Goal: Transaction & Acquisition: Purchase product/service

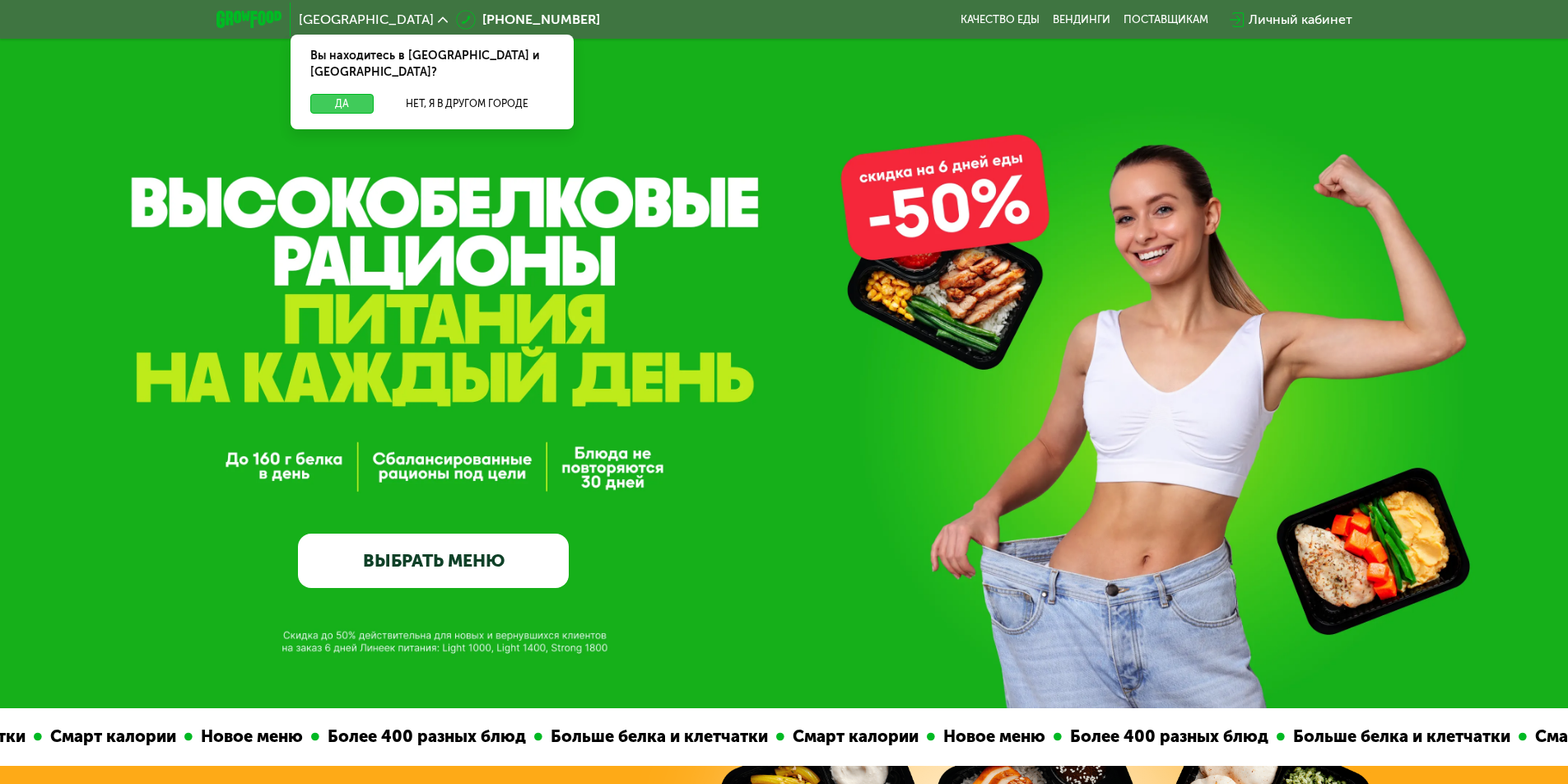
click at [349, 94] on button "Да" at bounding box center [342, 103] width 63 height 20
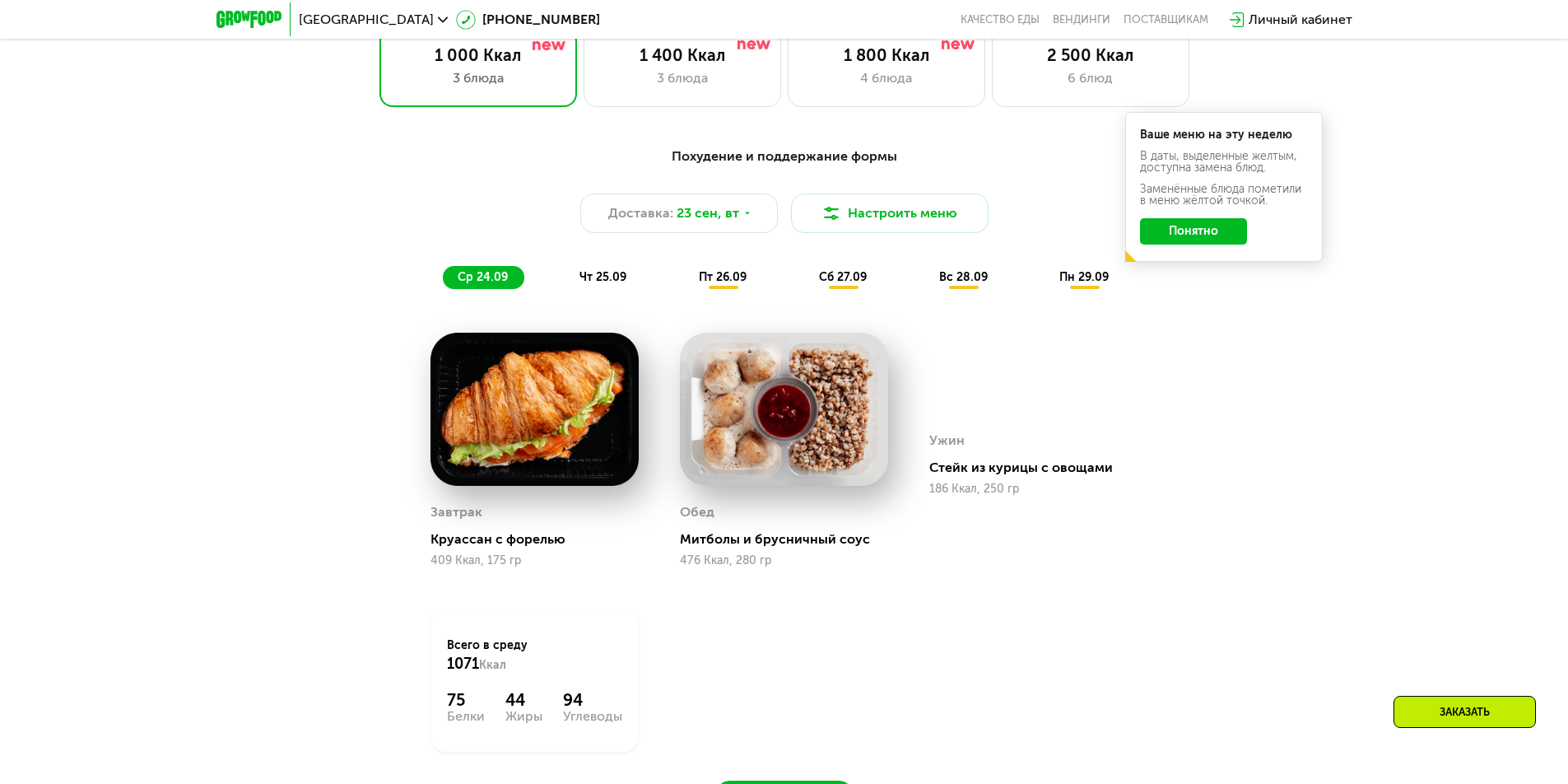
scroll to position [1482, 0]
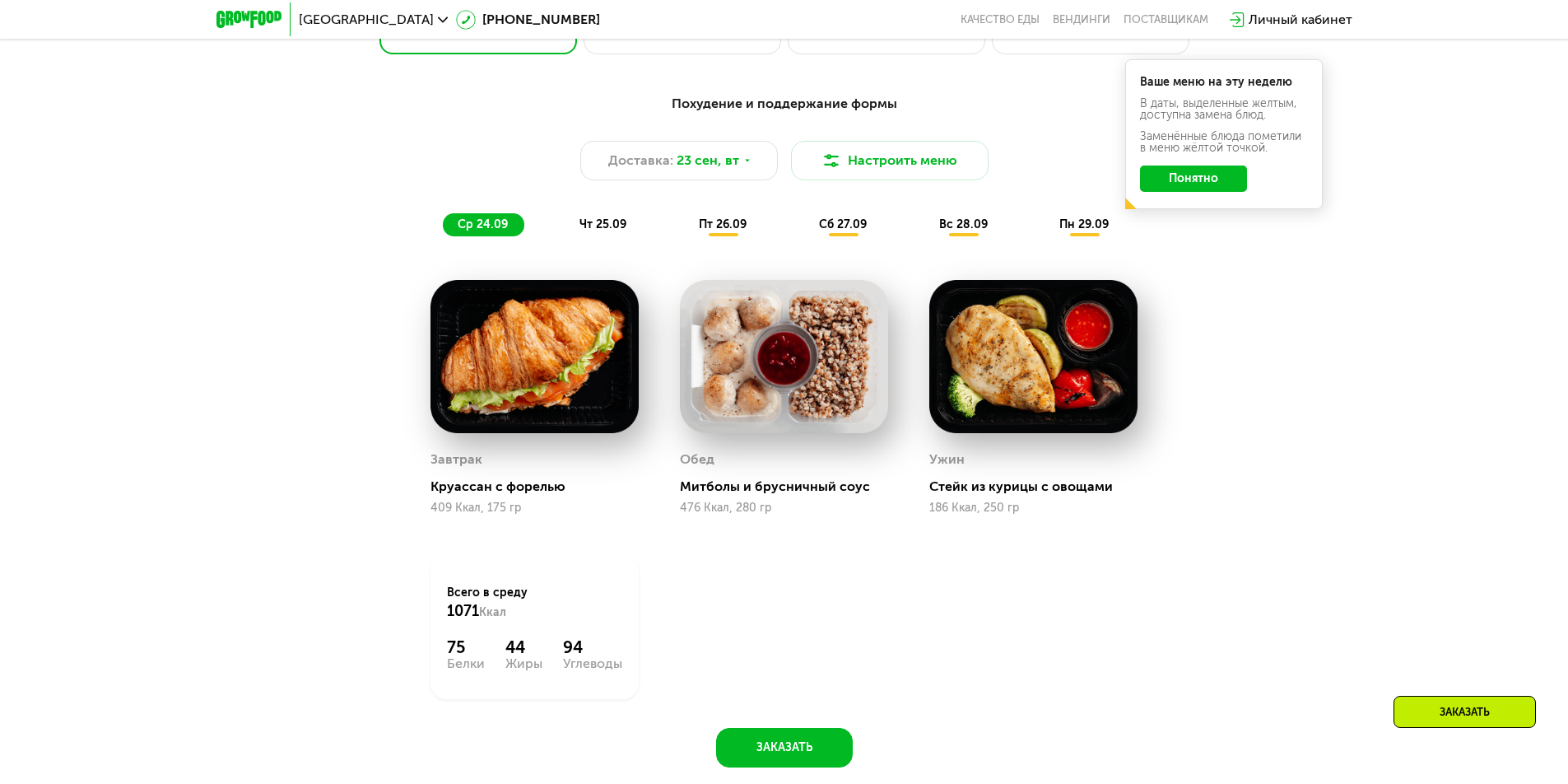
click at [597, 232] on span "чт 25.09" at bounding box center [603, 225] width 47 height 14
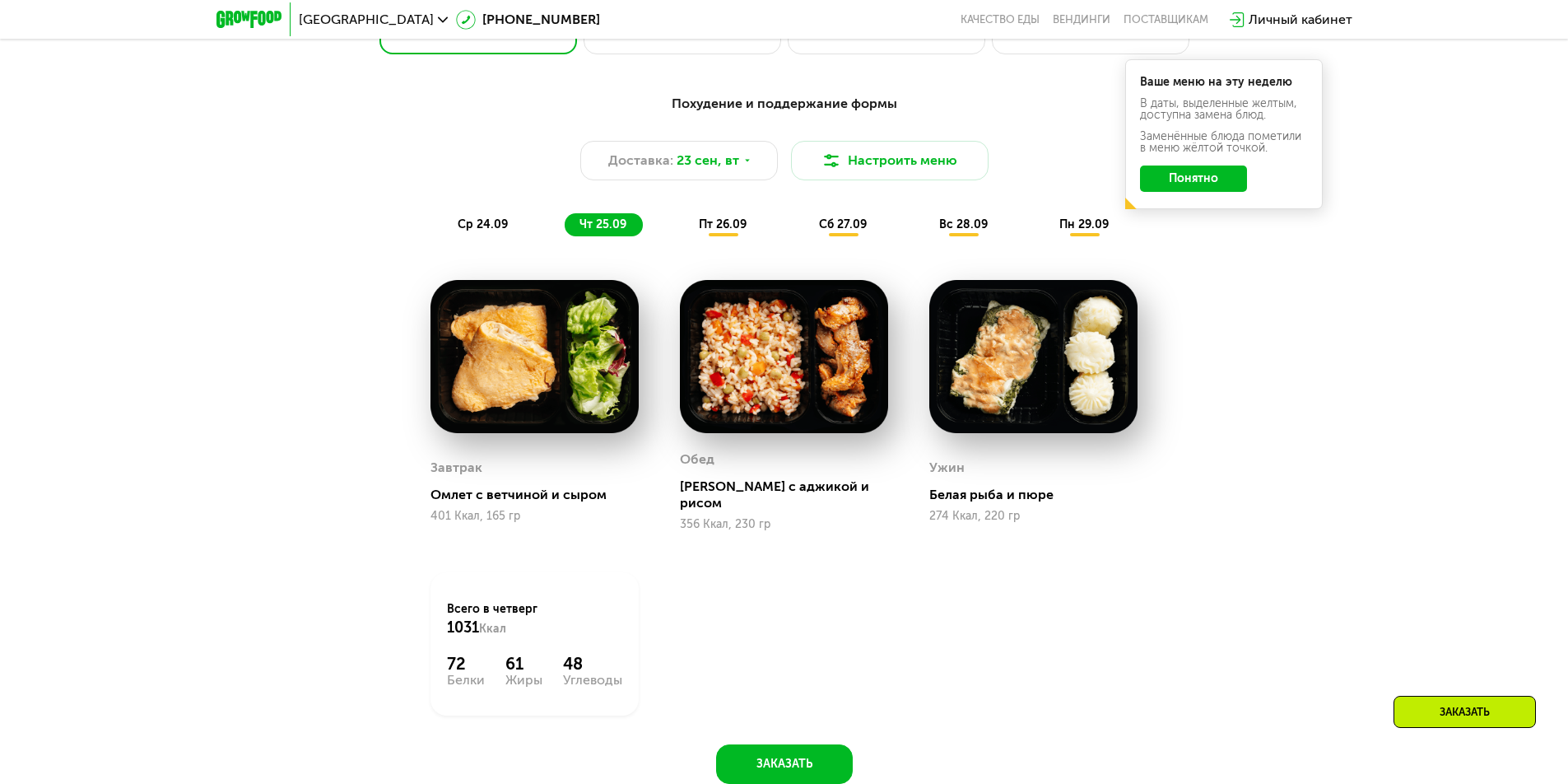
click at [716, 232] on span "пт 26.09" at bounding box center [722, 225] width 48 height 14
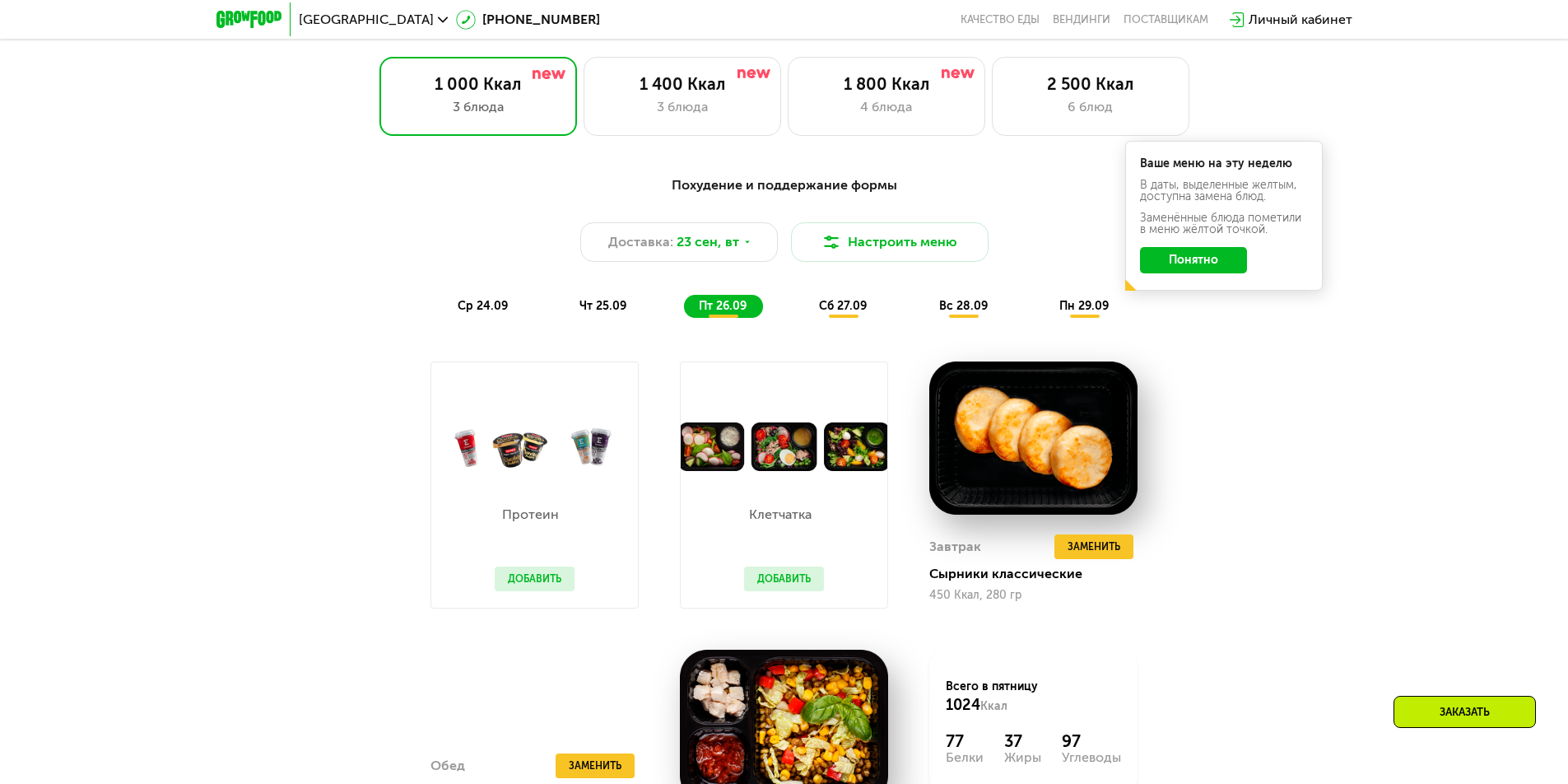
scroll to position [1400, 0]
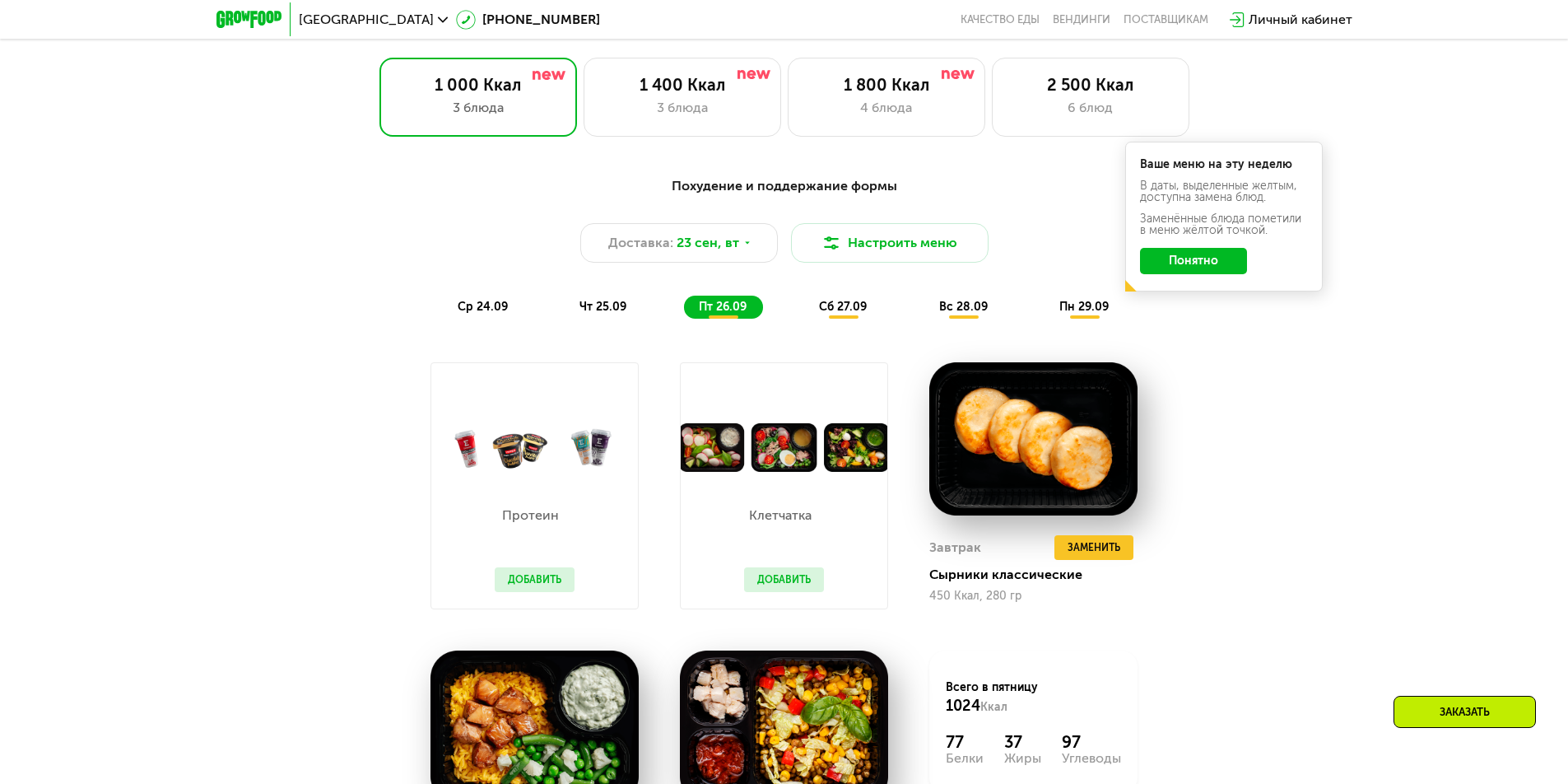
click at [840, 312] on span "сб 27.09" at bounding box center [843, 307] width 48 height 14
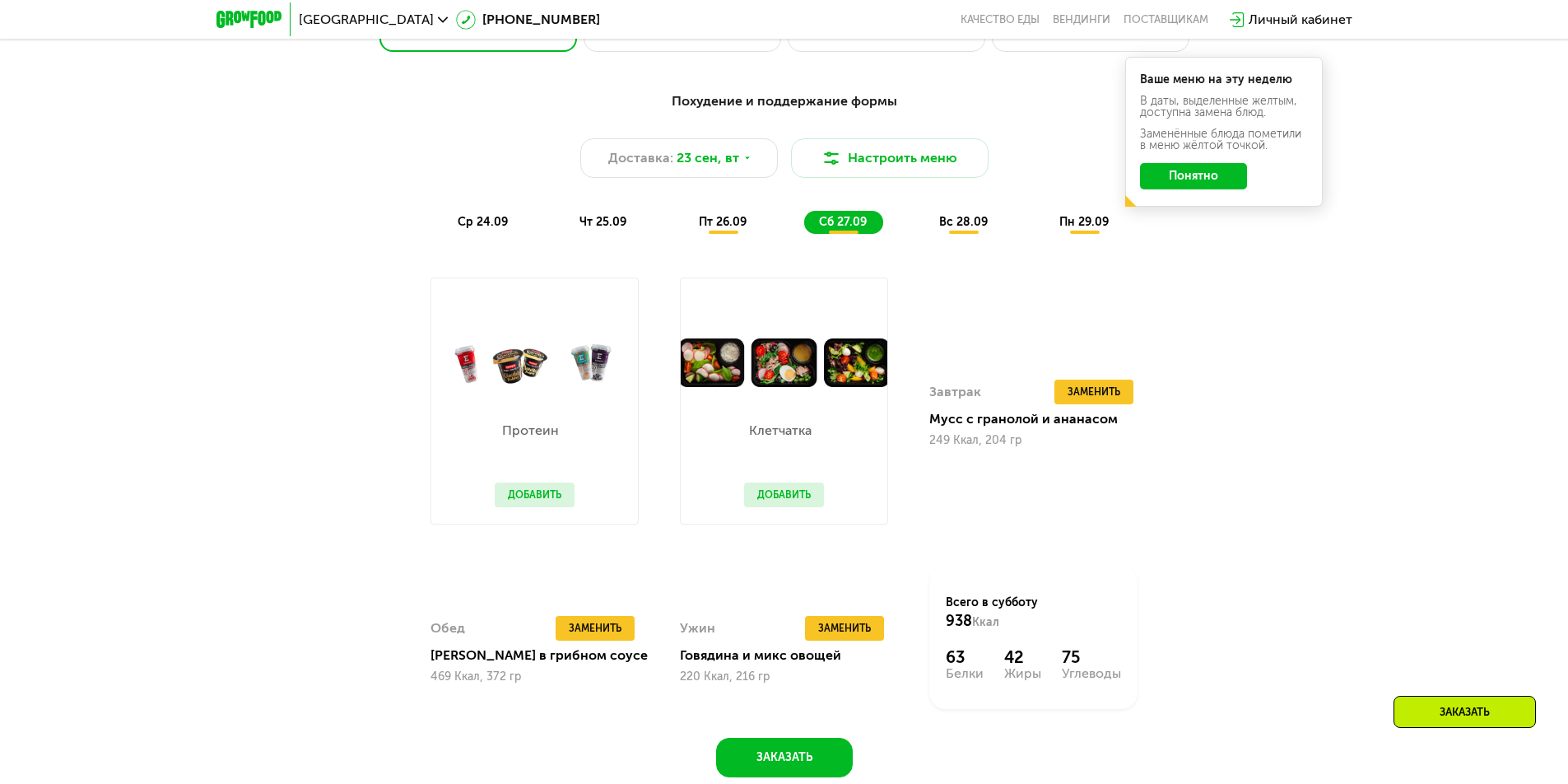
scroll to position [1482, 0]
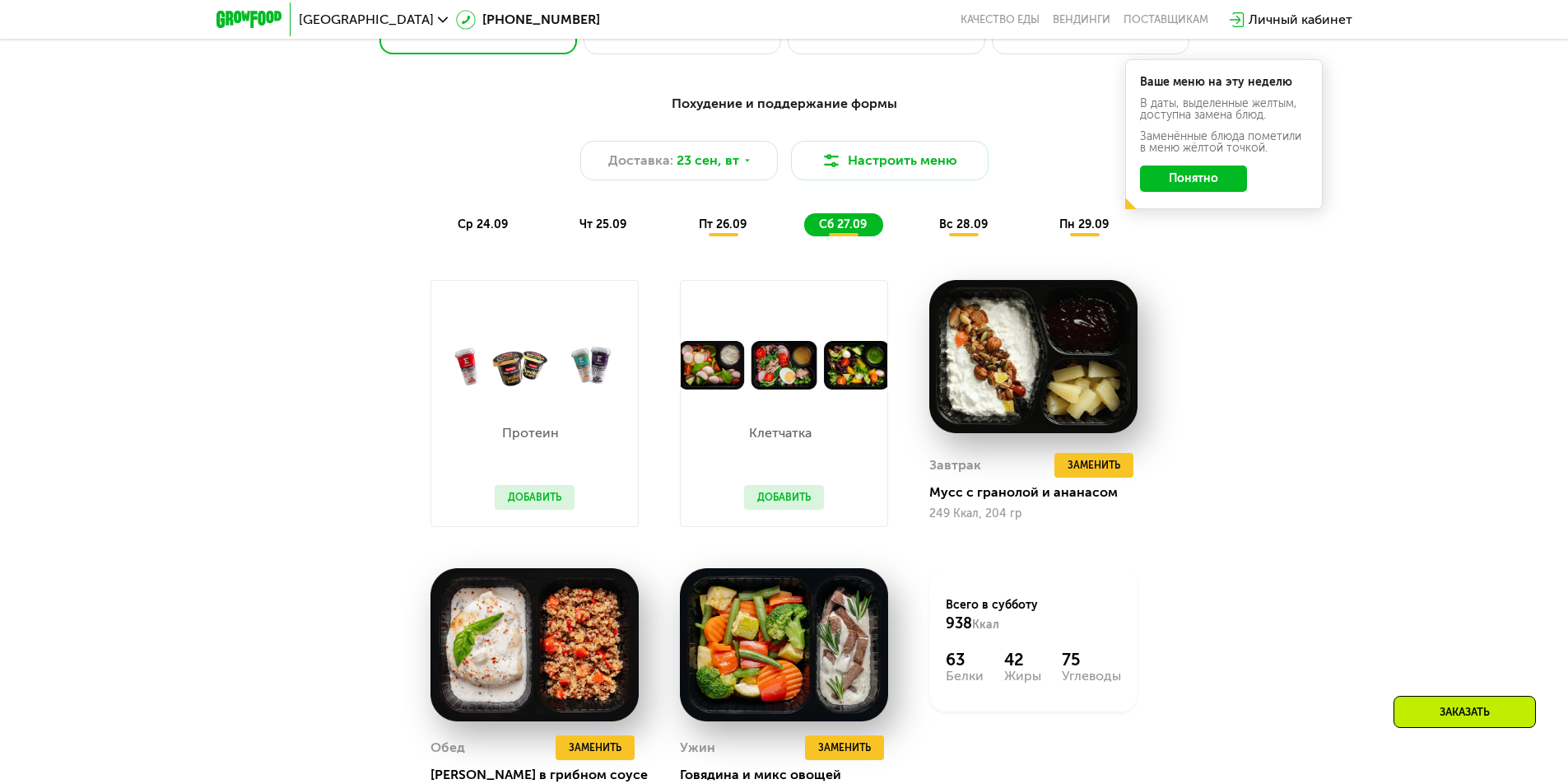
click at [972, 232] on span "вс 28.09" at bounding box center [964, 225] width 49 height 14
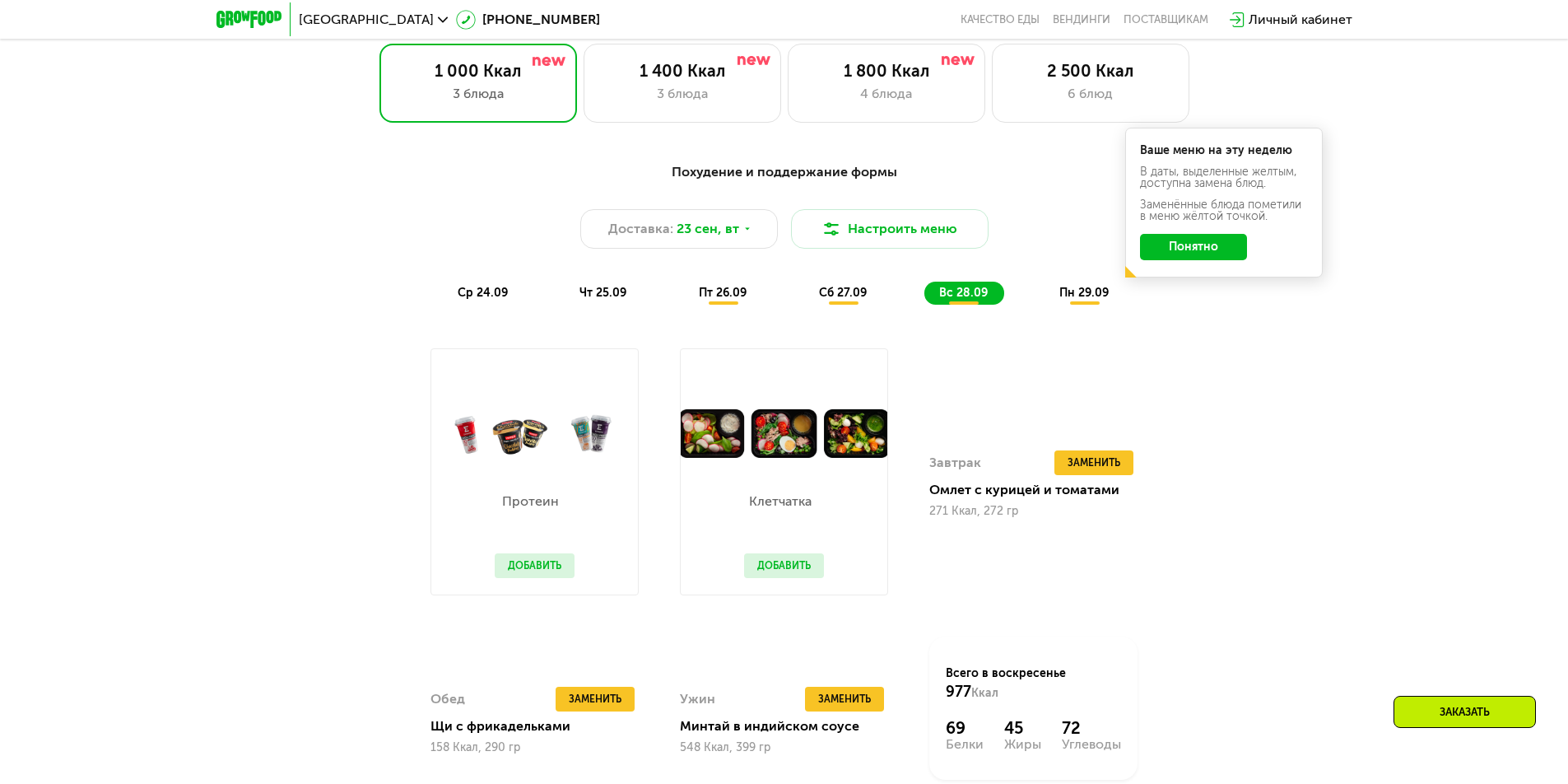
scroll to position [1400, 0]
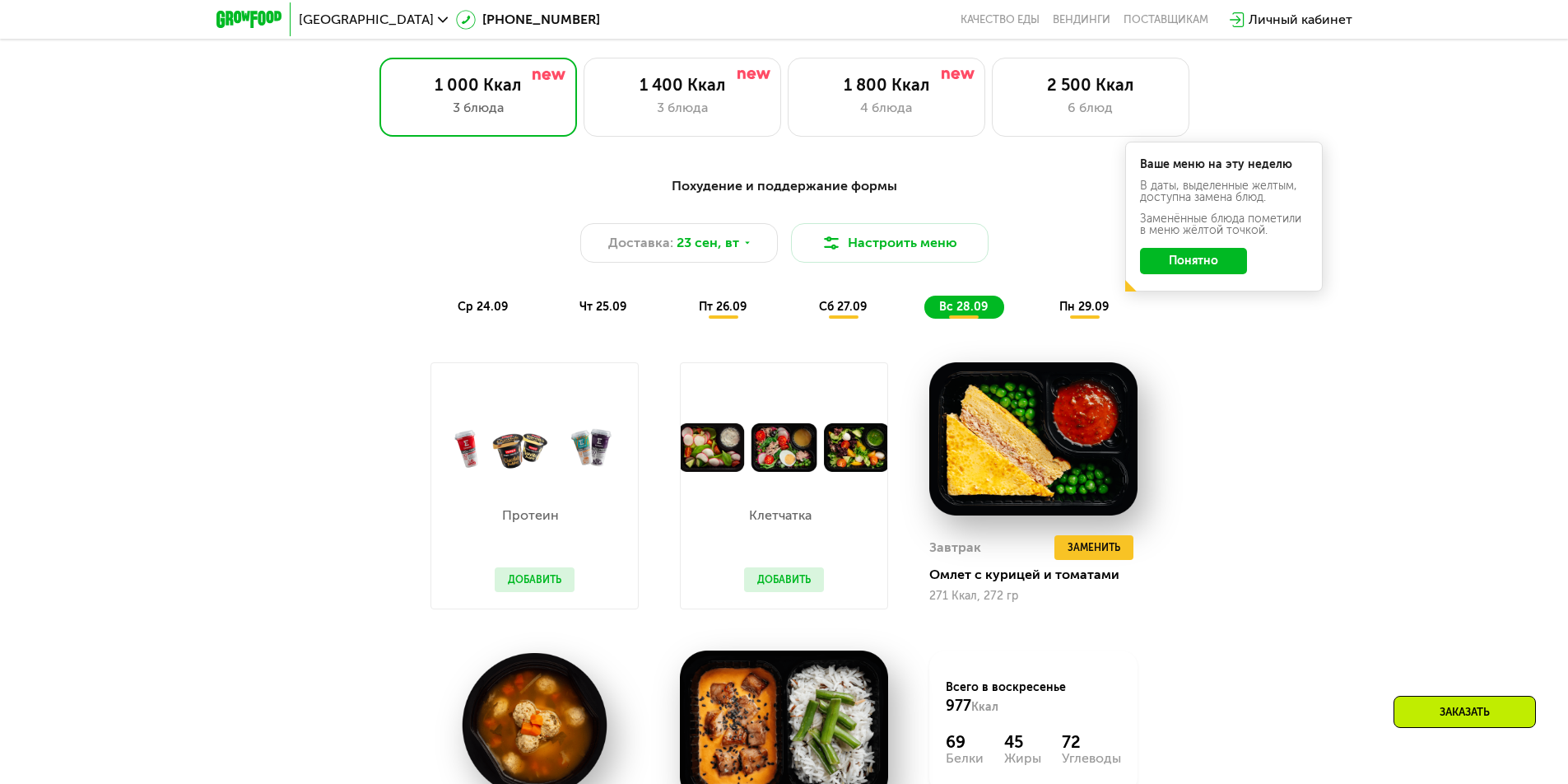
click at [1078, 312] on span "пн 29.09" at bounding box center [1084, 307] width 49 height 14
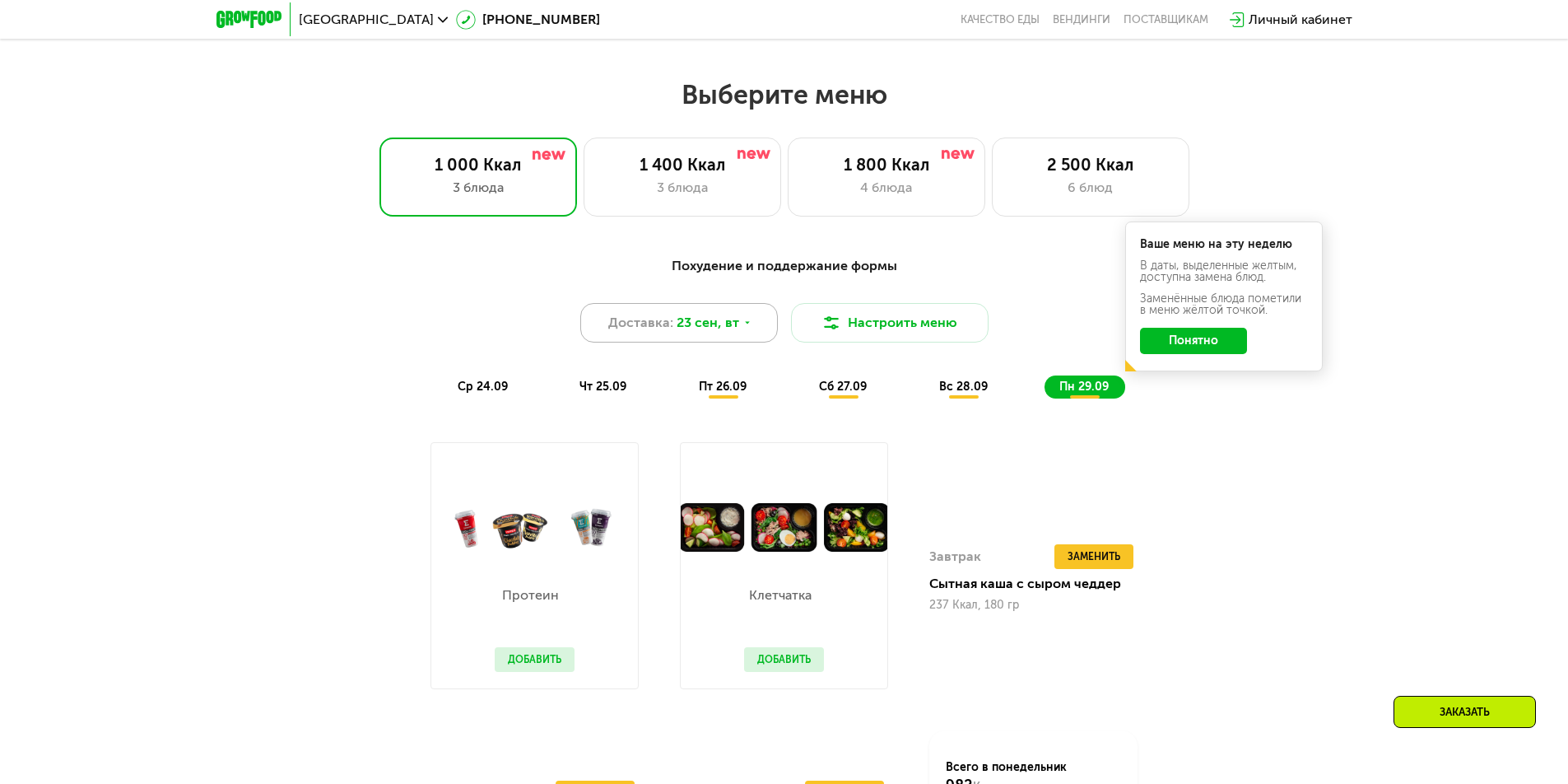
scroll to position [1318, 0]
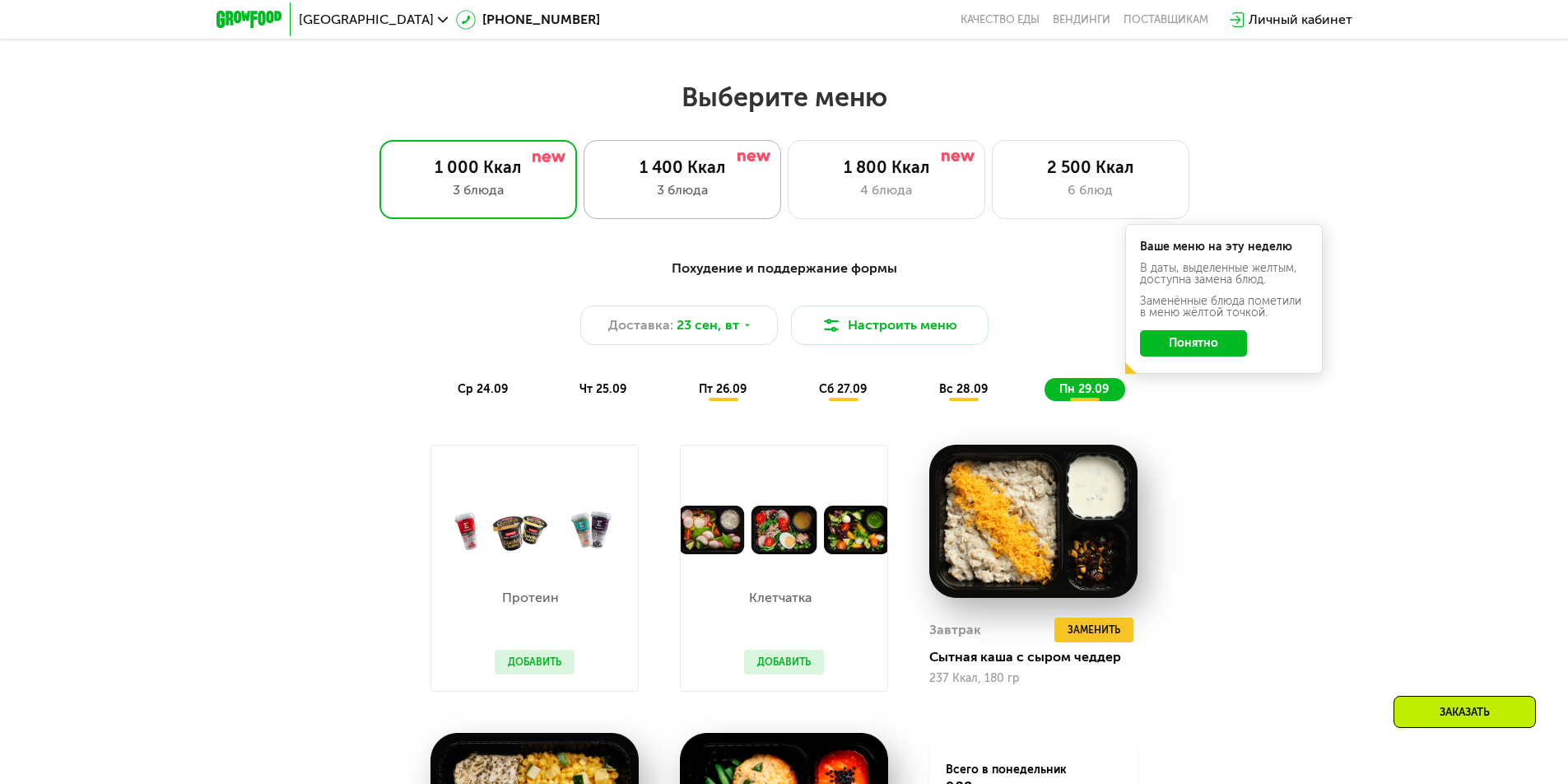
click at [714, 192] on div "3 блюда" at bounding box center [682, 190] width 163 height 20
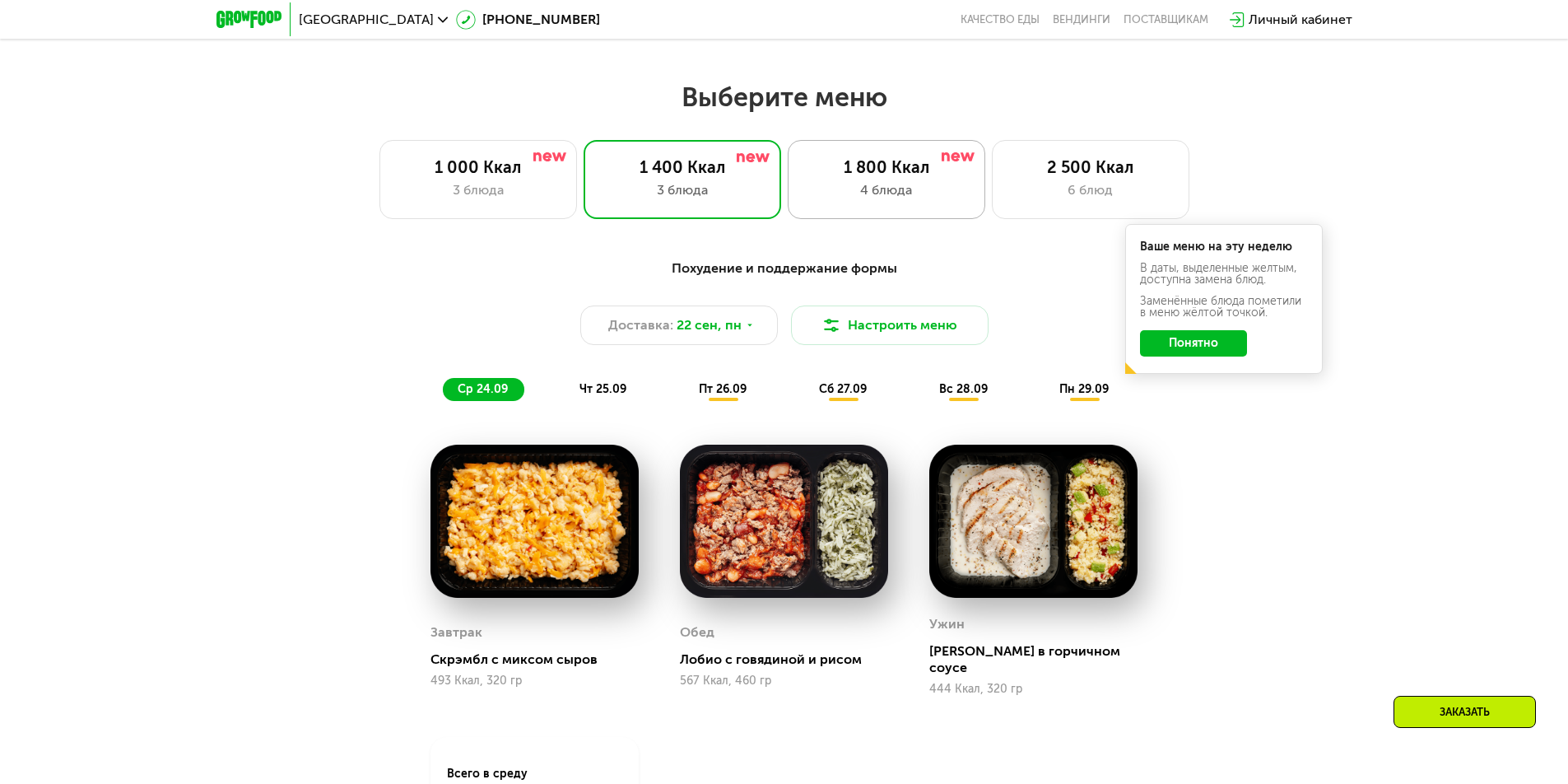
click at [917, 190] on div "4 блюда" at bounding box center [887, 190] width 163 height 20
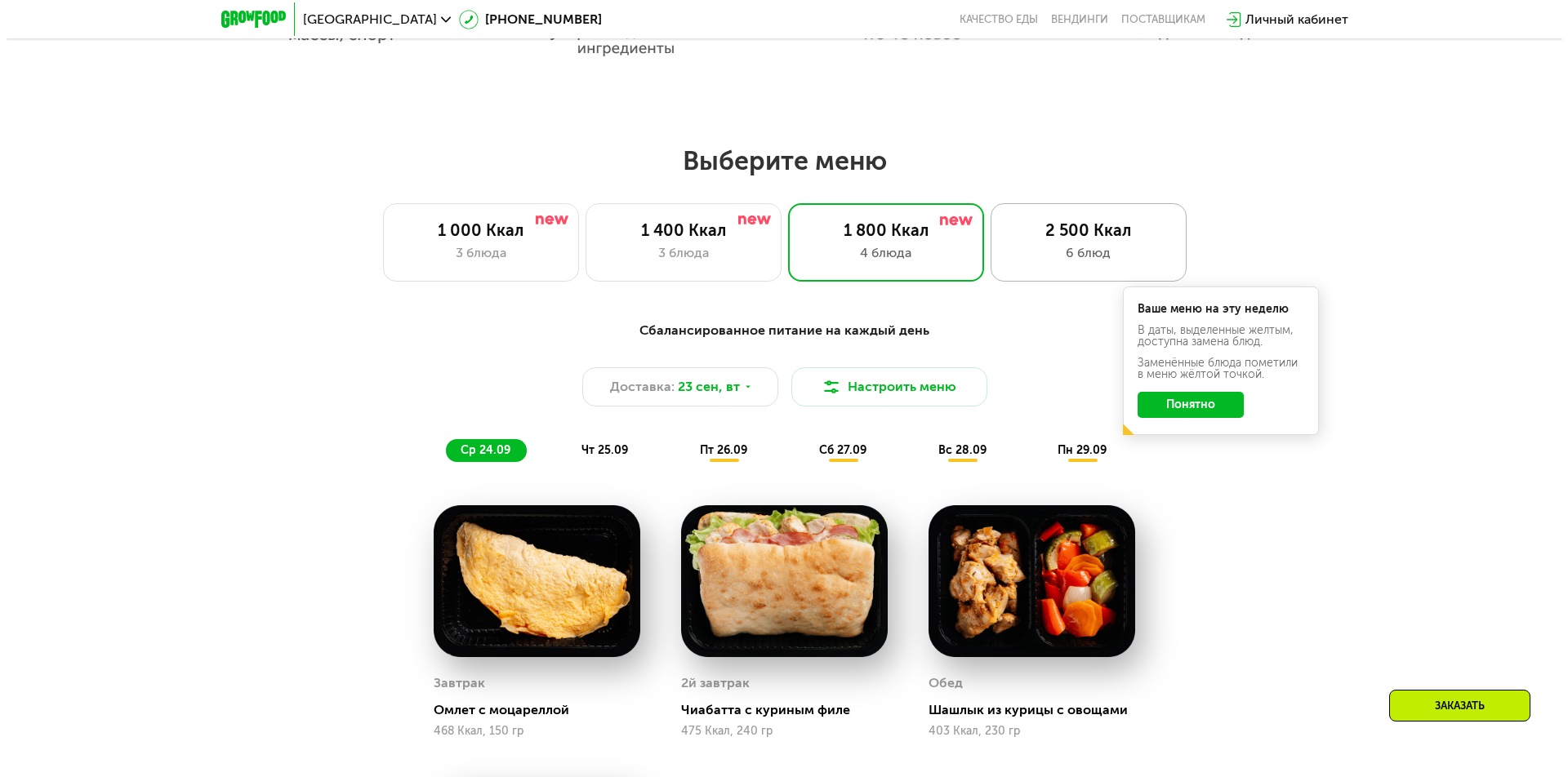
scroll to position [1143, 0]
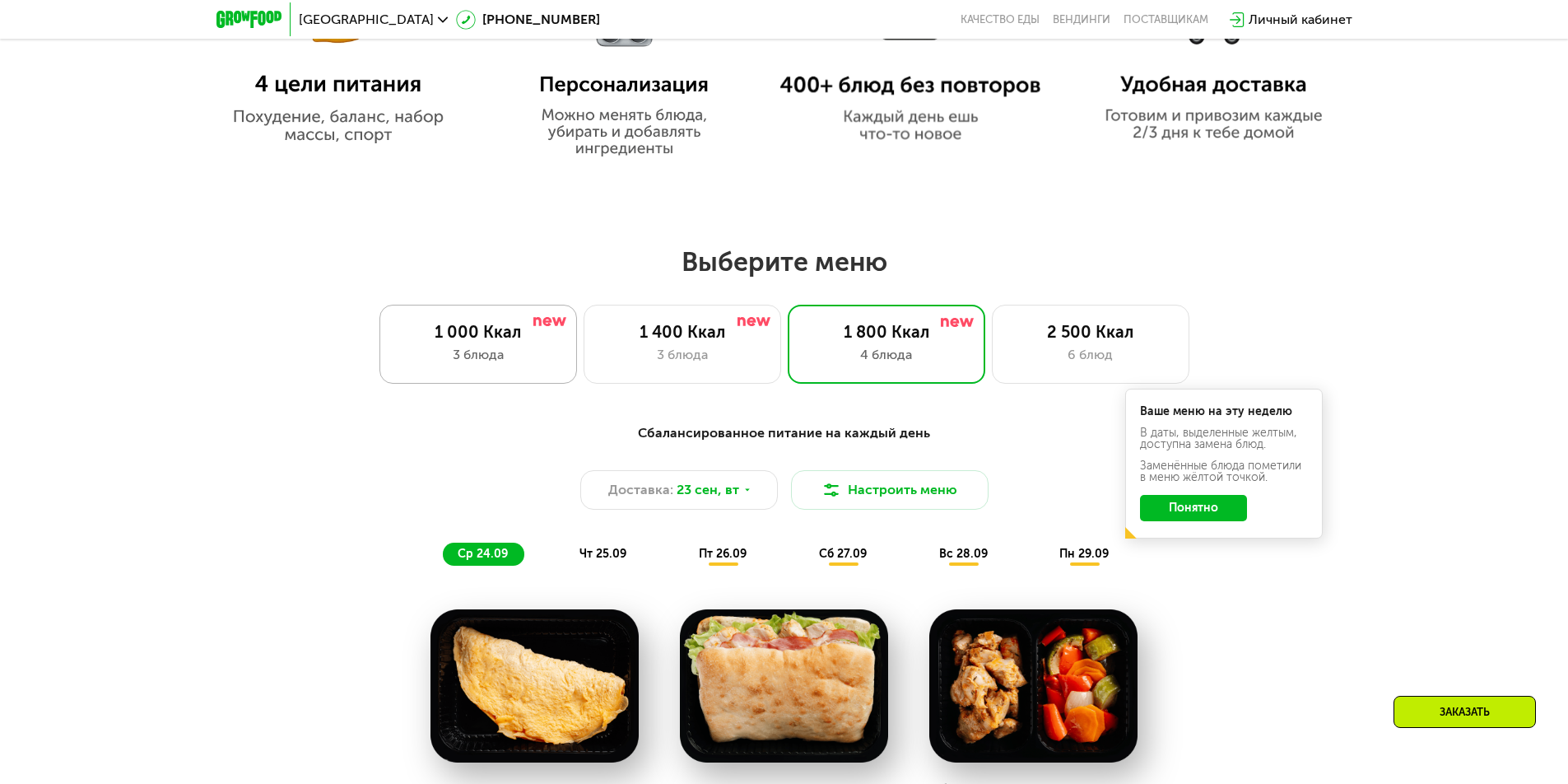
click at [520, 342] on div "1 000 Ккал" at bounding box center [478, 332] width 163 height 20
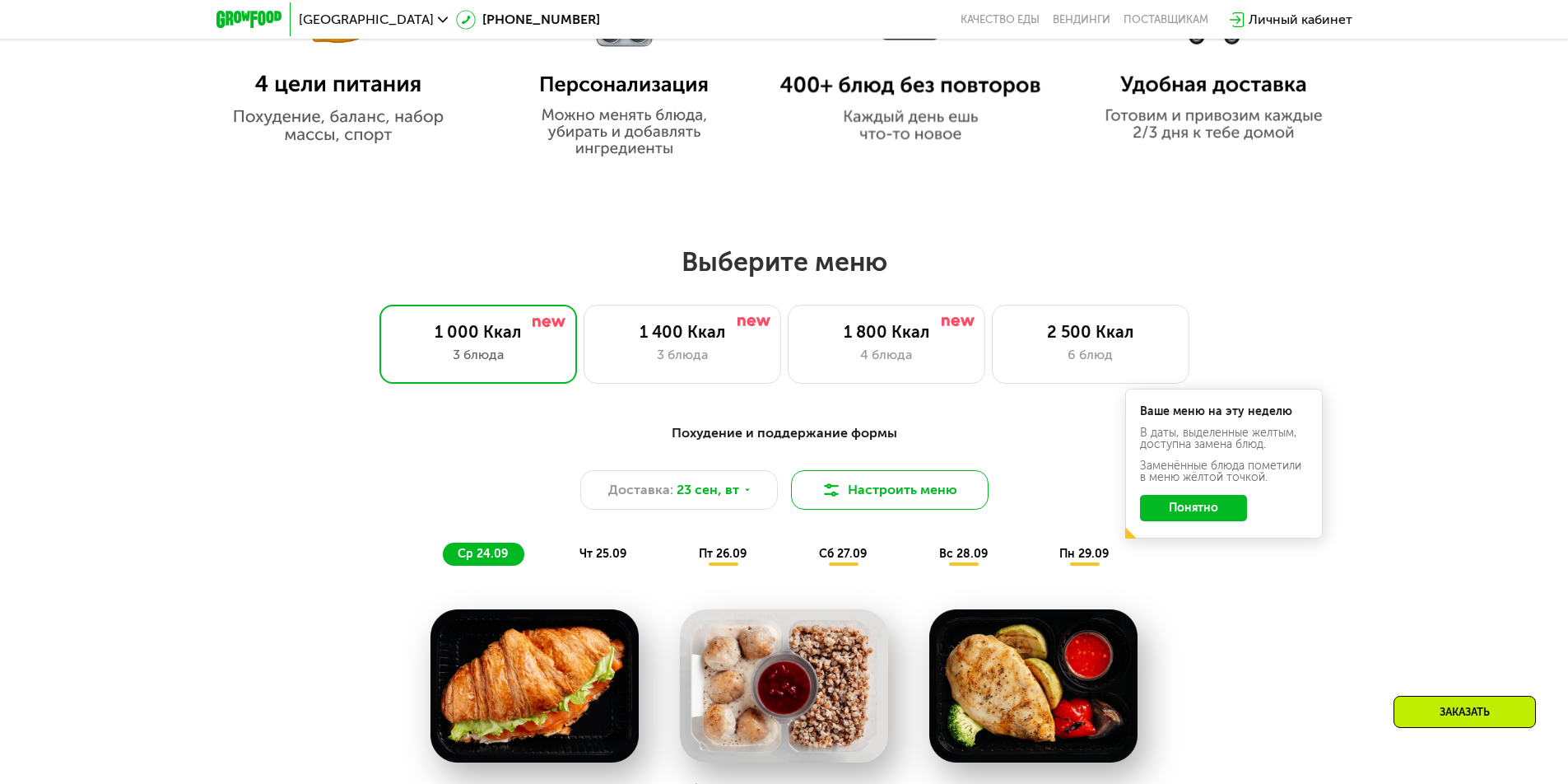
click at [879, 496] on button "Настроить меню" at bounding box center [890, 489] width 198 height 39
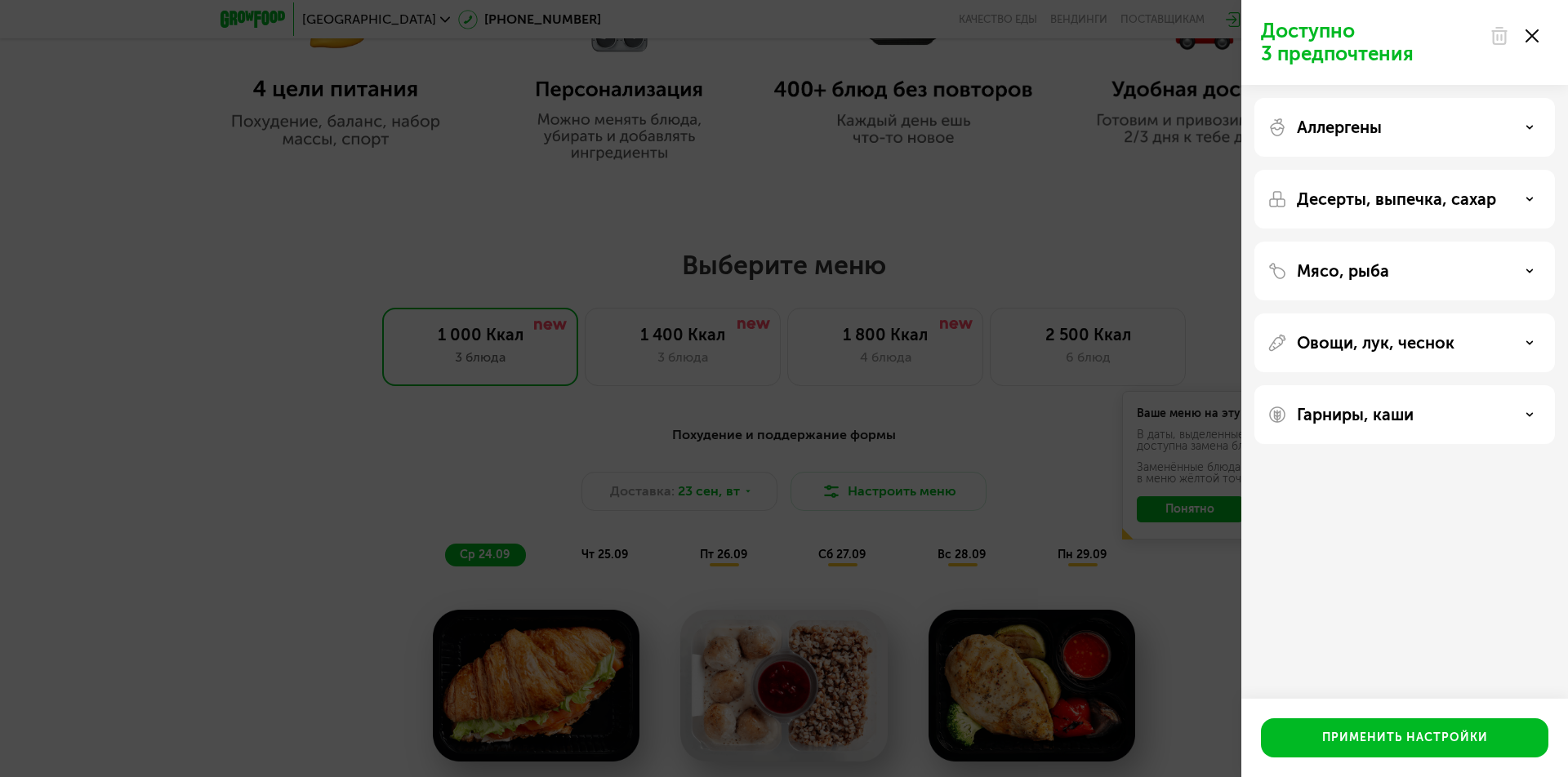
click at [1464, 137] on div "Аллергены" at bounding box center [1405, 127] width 300 height 59
click at [1536, 132] on div "Аллергены" at bounding box center [1405, 127] width 274 height 20
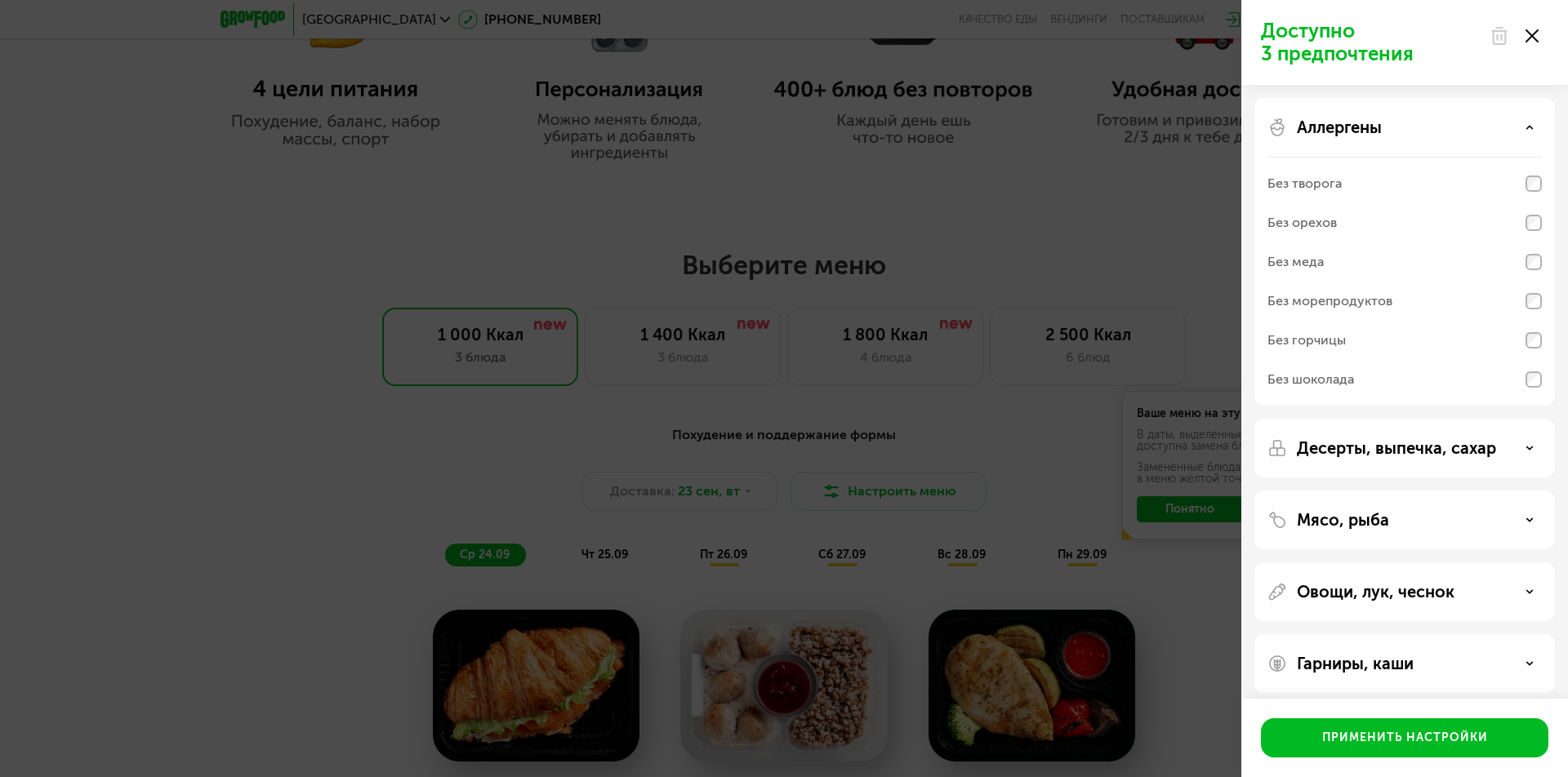
click at [1536, 132] on div "Аллергены" at bounding box center [1405, 127] width 274 height 20
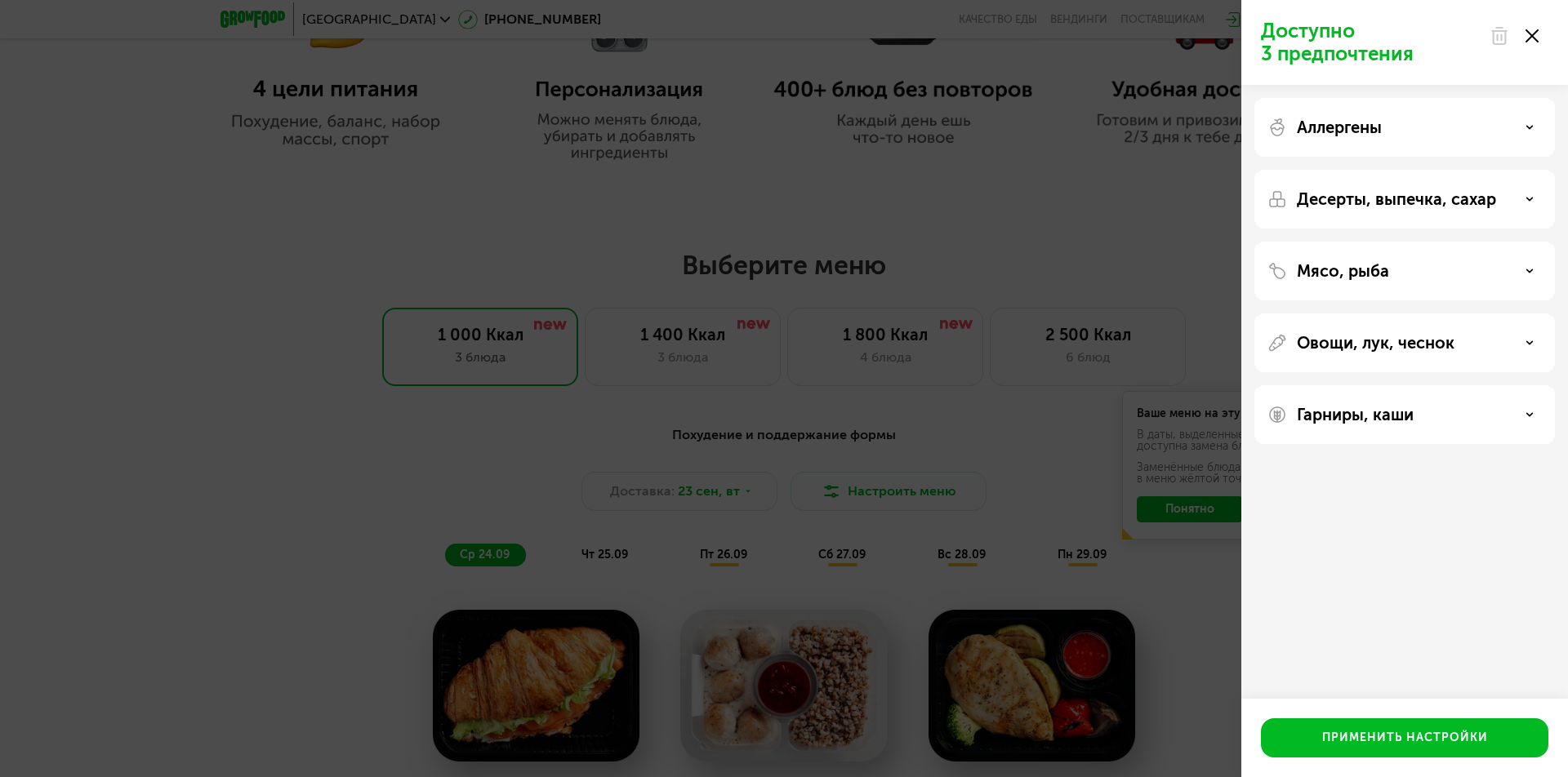
click at [1535, 202] on div "Десерты, выпечка, сахар" at bounding box center [1405, 199] width 274 height 20
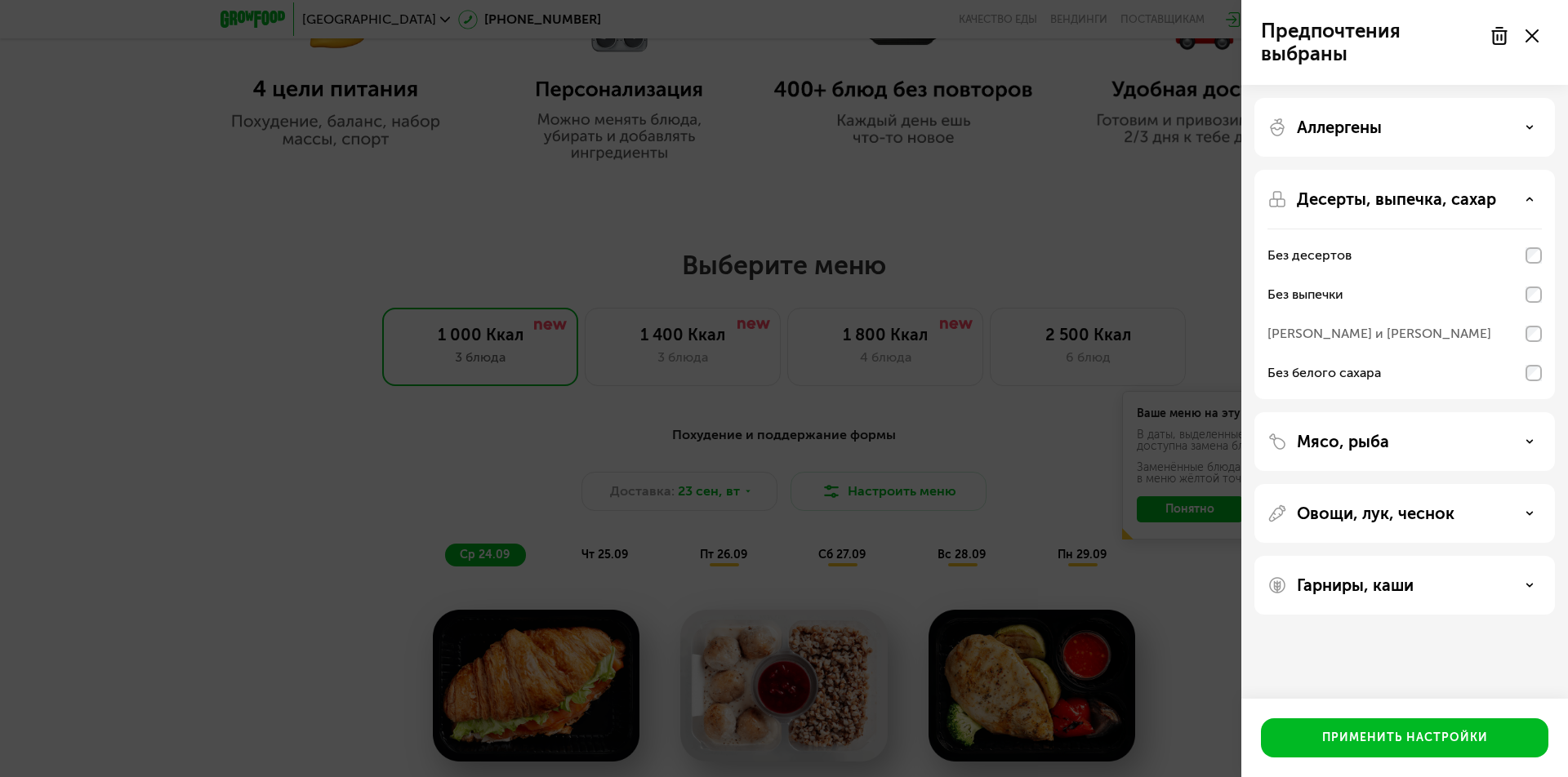
click at [1528, 201] on icon at bounding box center [1529, 199] width 8 height 8
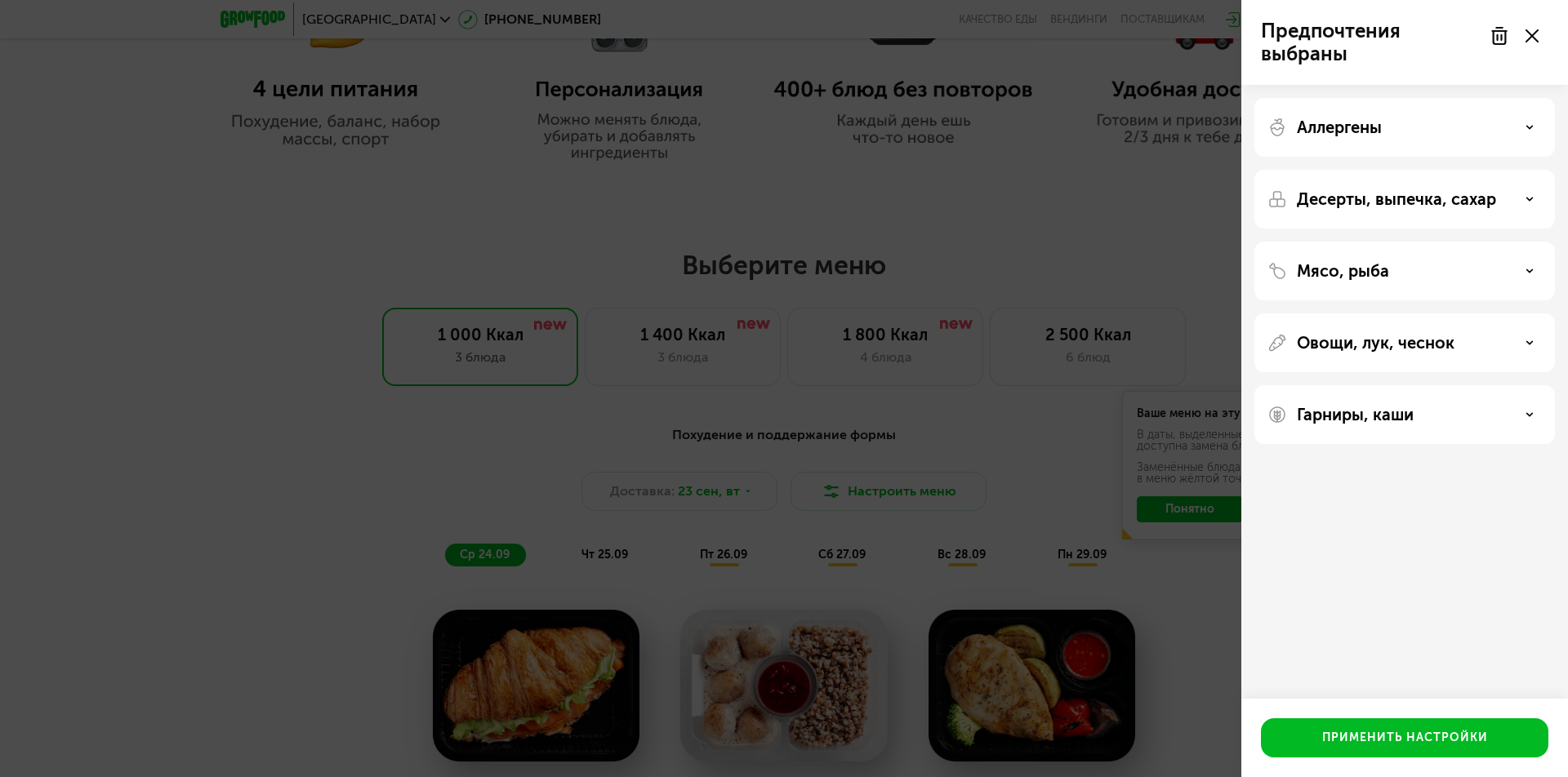
click at [1528, 201] on icon at bounding box center [1529, 199] width 8 height 8
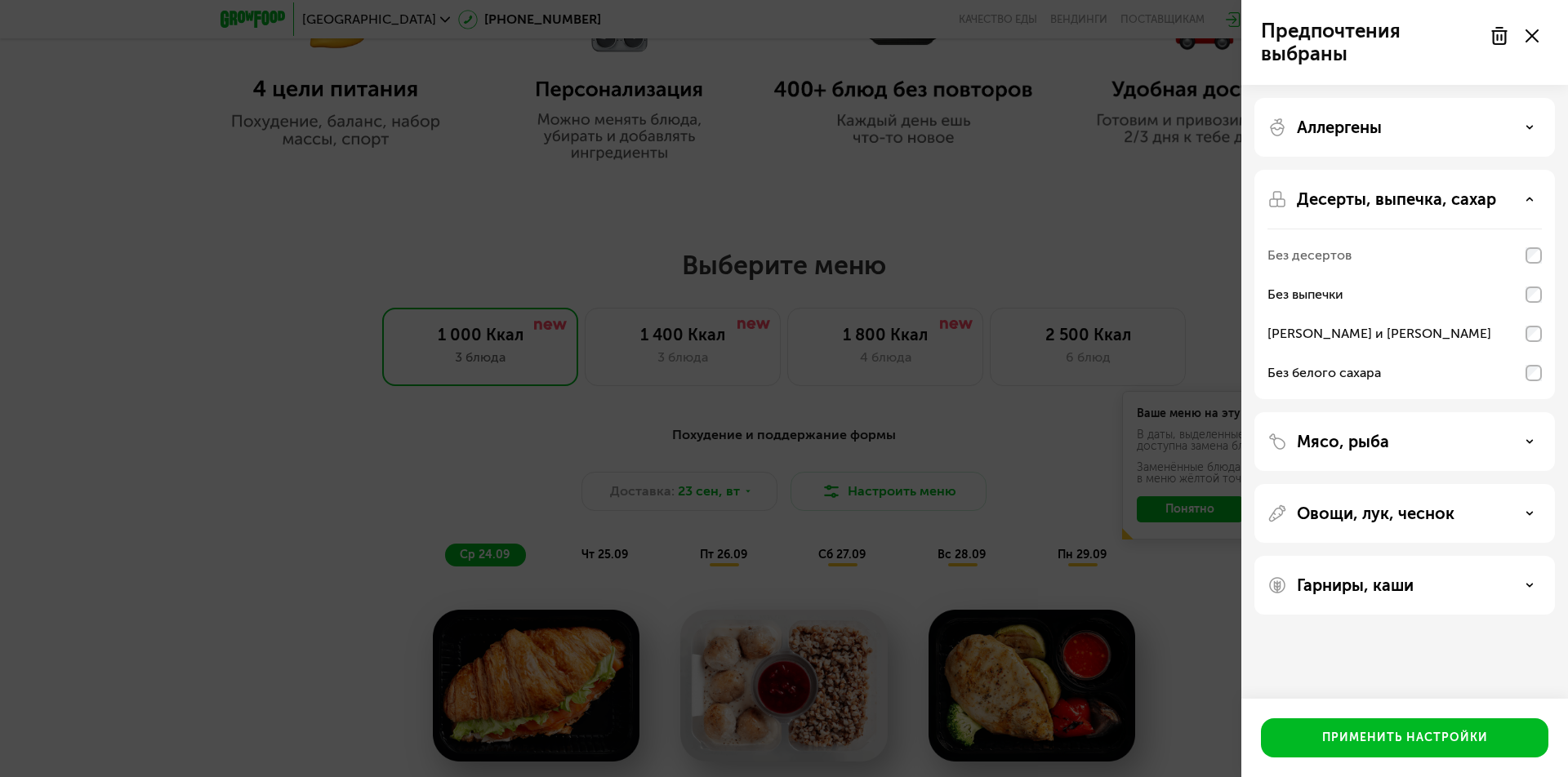
click at [1529, 203] on div "Десерты, выпечка, сахар" at bounding box center [1405, 199] width 274 height 20
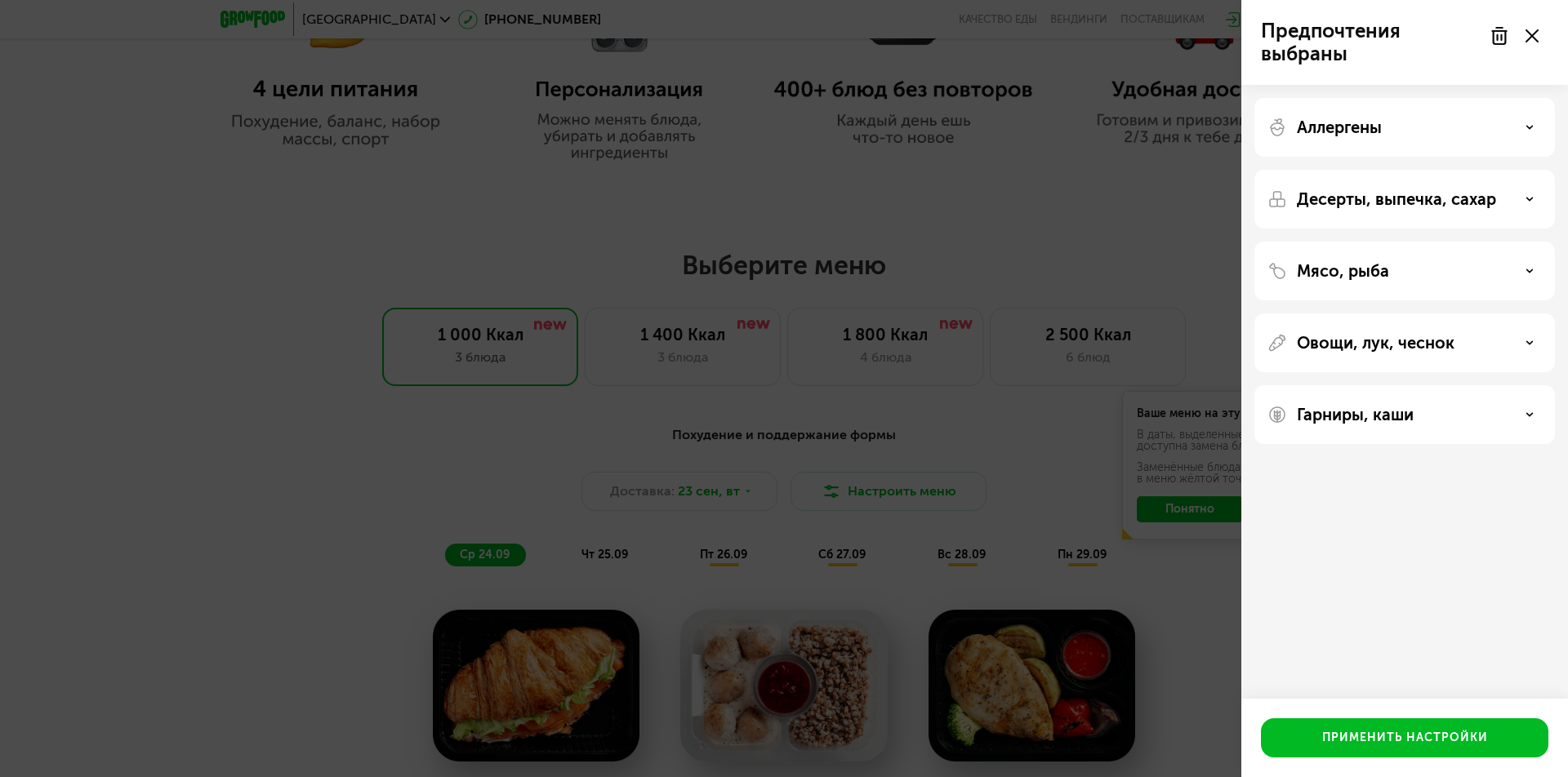
click at [1522, 272] on div "Мясо, рыба" at bounding box center [1405, 271] width 274 height 20
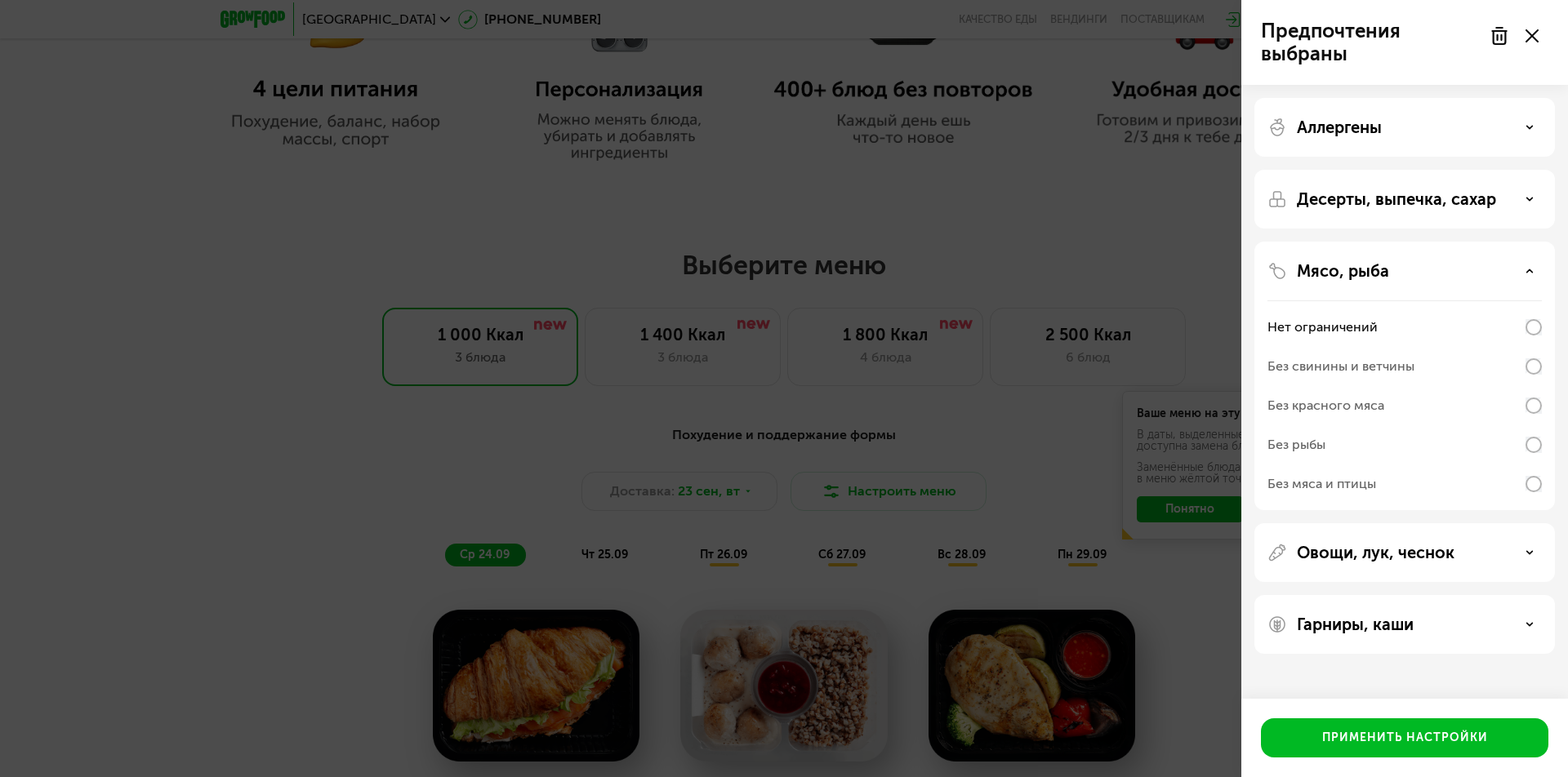
click at [1535, 205] on div "Десерты, выпечка, сахар" at bounding box center [1405, 199] width 274 height 20
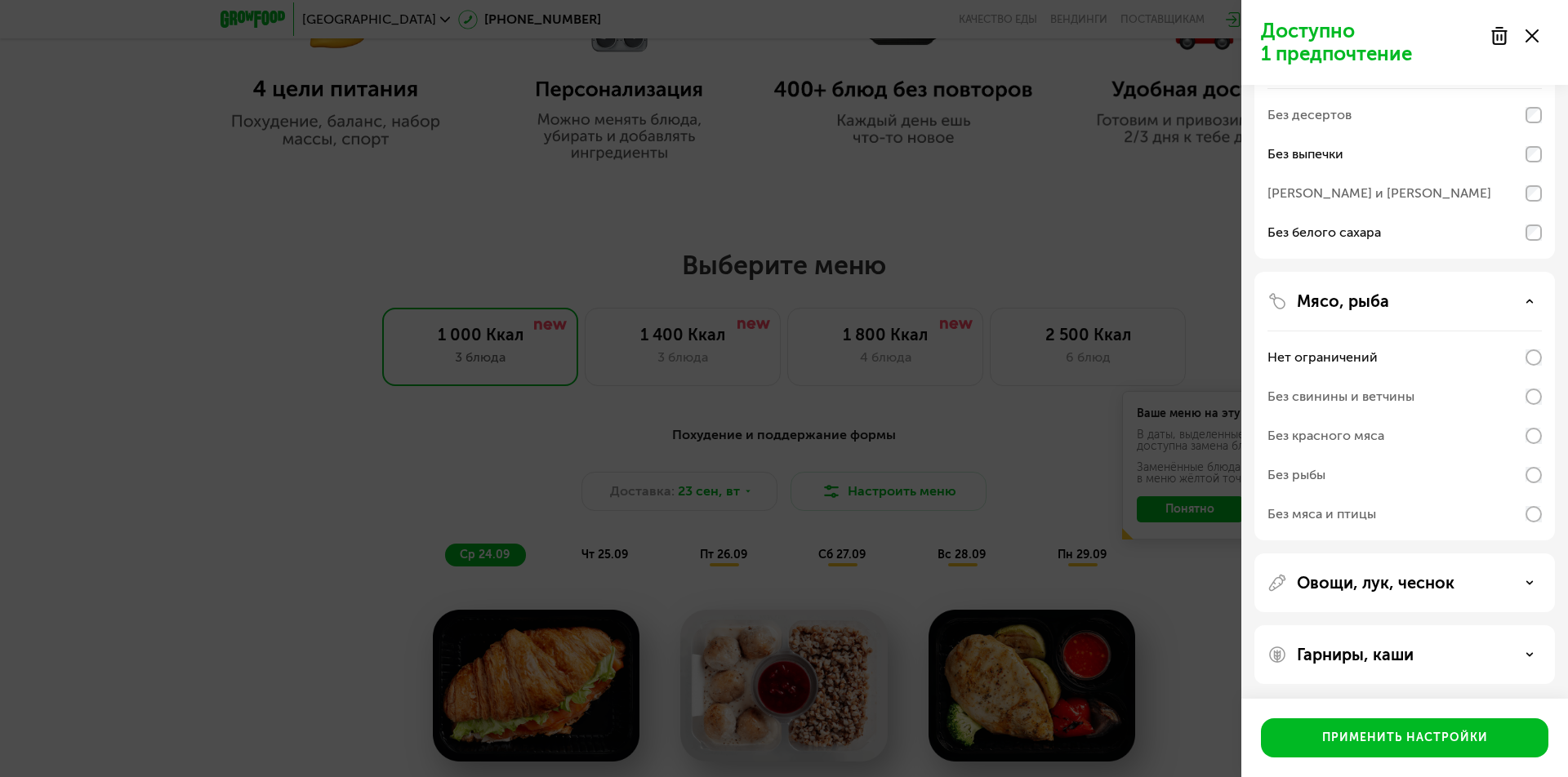
scroll to position [142, 0]
click at [1525, 581] on div "Овощи, лук, чеснок" at bounding box center [1405, 581] width 274 height 20
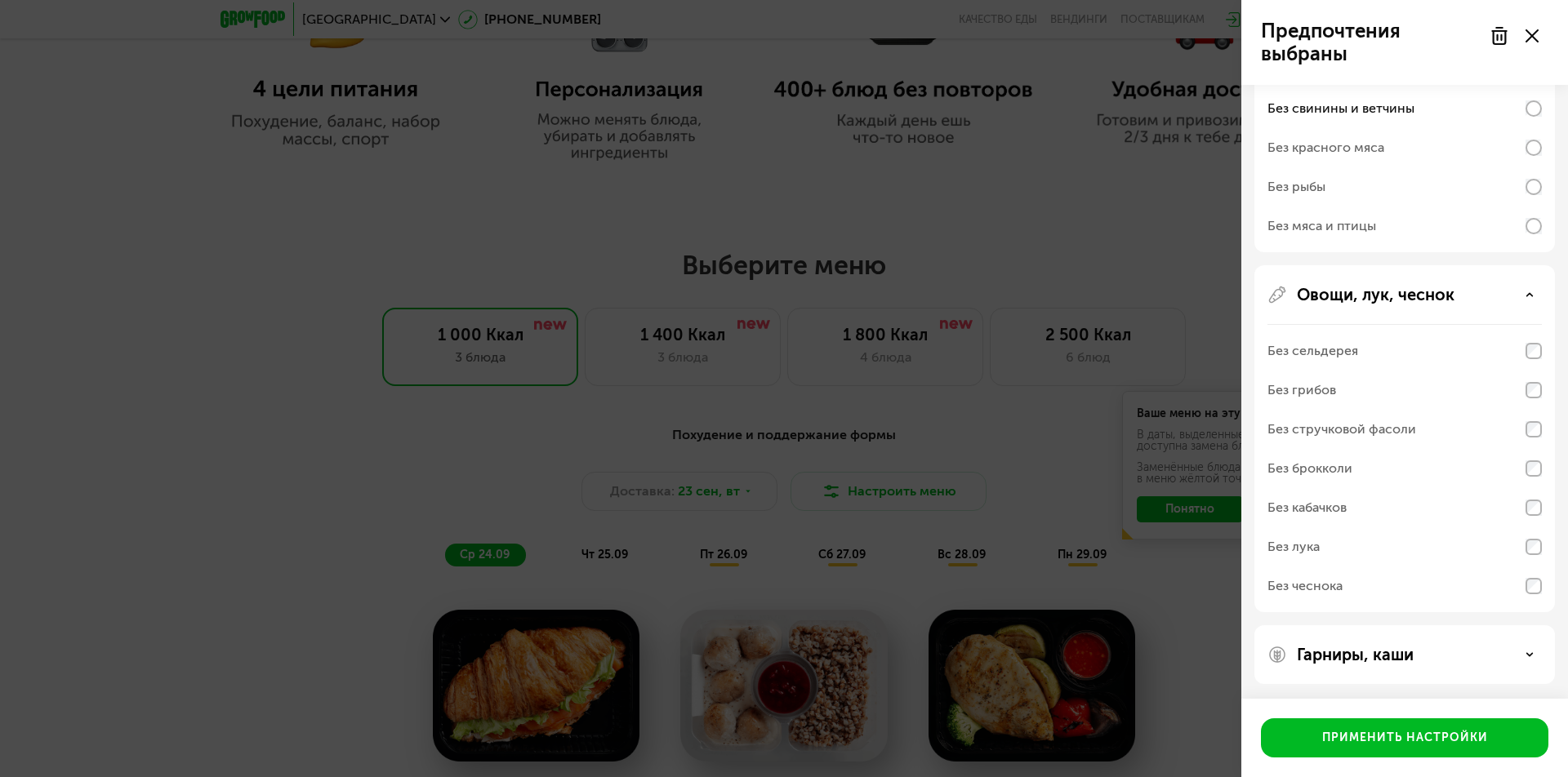
scroll to position [430, 0]
click at [1503, 656] on div "Гарниры, каши" at bounding box center [1405, 653] width 274 height 20
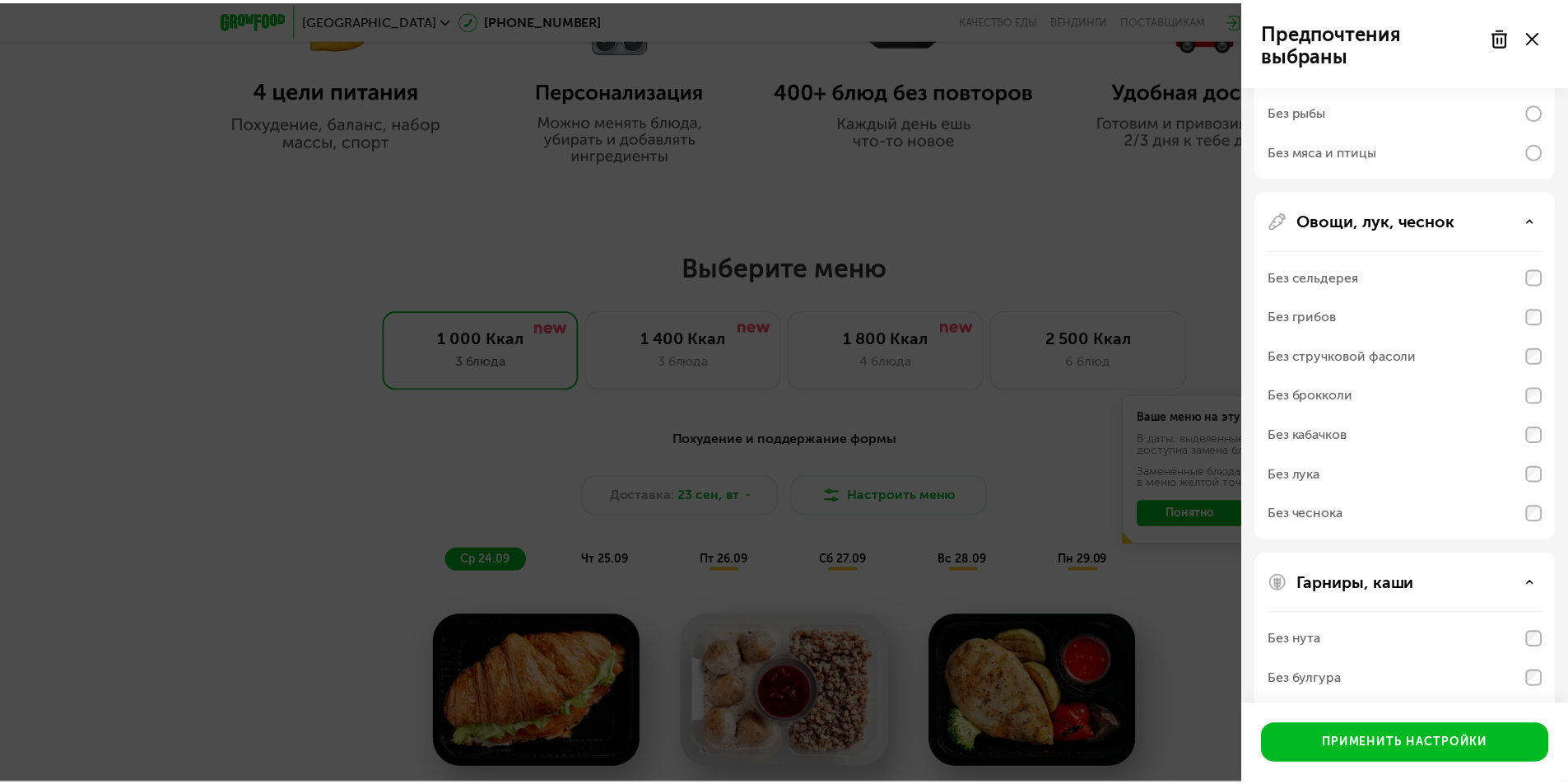
scroll to position [646, 0]
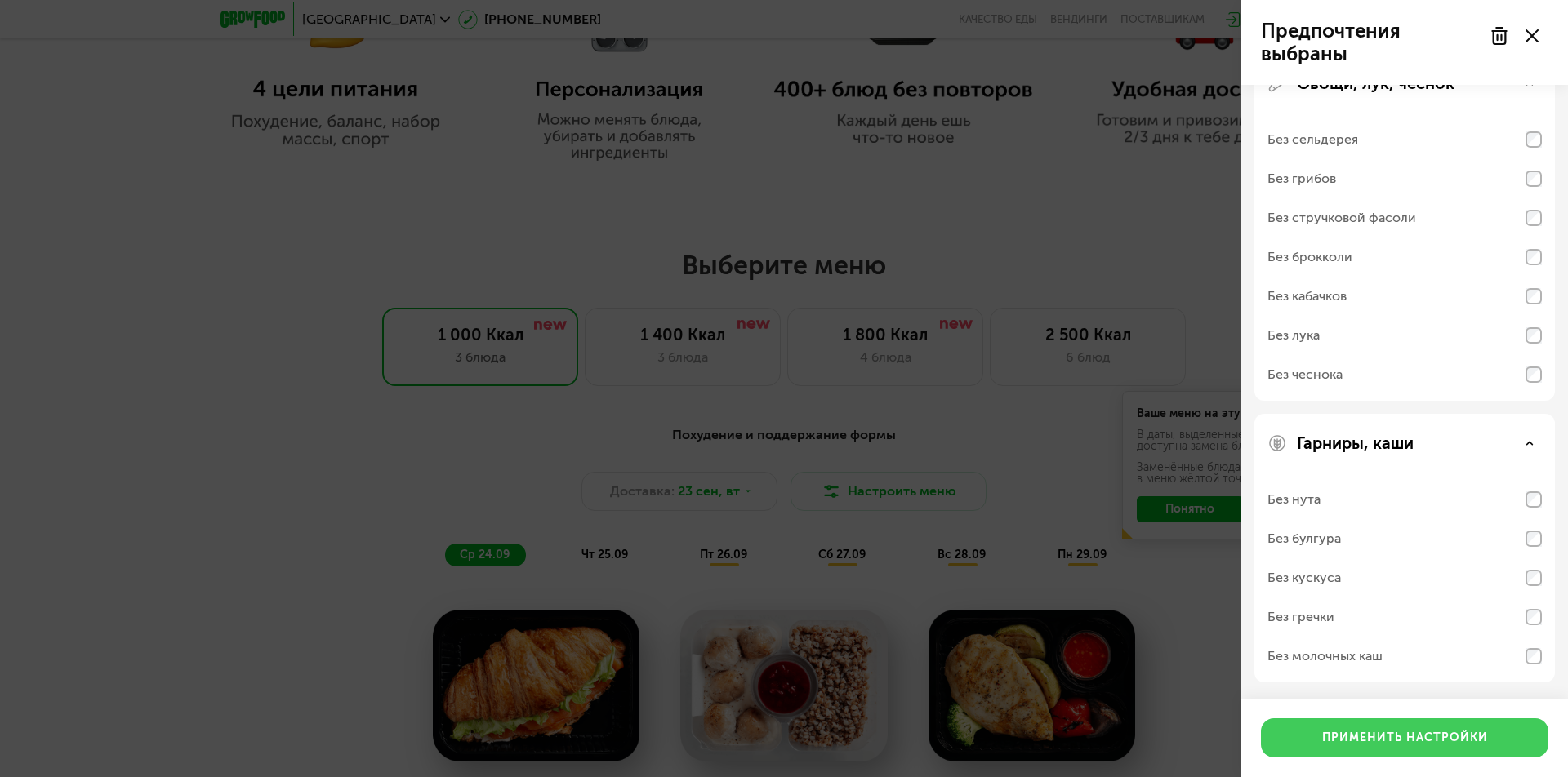
click at [1453, 742] on div "Применить настройки" at bounding box center [1405, 738] width 166 height 16
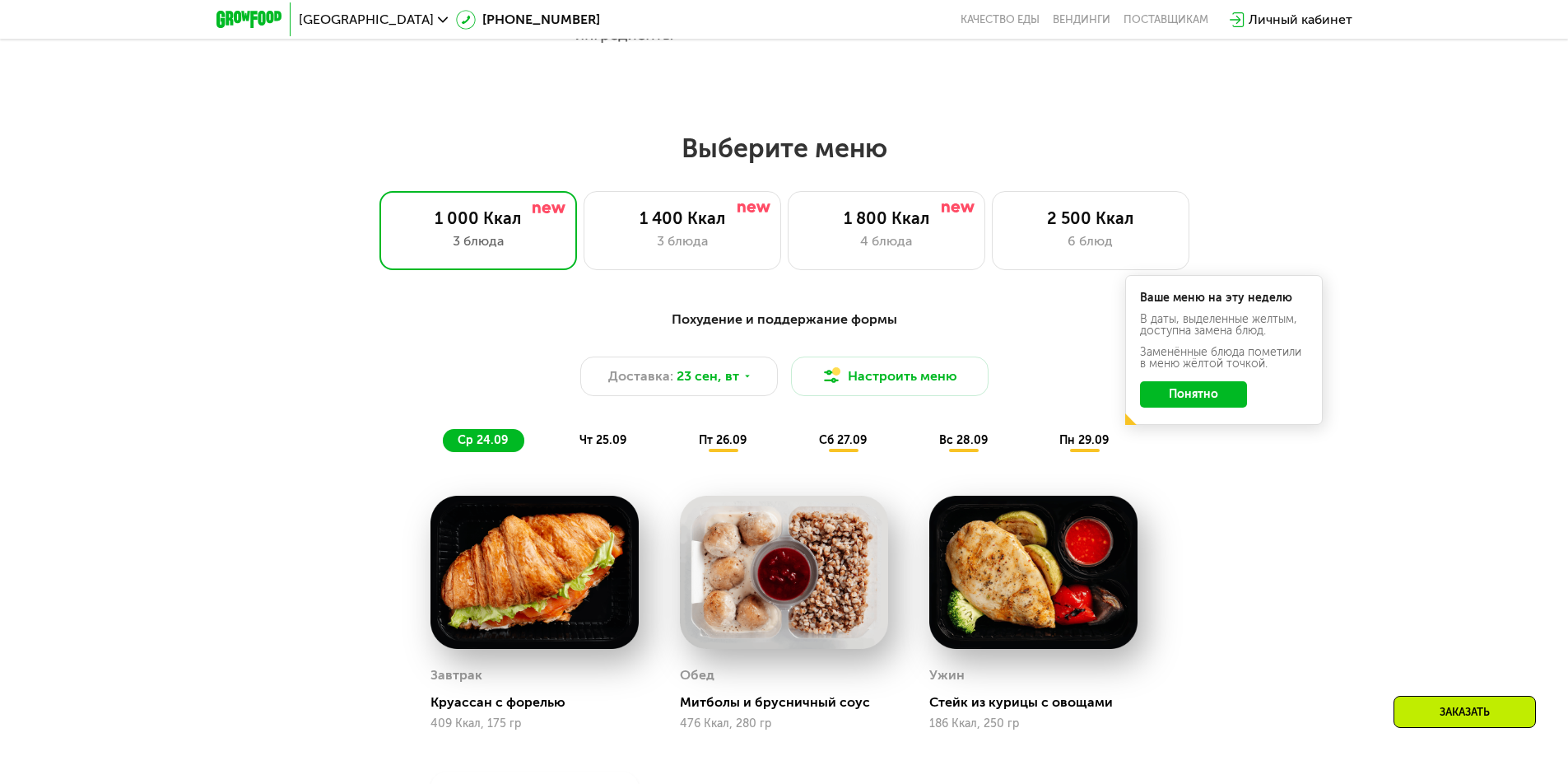
scroll to position [1482, 0]
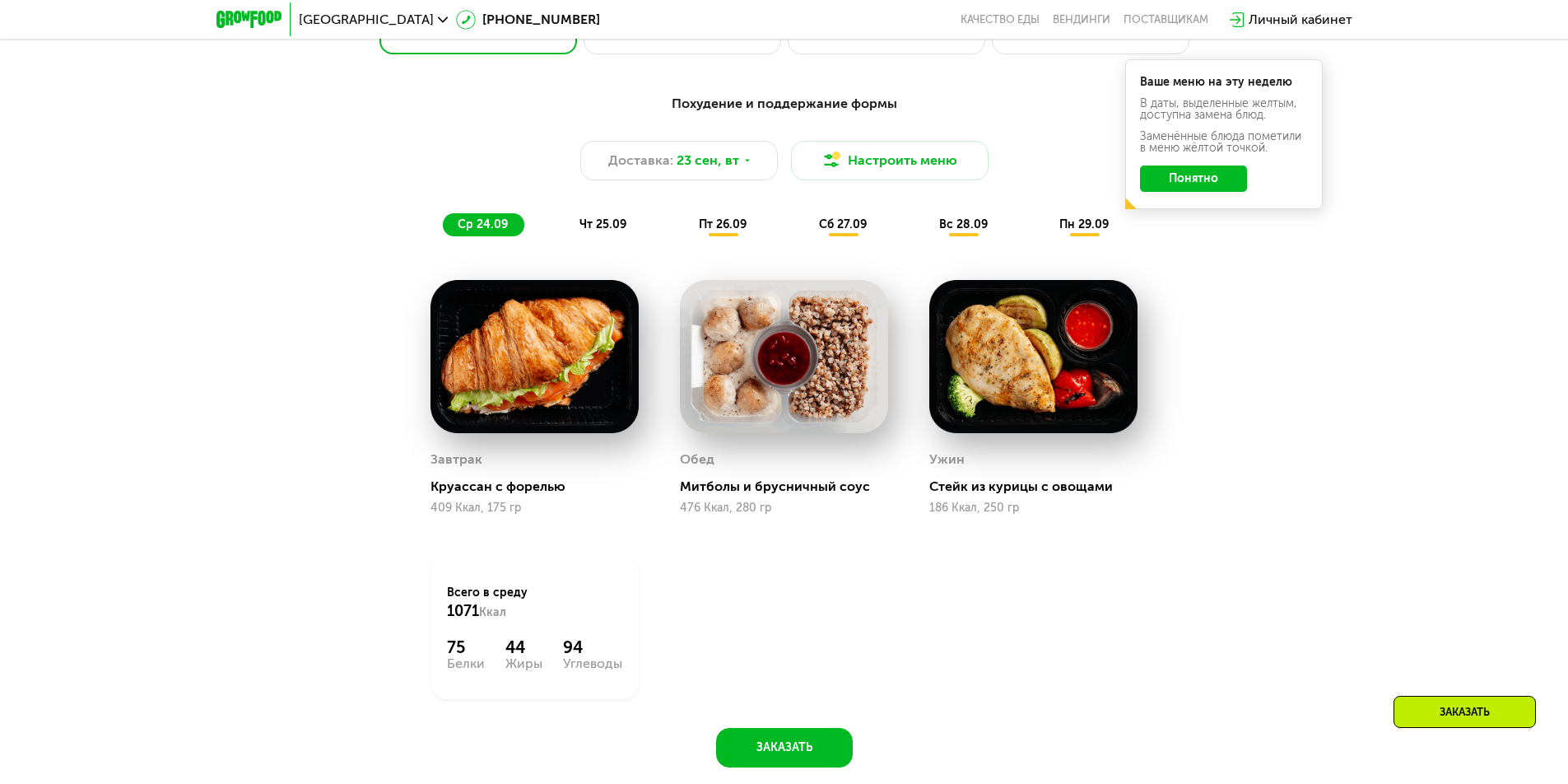
click at [603, 228] on span "чт 25.09" at bounding box center [603, 225] width 47 height 14
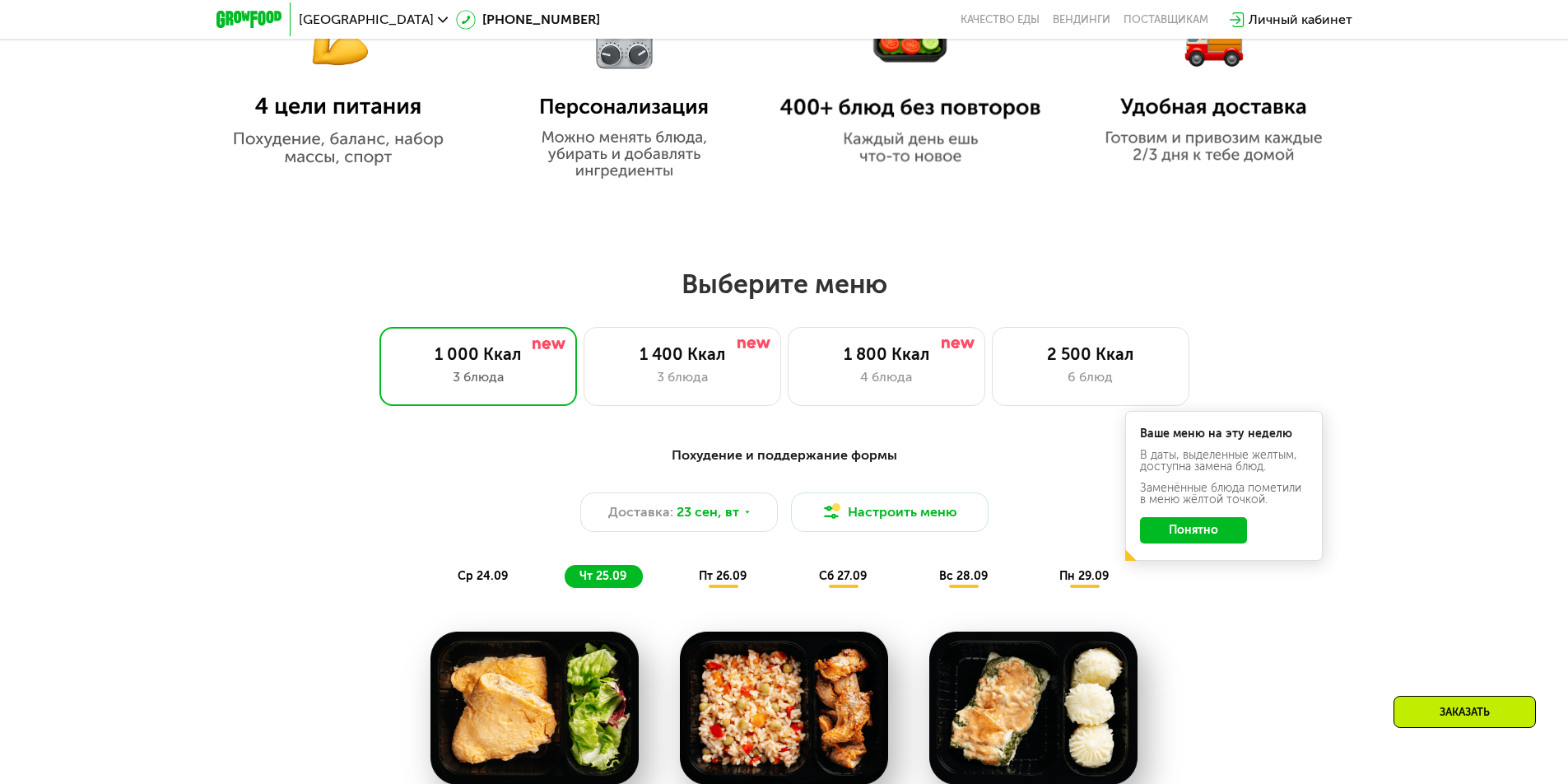
scroll to position [1400, 0]
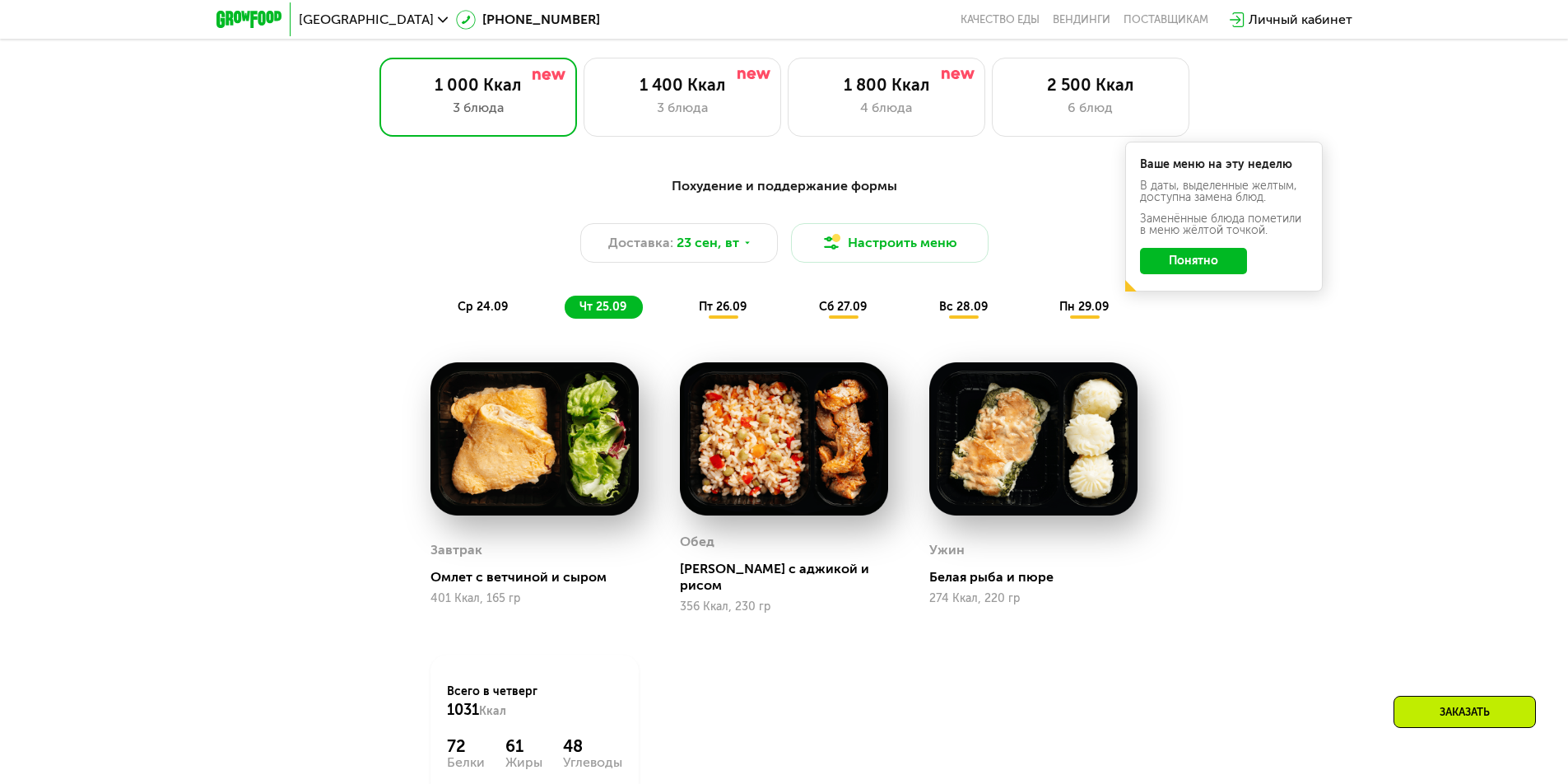
click at [501, 493] on img at bounding box center [534, 438] width 208 height 153
click at [449, 540] on div "Завтрак" at bounding box center [456, 550] width 52 height 24
click at [479, 584] on div "Завтрак Омлет с ветчиной и сыром 401 Ккал, 165 гр" at bounding box center [534, 571] width 208 height 84
click at [1183, 261] on button "Понятно" at bounding box center [1194, 261] width 107 height 26
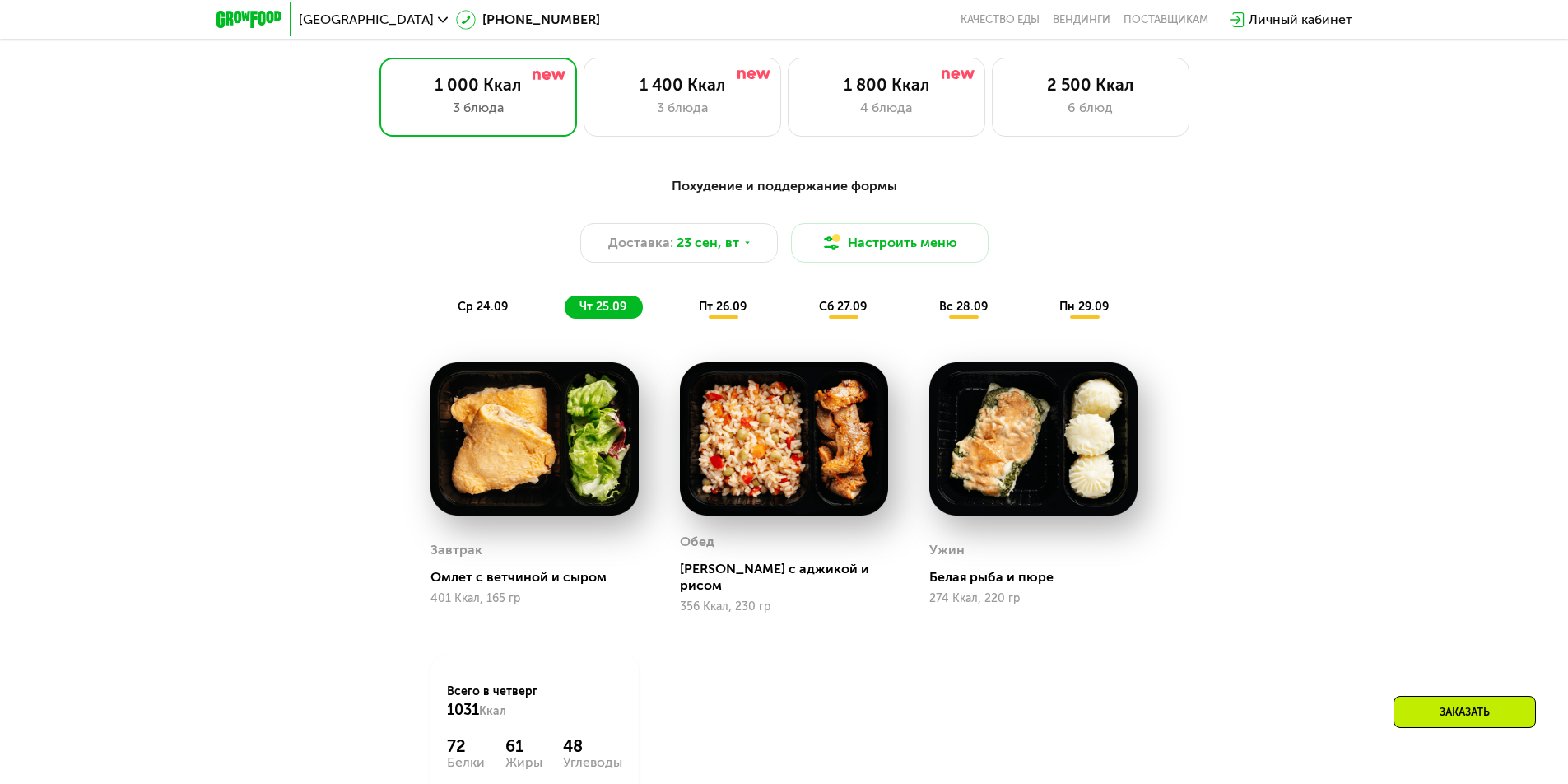
click at [534, 476] on img at bounding box center [534, 438] width 208 height 153
click at [933, 256] on button "Настроить меню" at bounding box center [890, 242] width 198 height 39
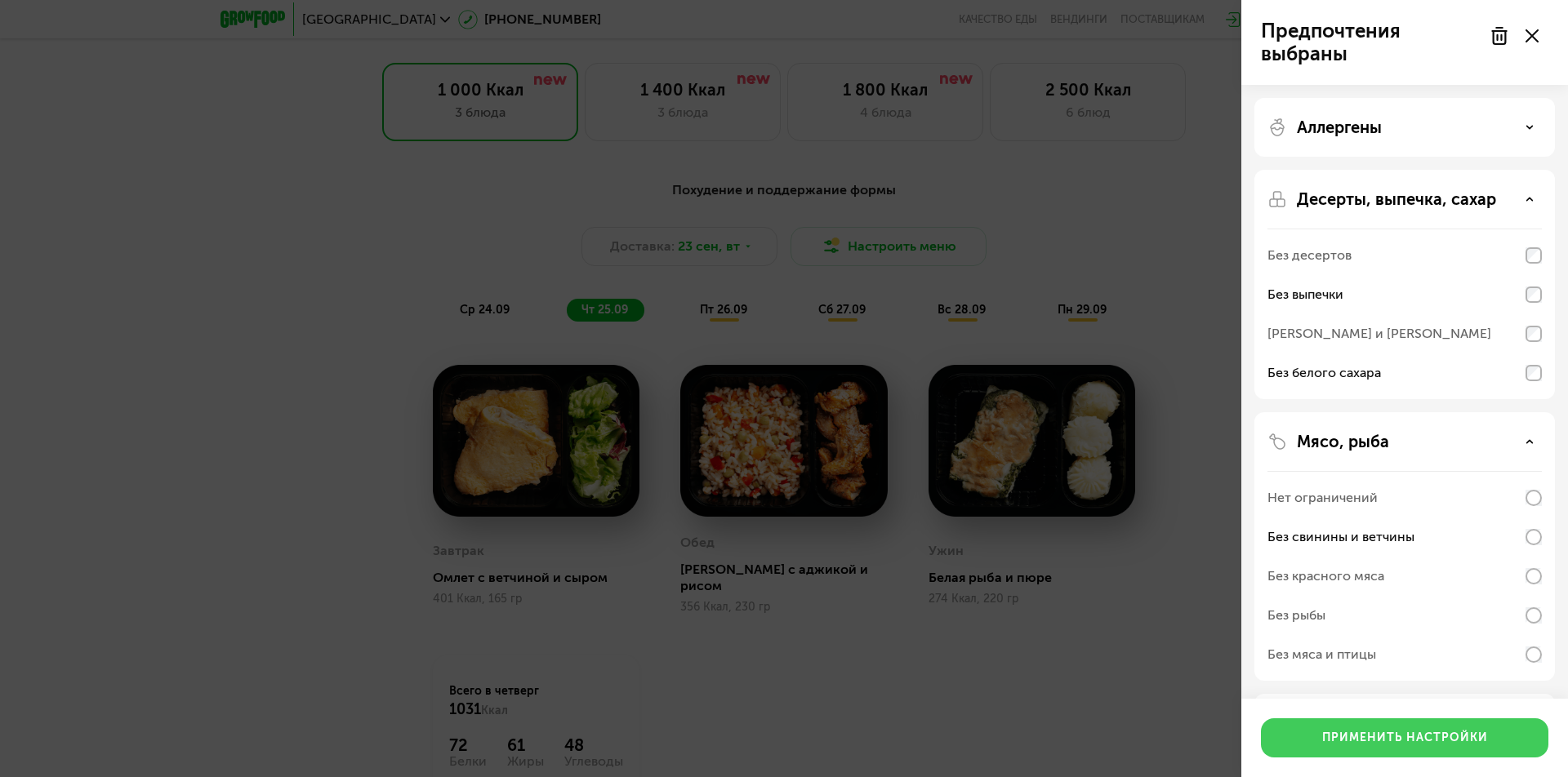
click at [1426, 747] on button "Применить настройки" at bounding box center [1404, 737] width 287 height 39
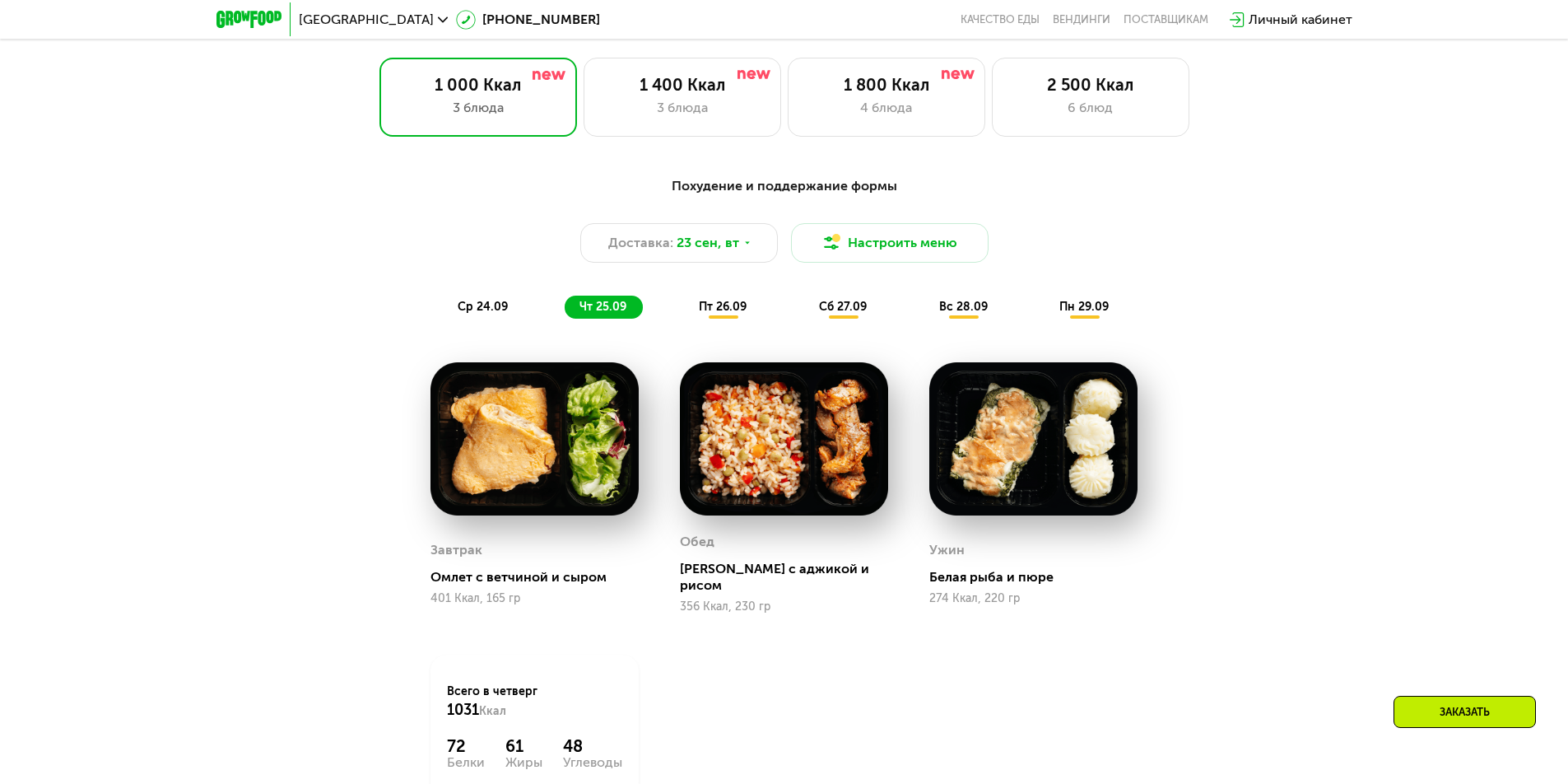
click at [725, 308] on span "пт 26.09" at bounding box center [722, 307] width 48 height 14
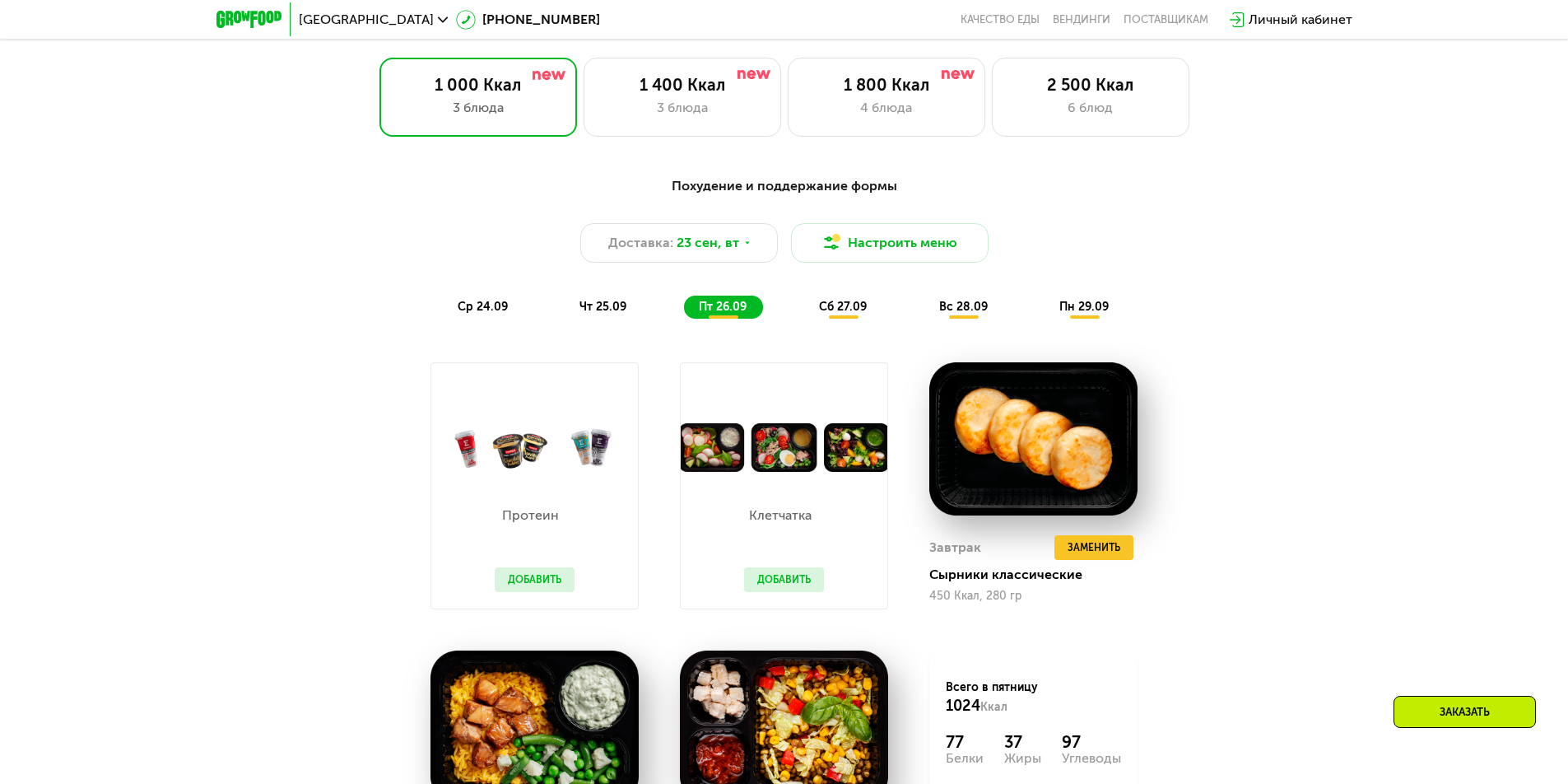
click at [849, 314] on span "сб 27.09" at bounding box center [843, 307] width 48 height 14
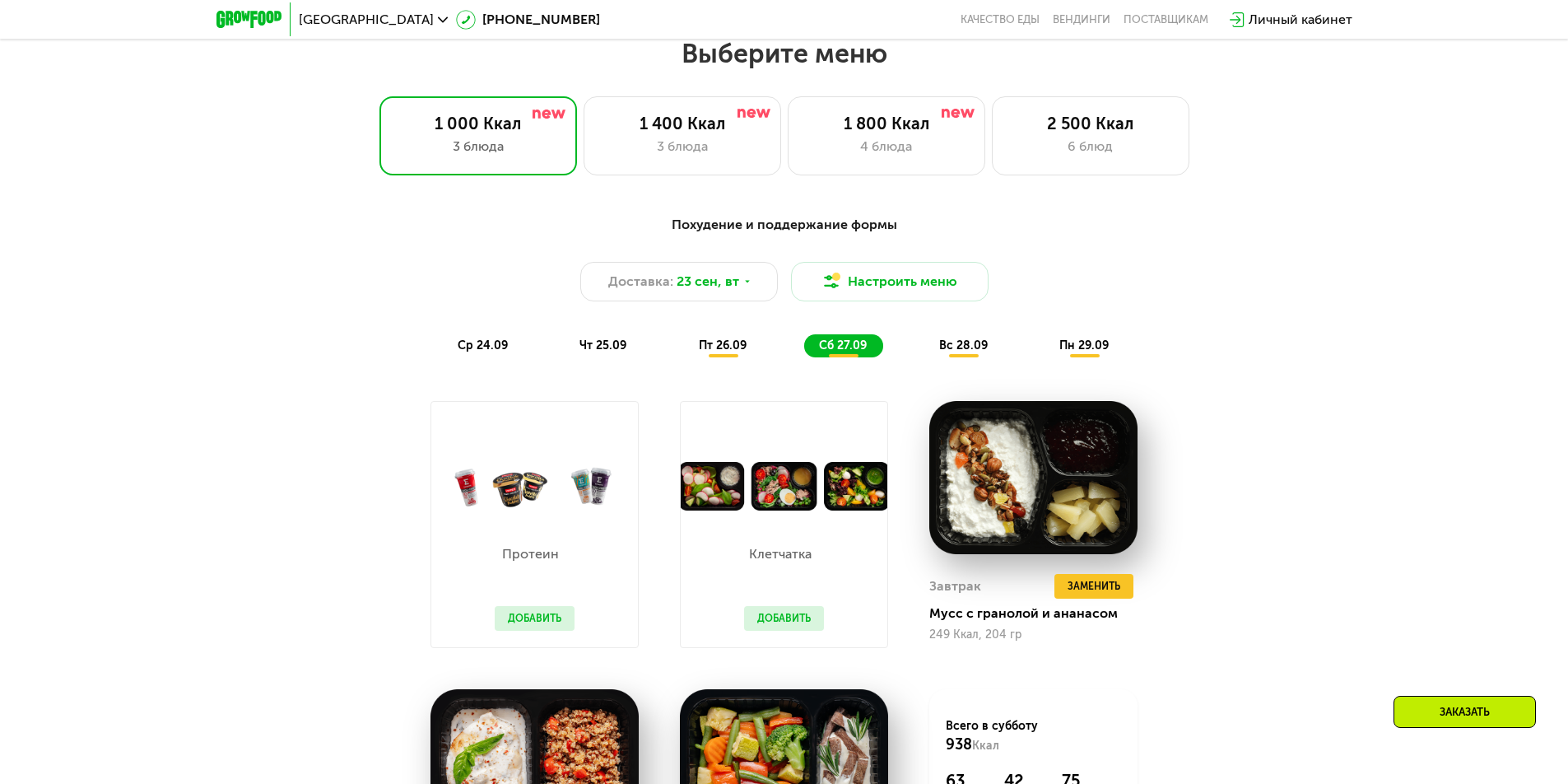
scroll to position [1318, 0]
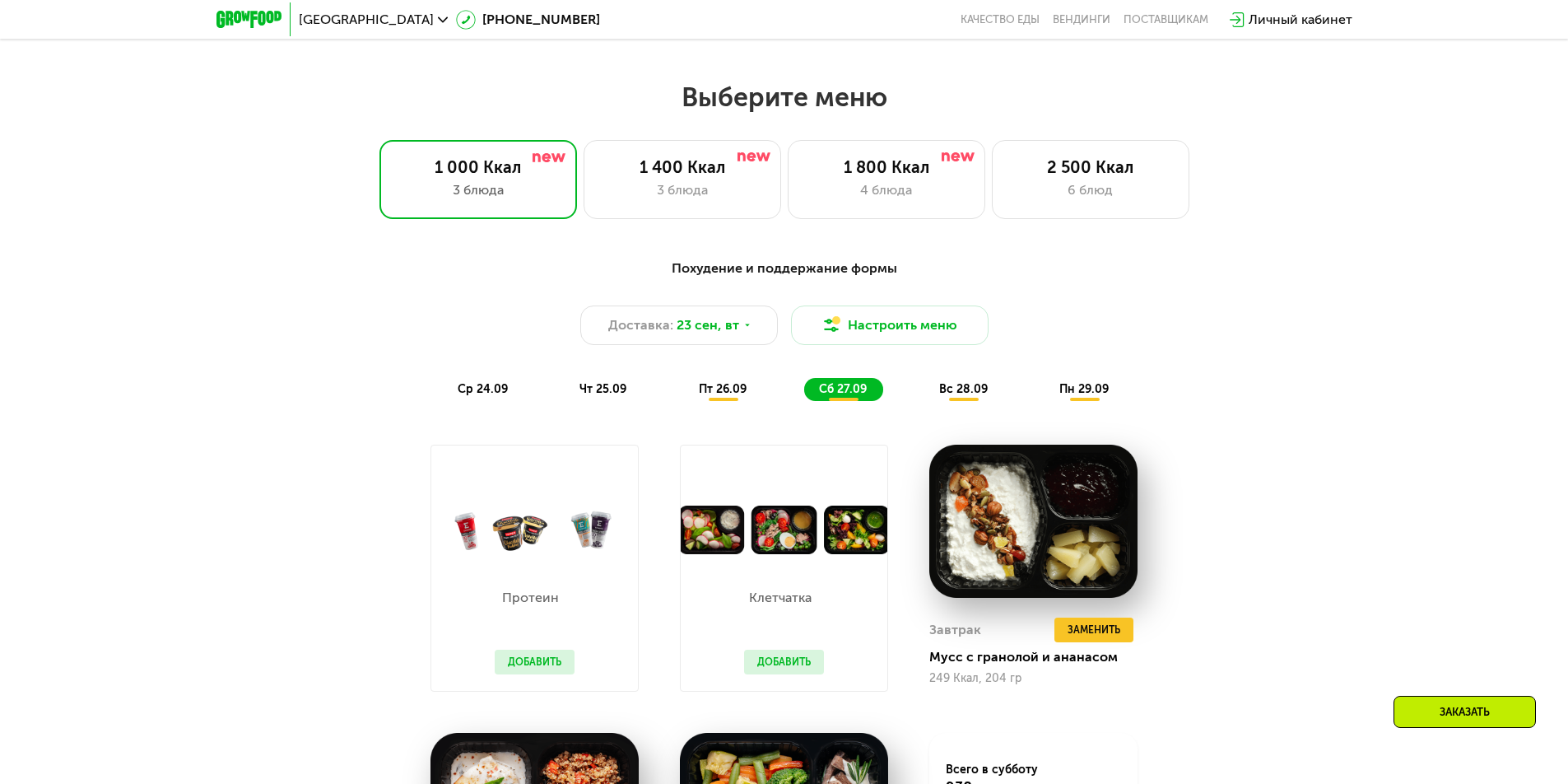
click at [494, 389] on span "ср 24.09" at bounding box center [482, 389] width 50 height 14
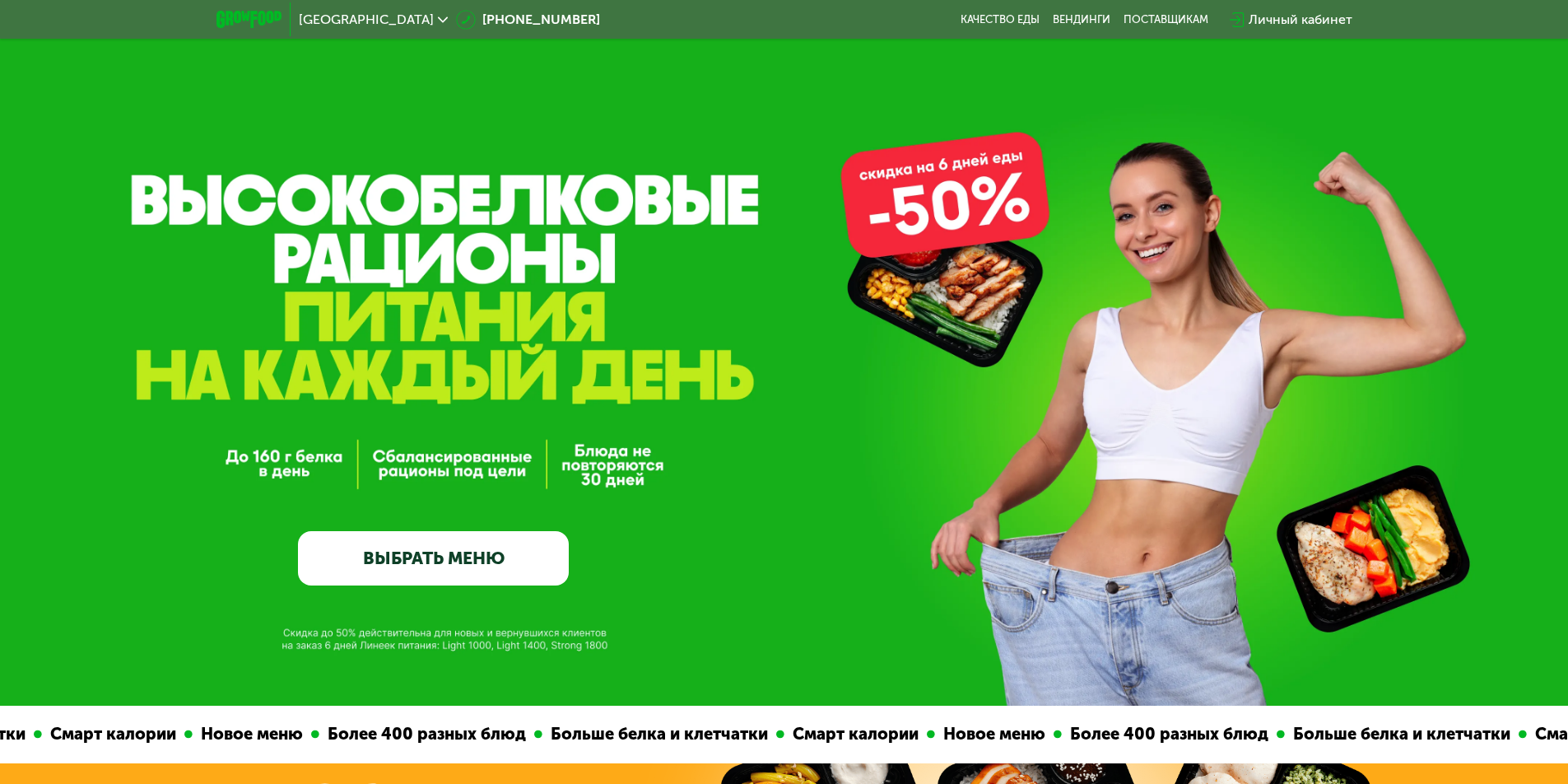
scroll to position [0, 0]
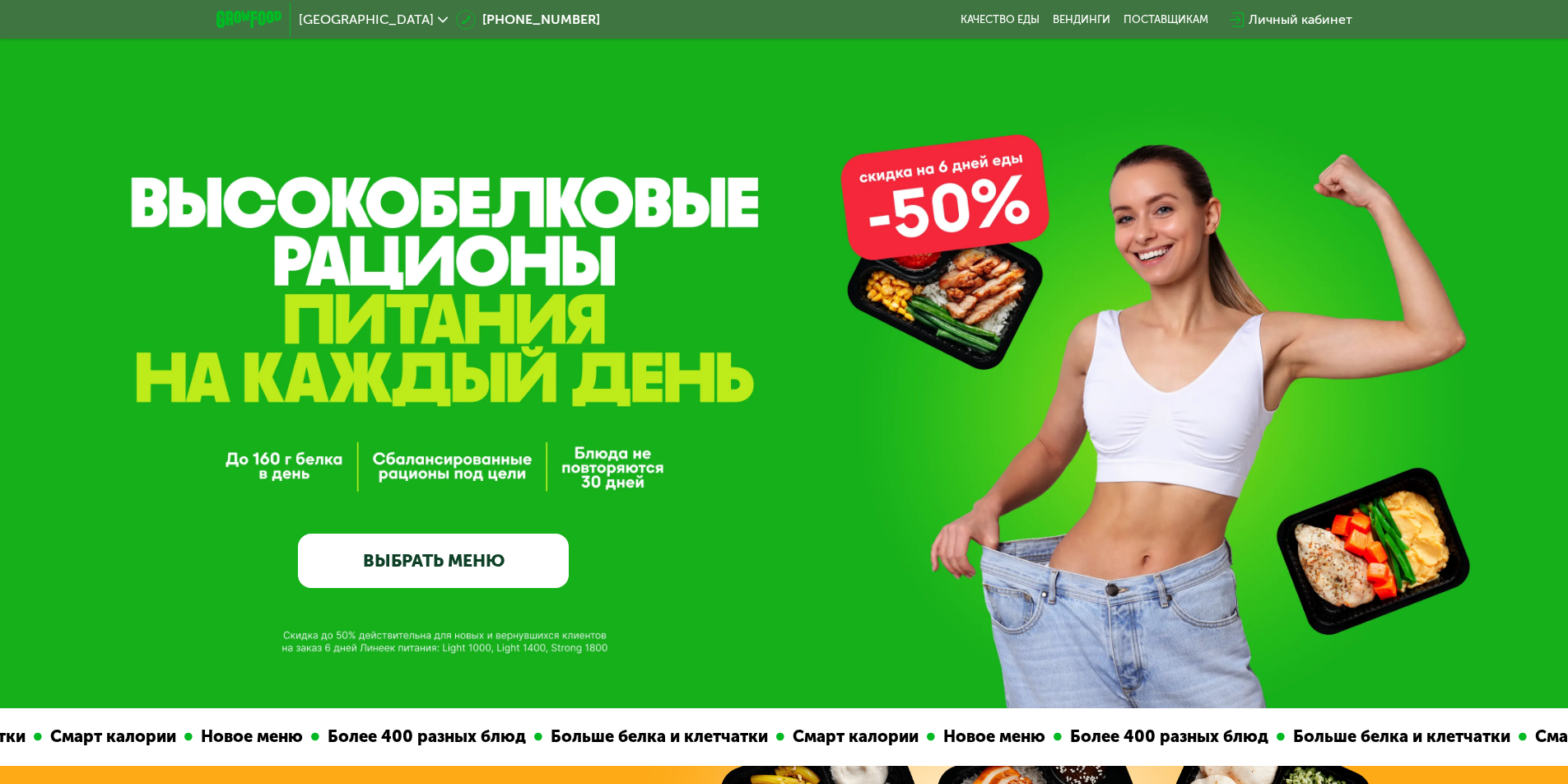
click at [465, 558] on link "ВЫБРАТЬ МЕНЮ" at bounding box center [434, 561] width 271 height 54
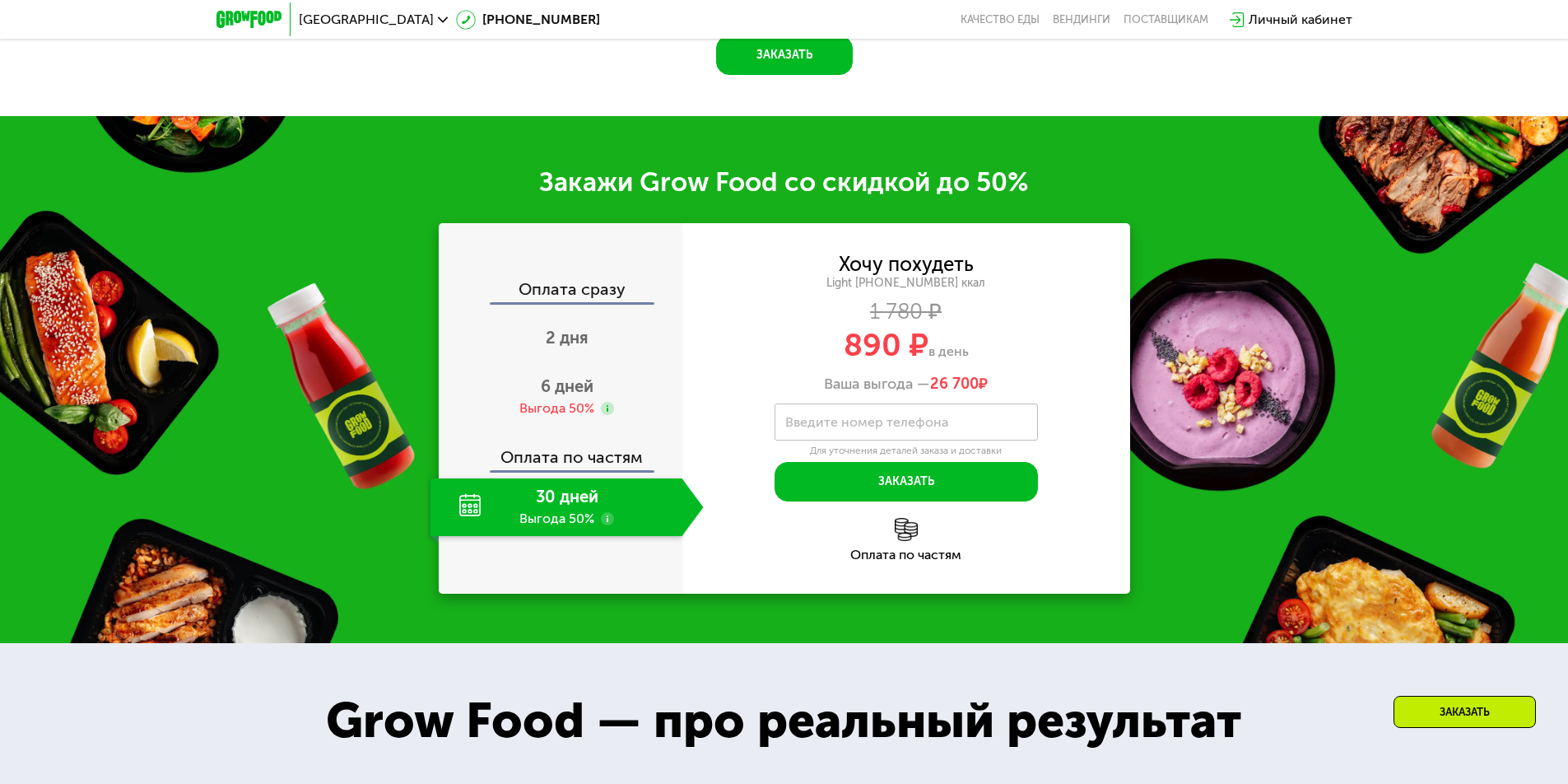
scroll to position [2189, 0]
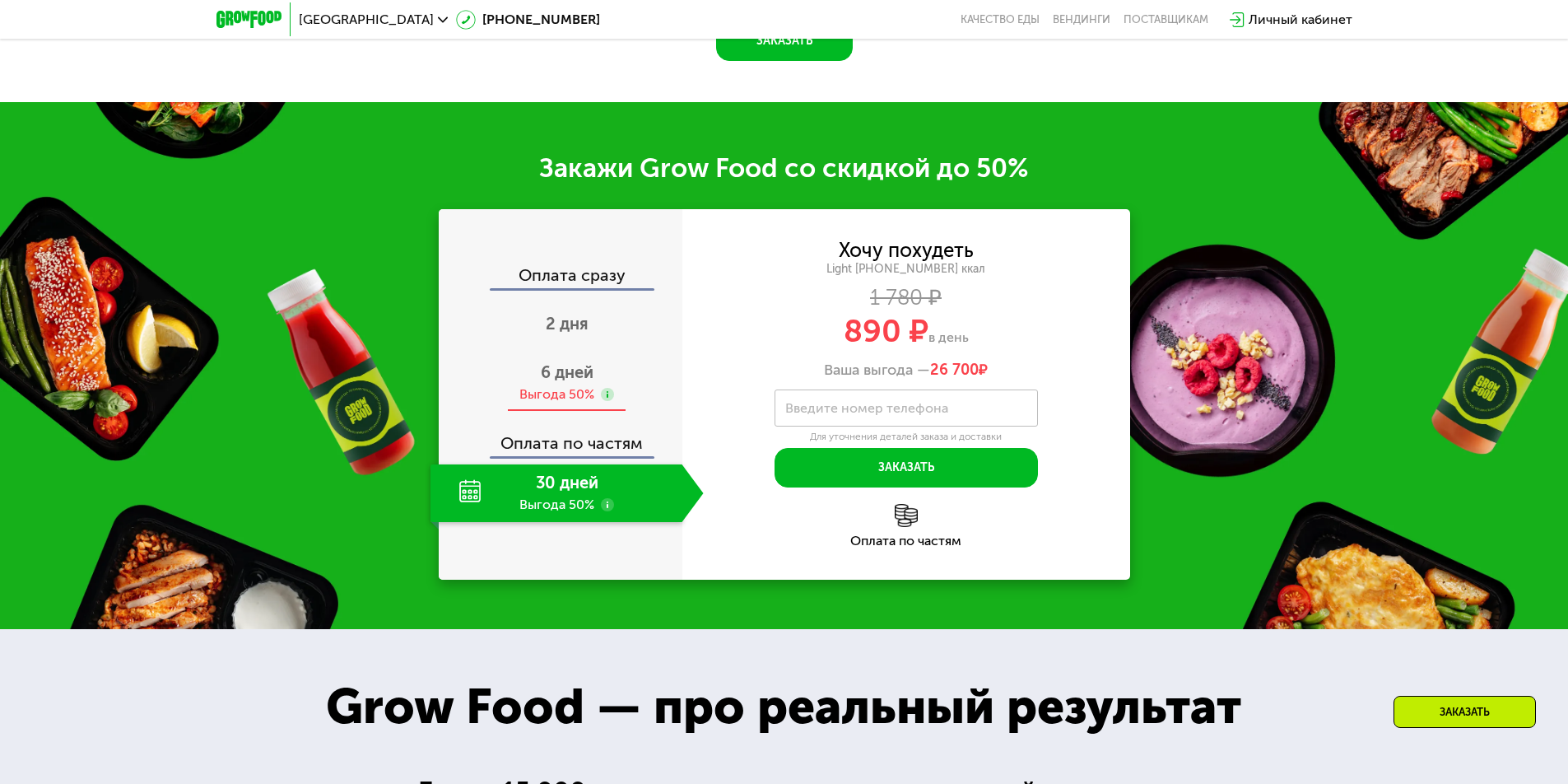
click at [570, 381] on span "6 дней" at bounding box center [567, 372] width 52 height 20
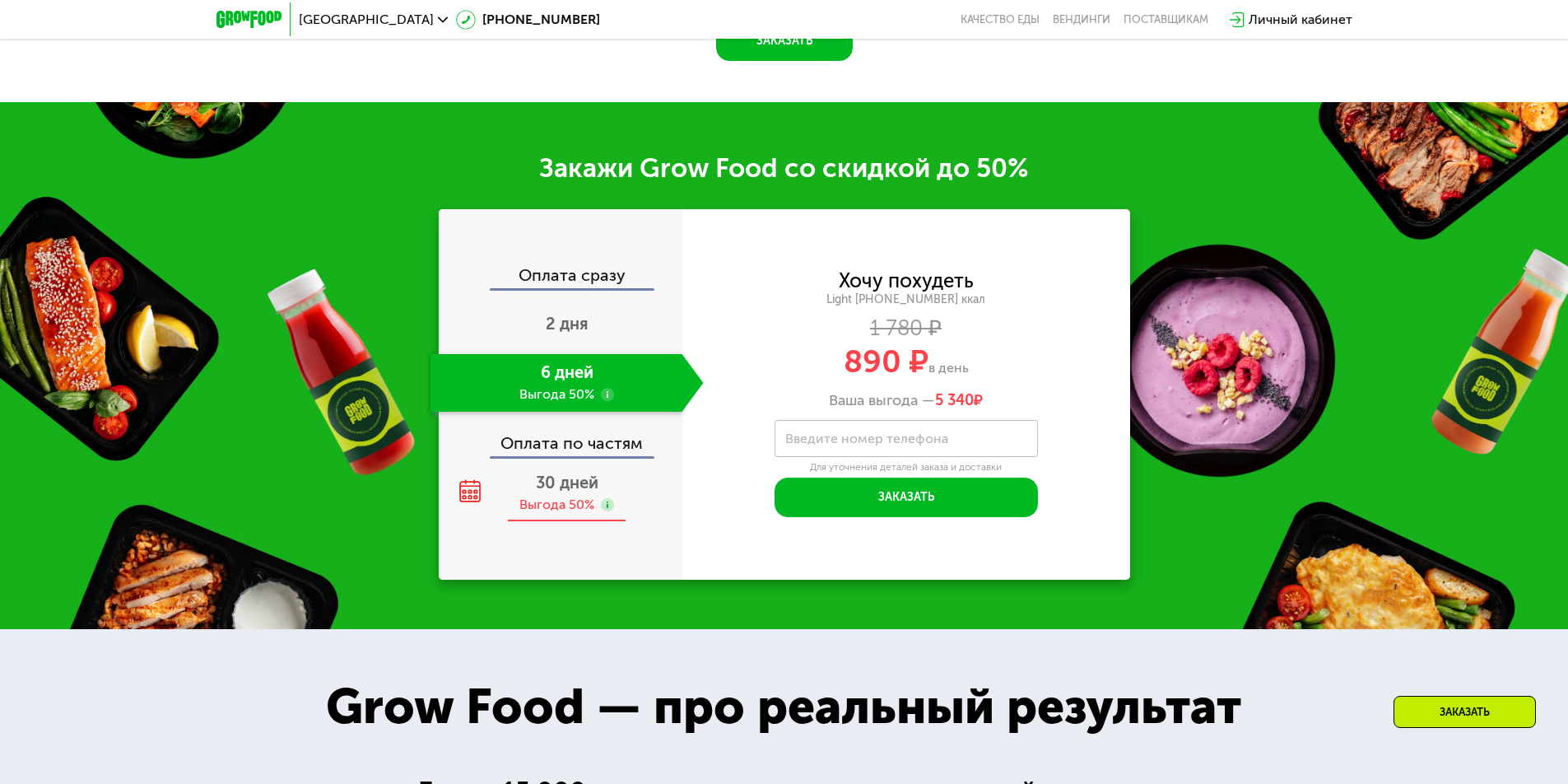
click at [555, 493] on span "30 дней" at bounding box center [568, 482] width 63 height 20
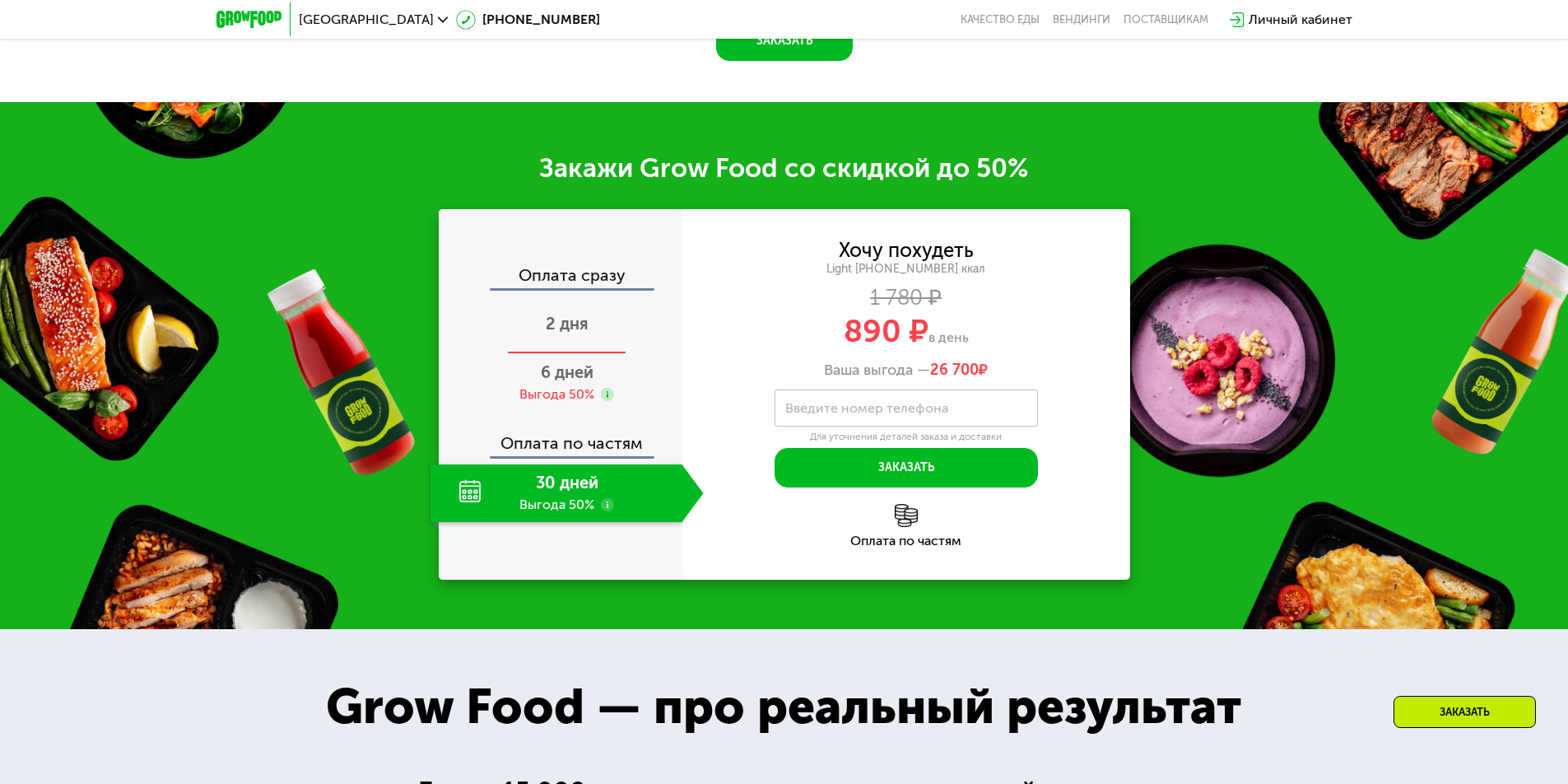
click at [574, 328] on span "2 дня" at bounding box center [567, 324] width 43 height 20
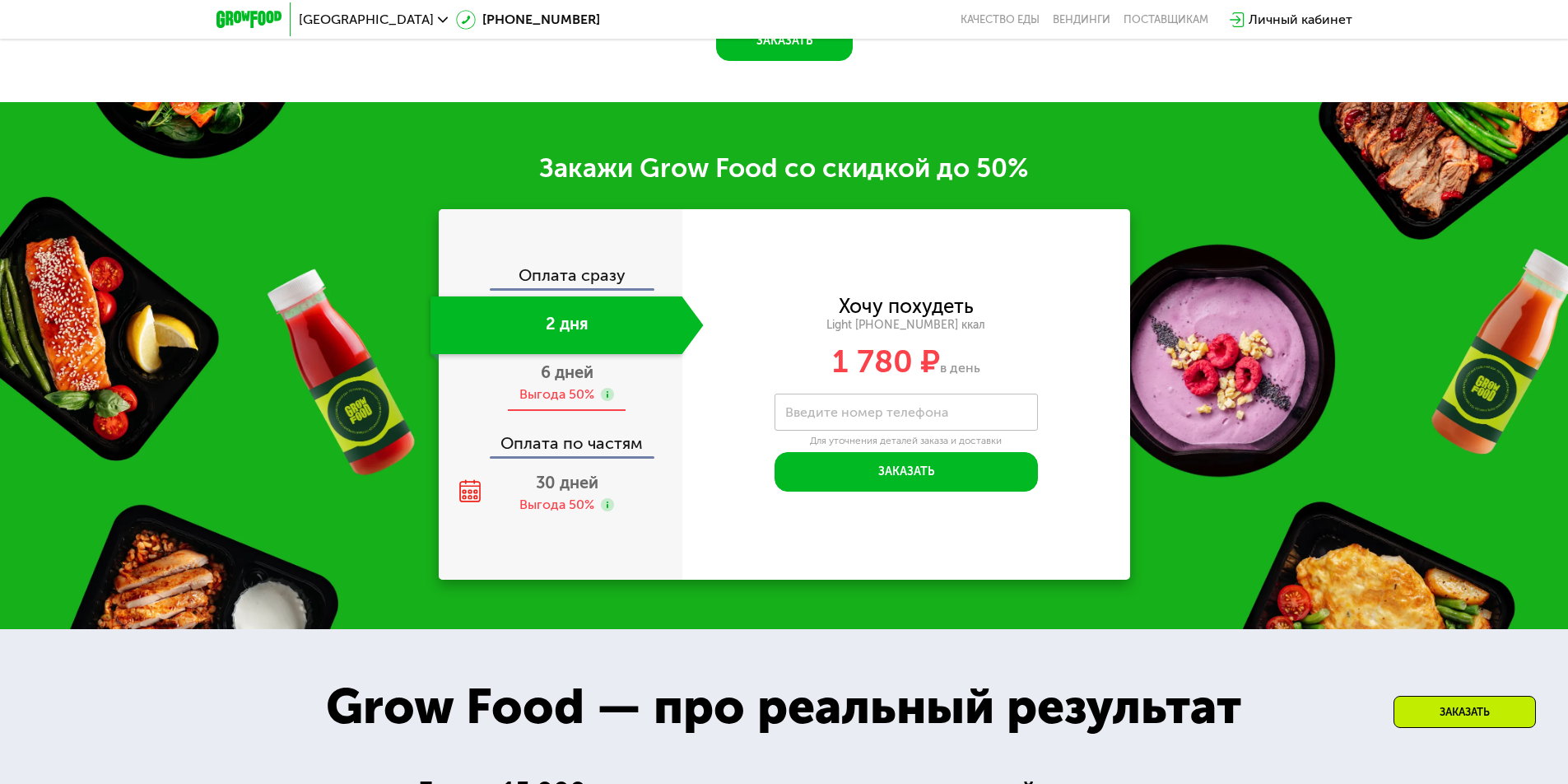
click at [568, 378] on span "6 дней" at bounding box center [567, 372] width 52 height 20
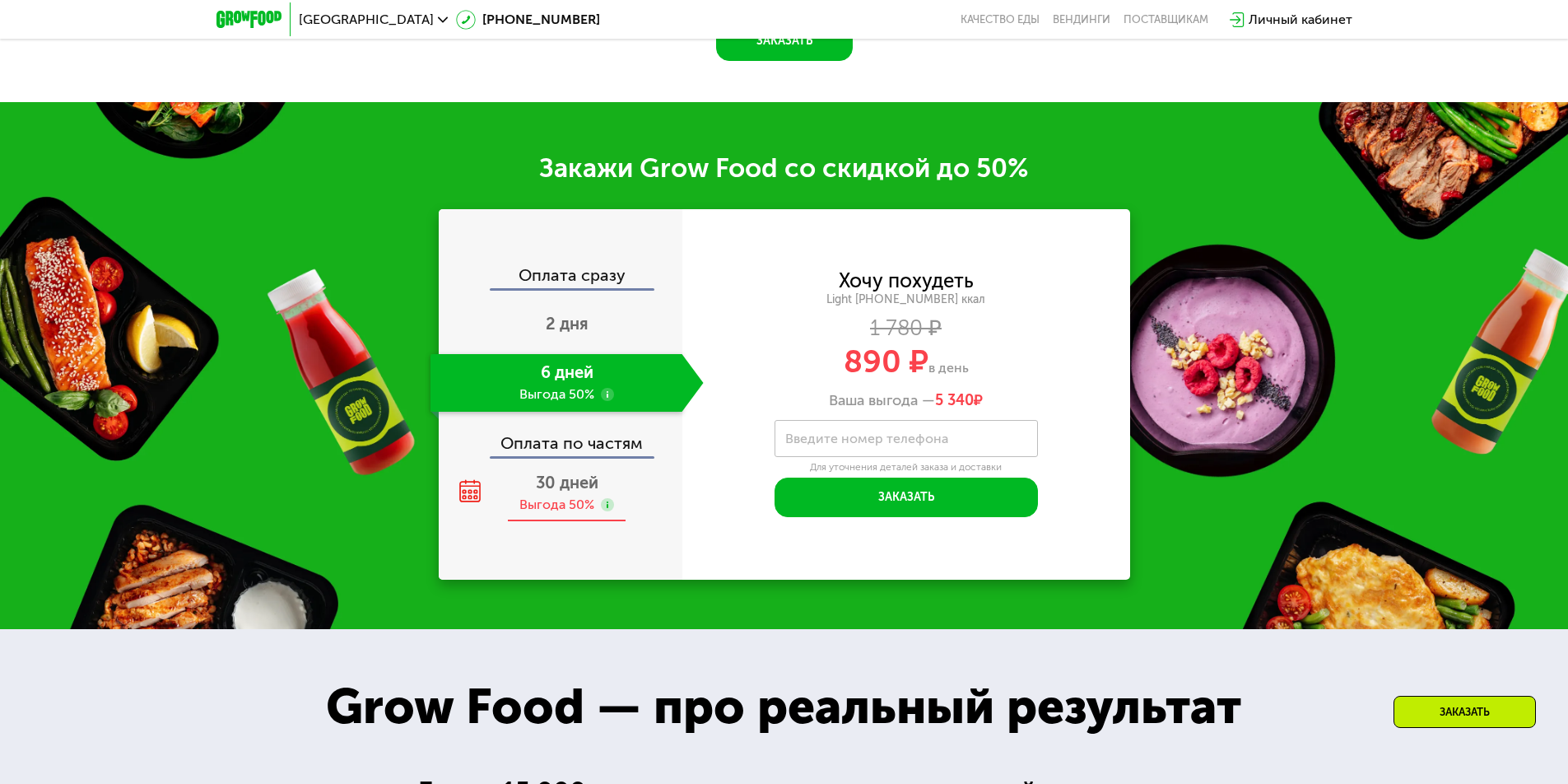
click at [567, 498] on div "30 дней Выгода 50%" at bounding box center [567, 494] width 274 height 58
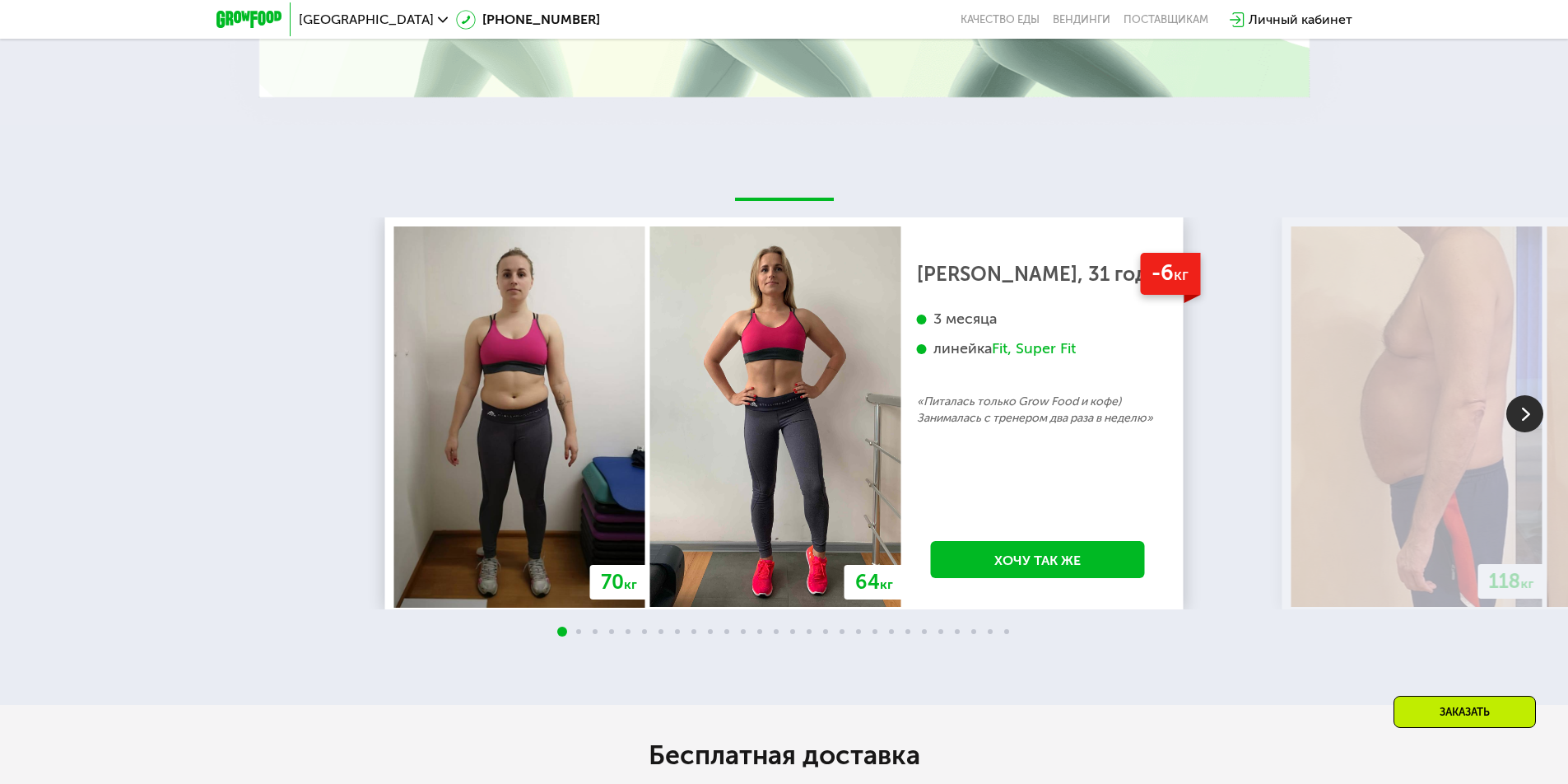
scroll to position [3507, 0]
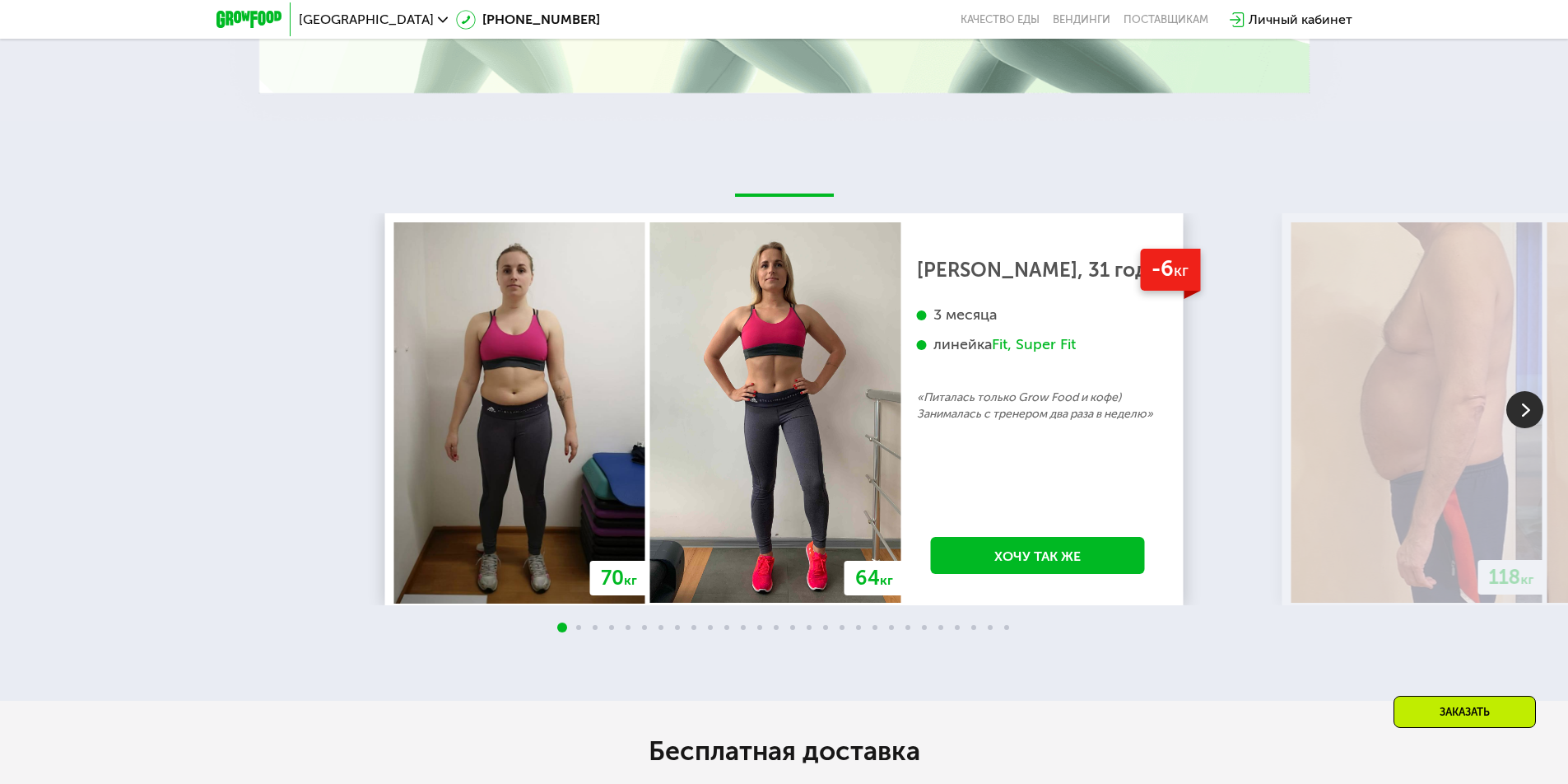
click at [1522, 416] on img at bounding box center [1525, 410] width 37 height 37
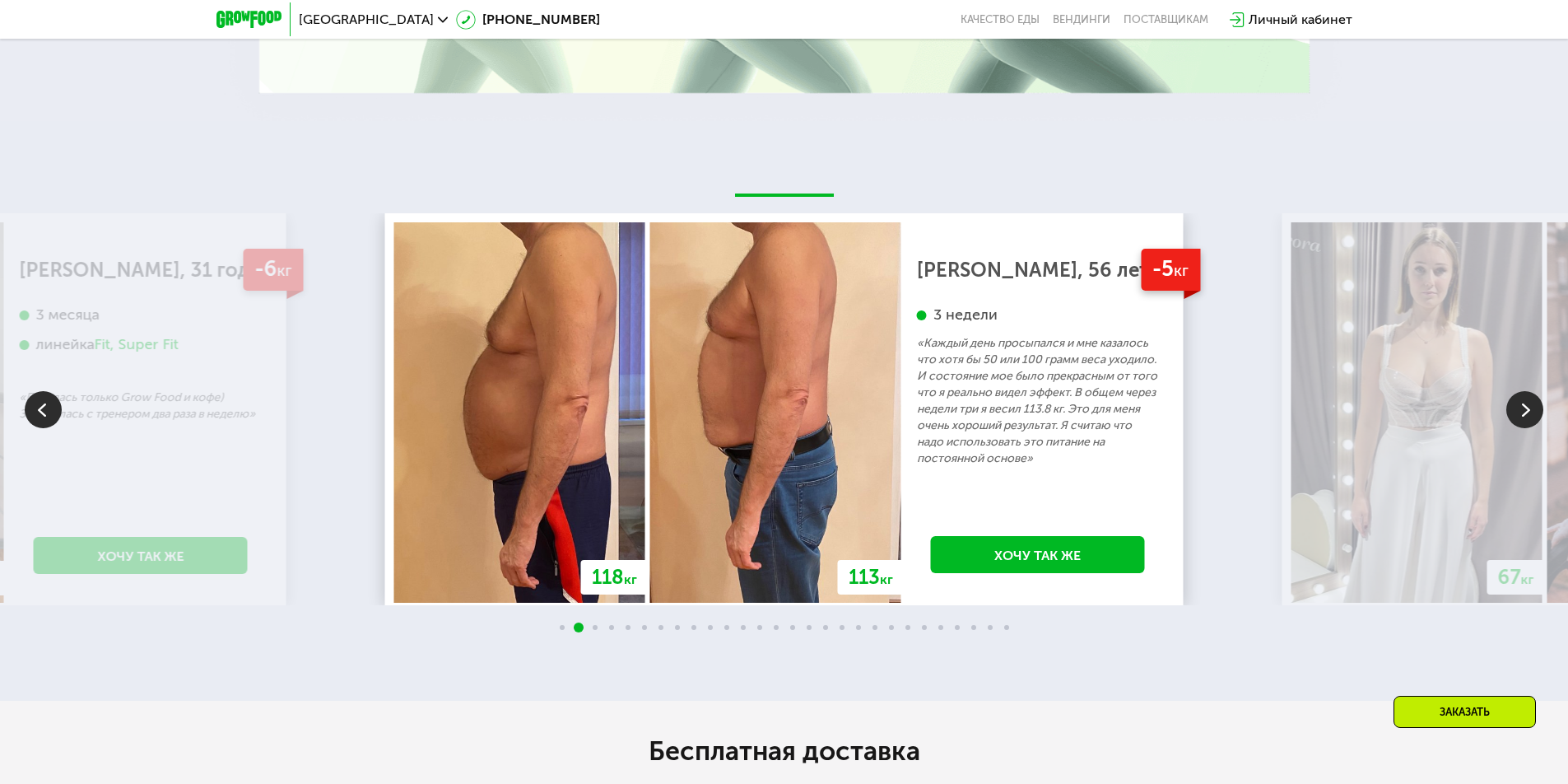
click at [1517, 418] on img at bounding box center [1525, 410] width 37 height 37
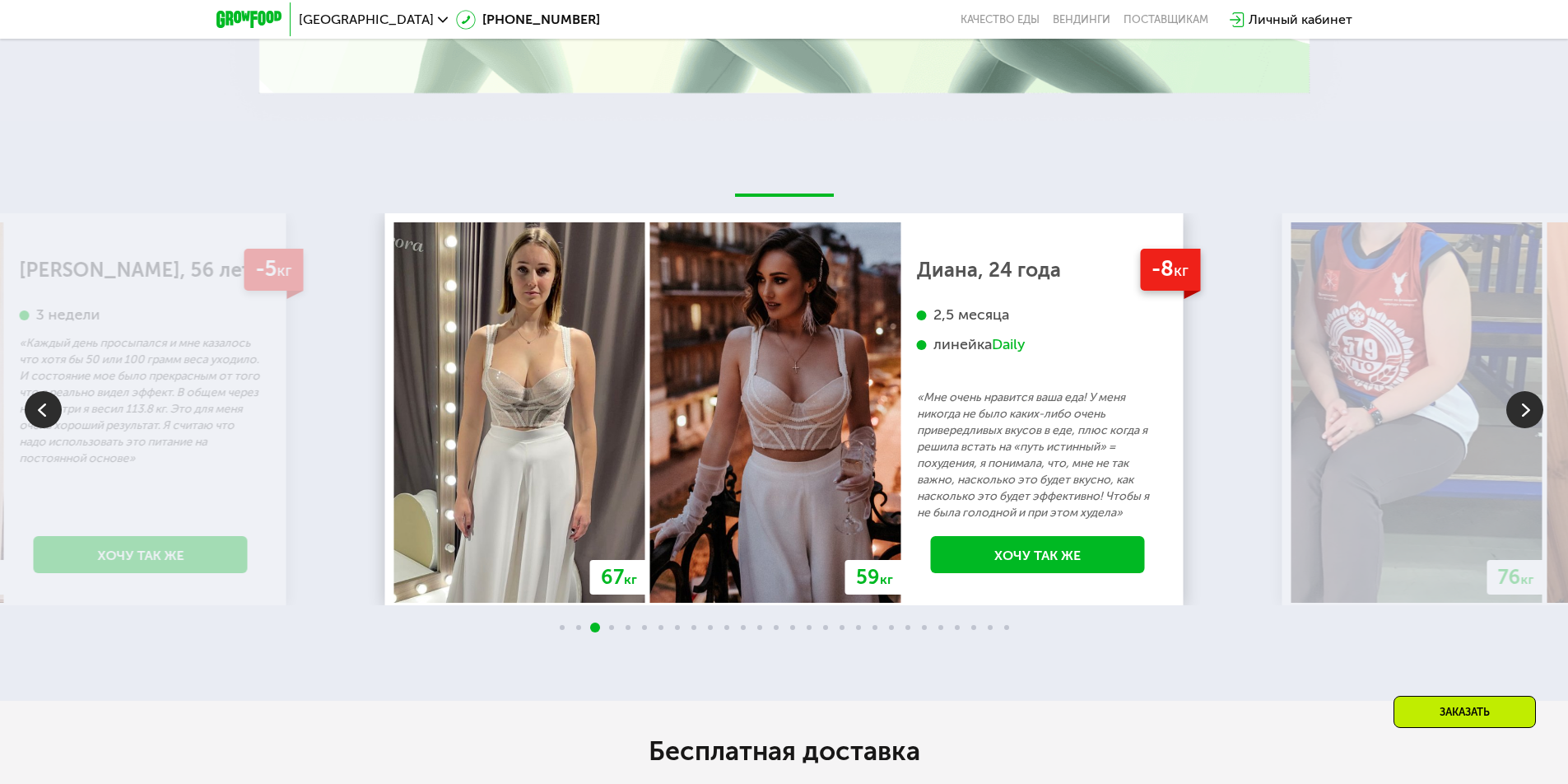
click at [1518, 418] on img at bounding box center [1525, 410] width 37 height 37
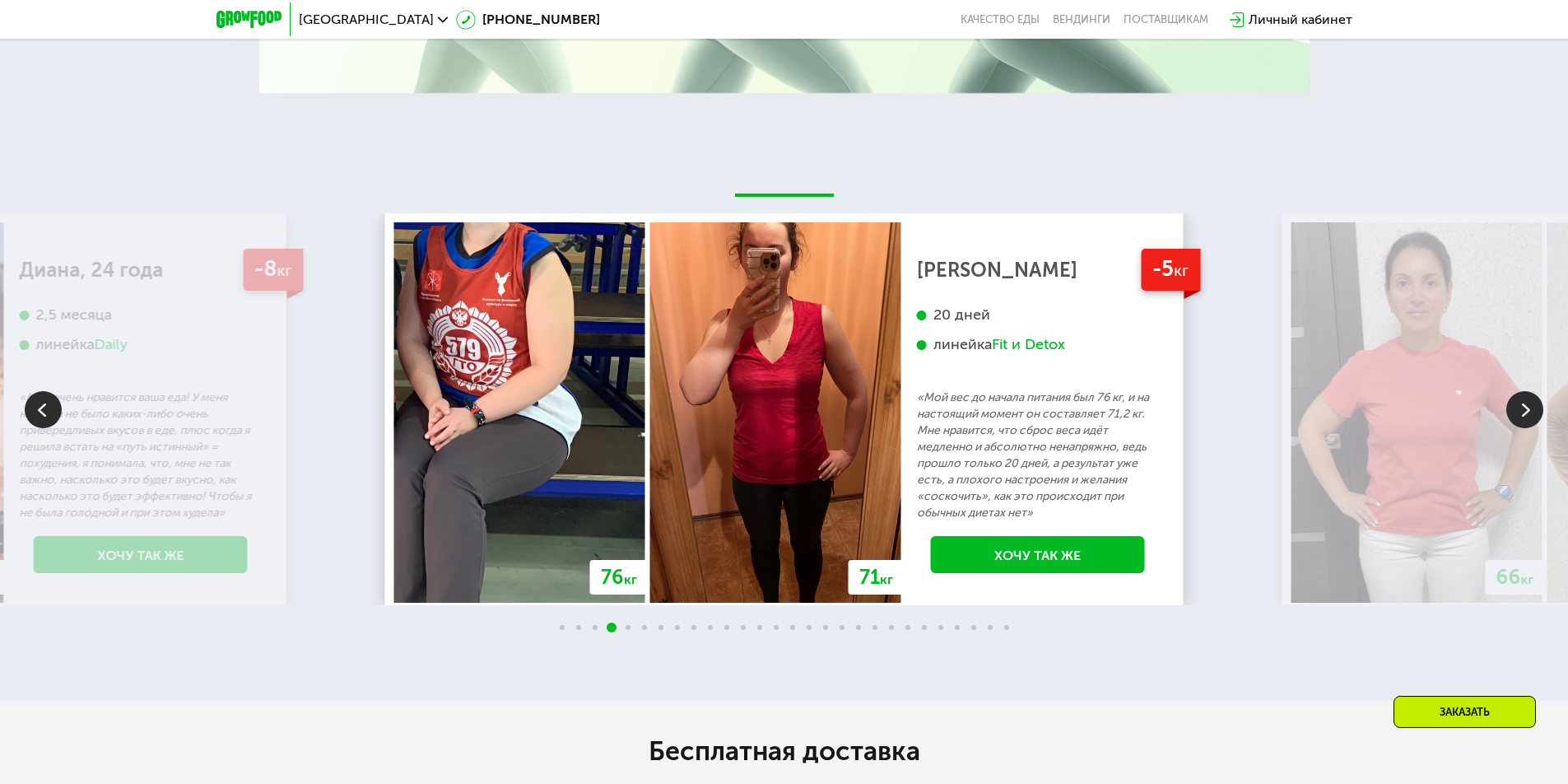
click at [1527, 411] on img at bounding box center [1525, 410] width 37 height 37
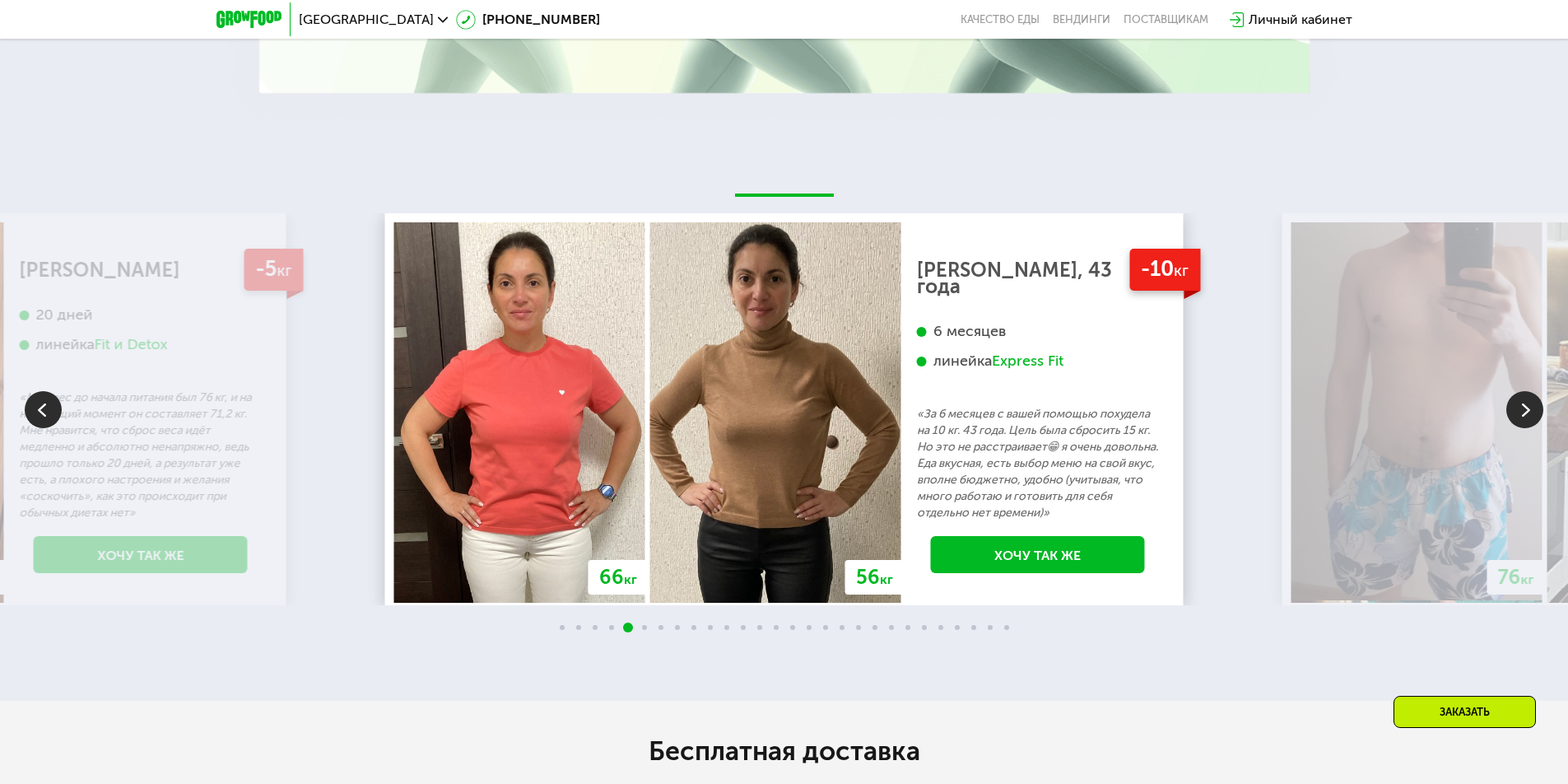
click at [1527, 411] on img at bounding box center [1525, 410] width 37 height 37
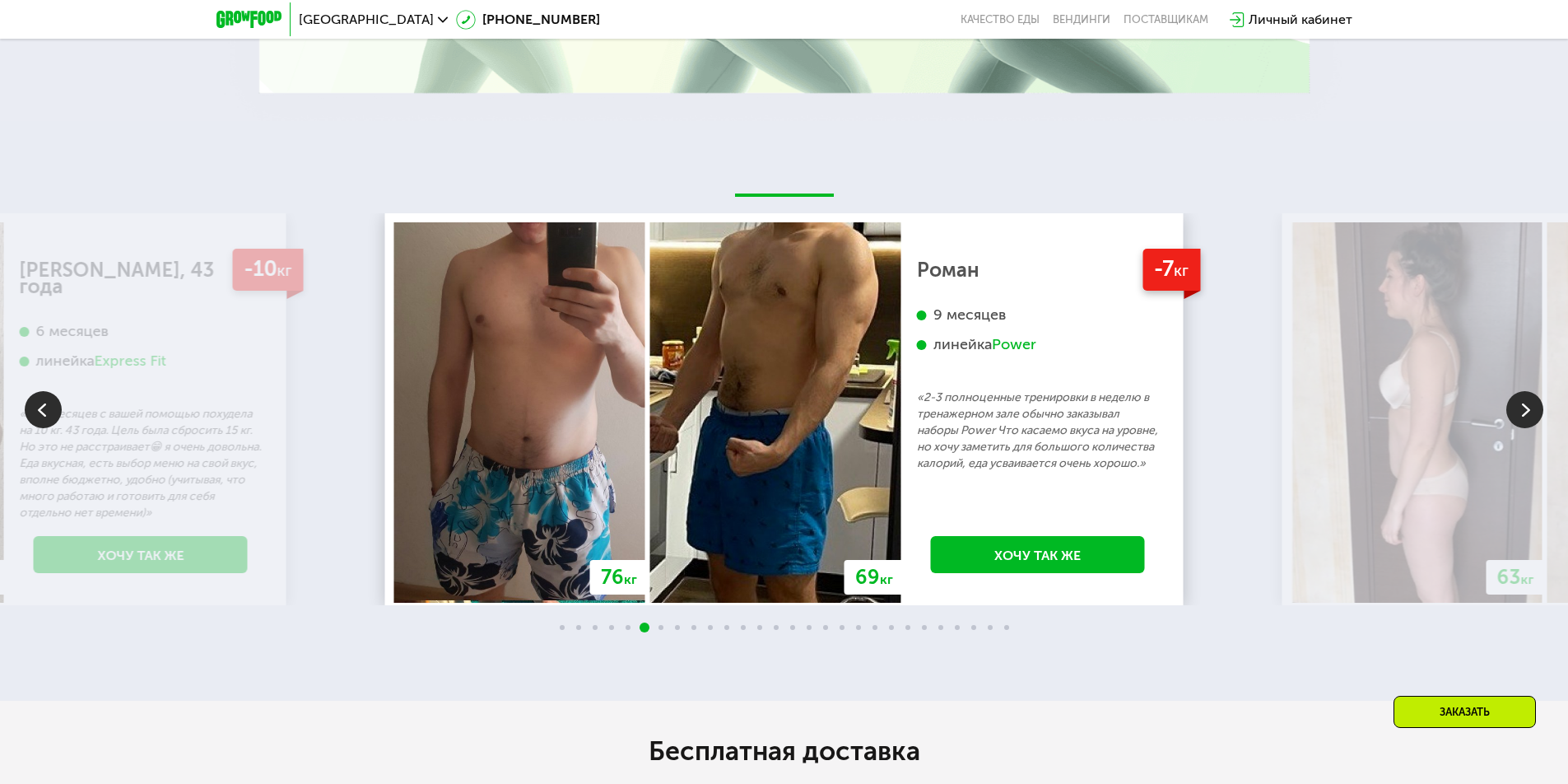
click at [1527, 411] on img at bounding box center [1525, 410] width 37 height 37
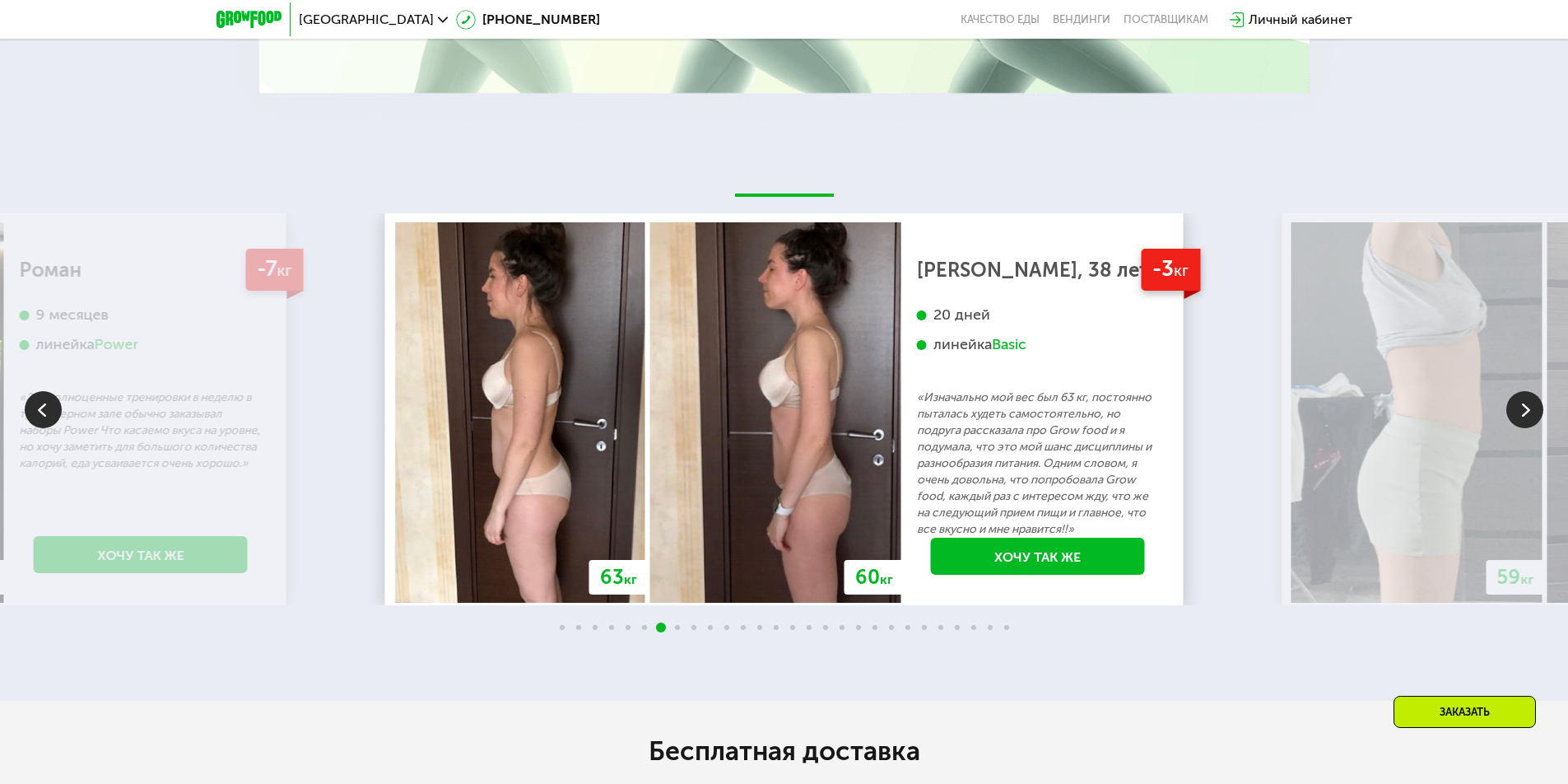
click at [1527, 411] on img at bounding box center [1525, 410] width 37 height 37
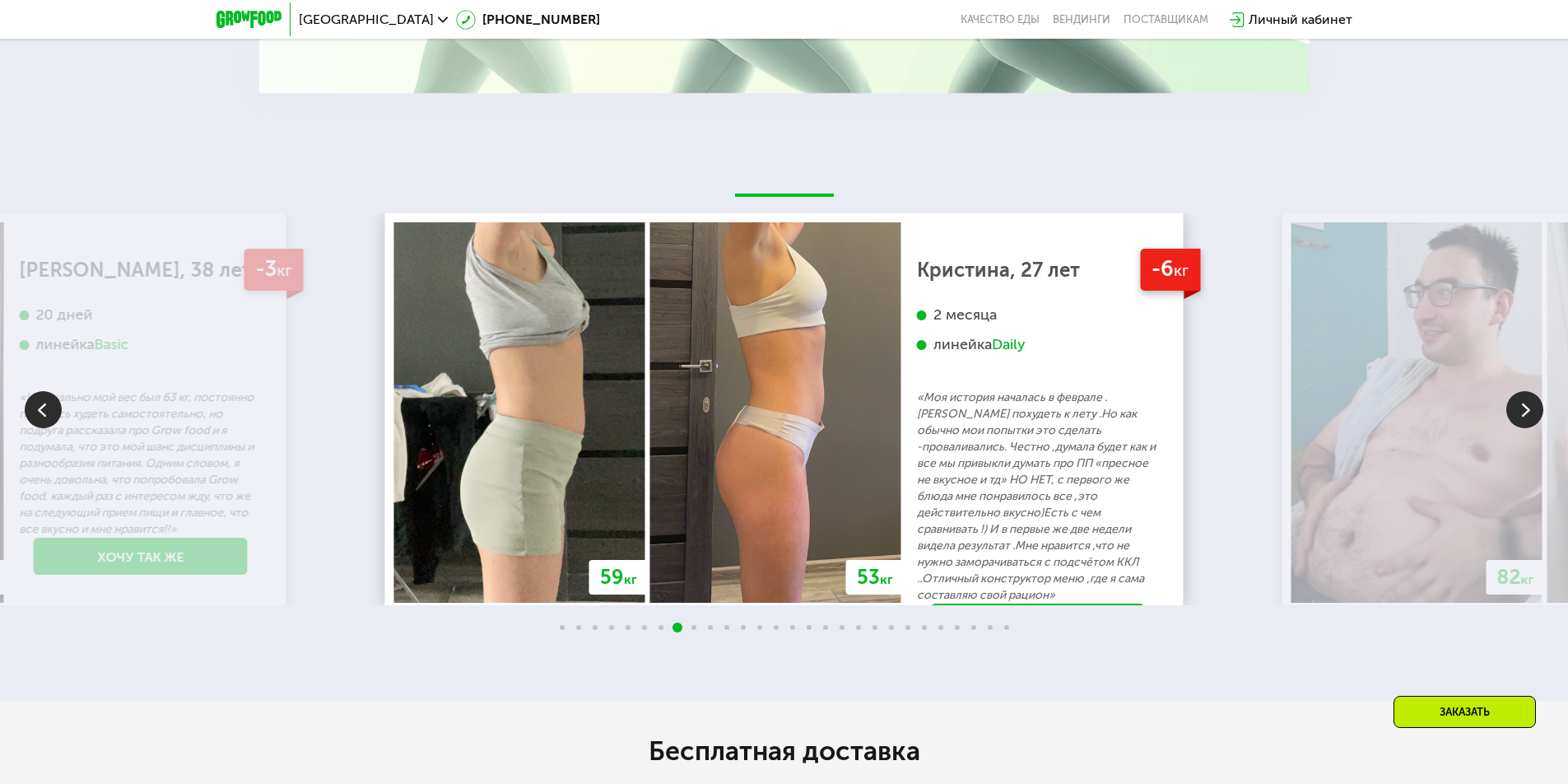
click at [1527, 411] on img at bounding box center [1525, 410] width 37 height 37
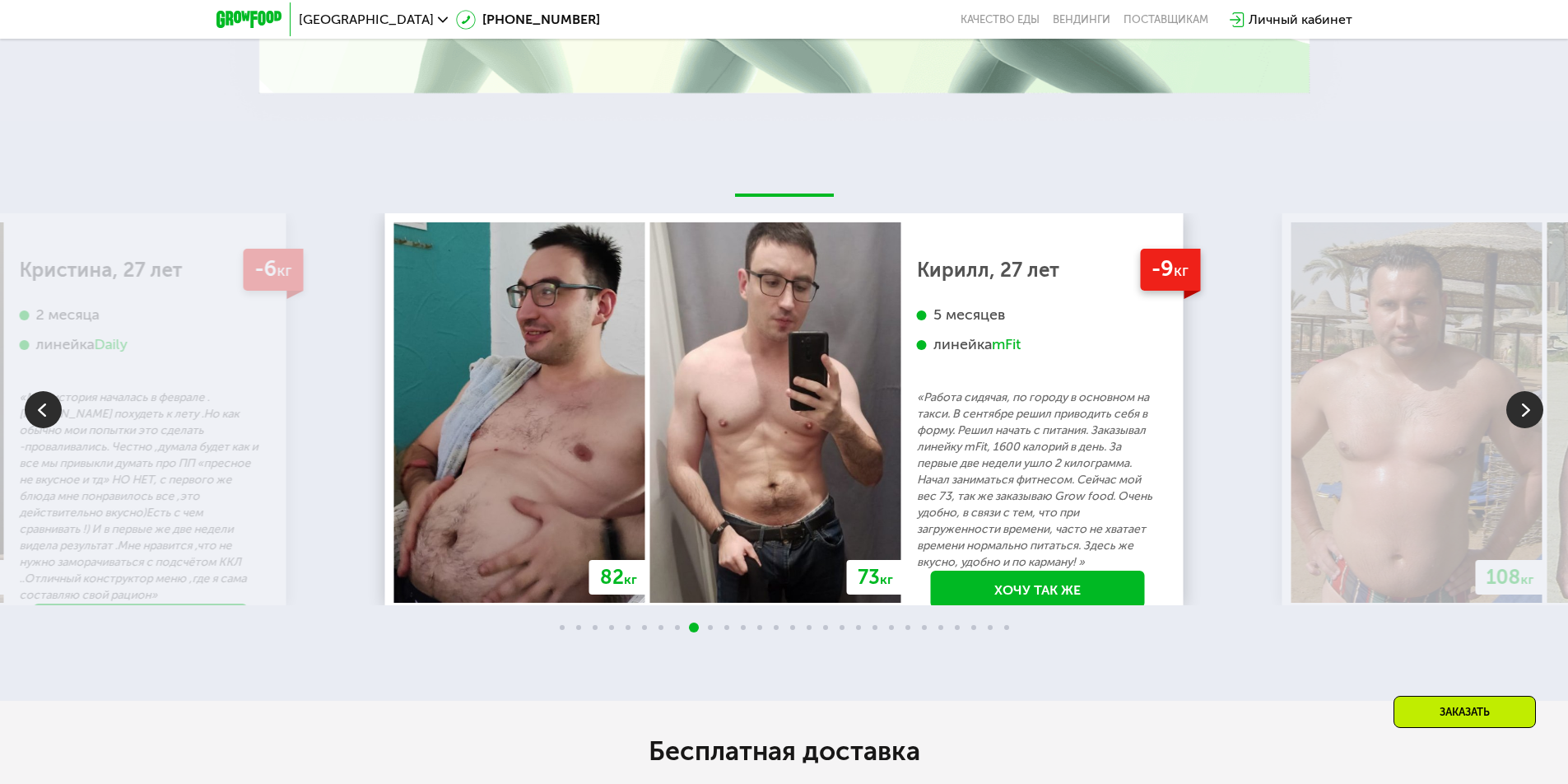
click at [1527, 411] on img at bounding box center [1525, 410] width 37 height 37
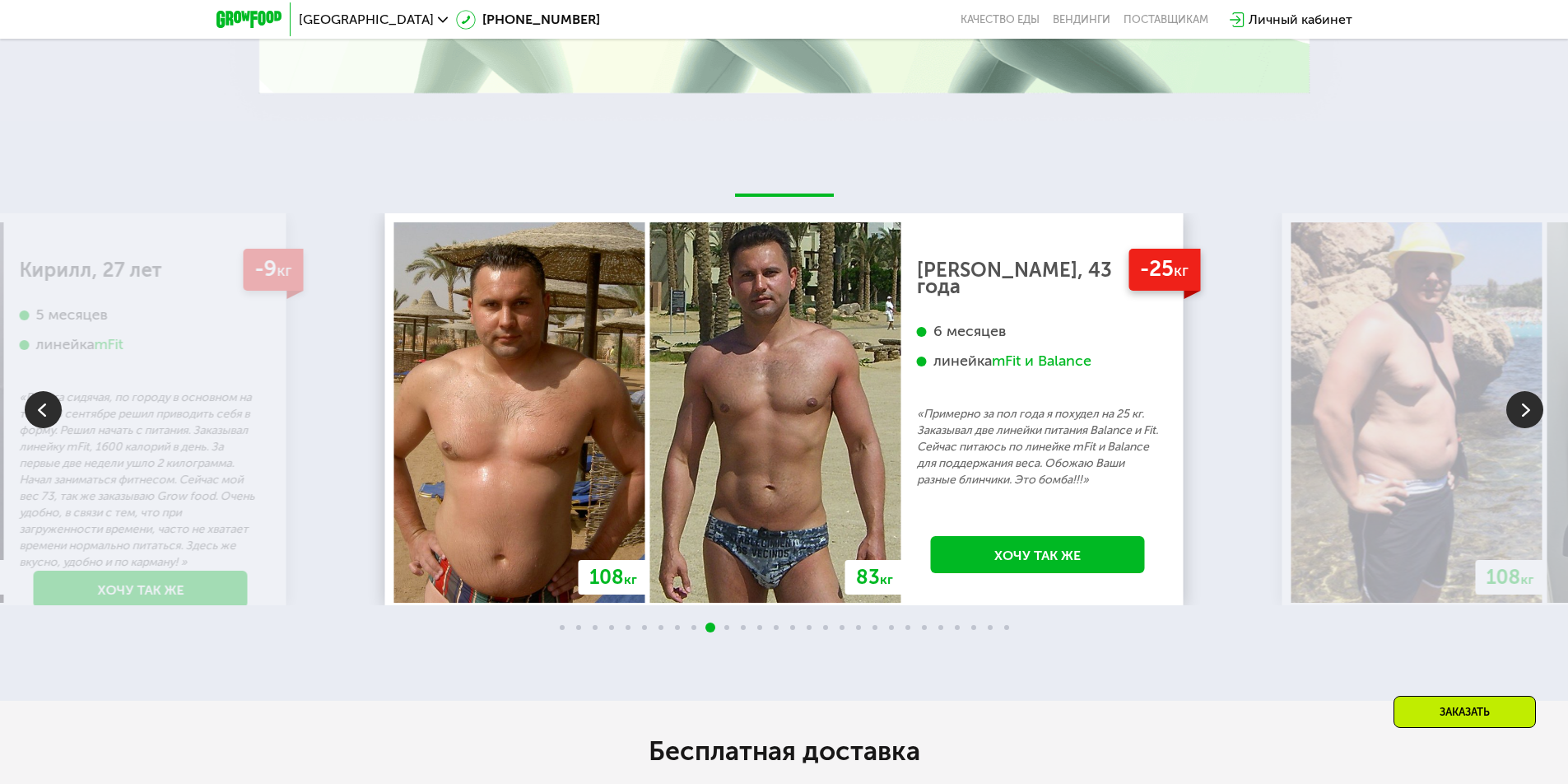
click at [1527, 411] on img at bounding box center [1525, 410] width 37 height 37
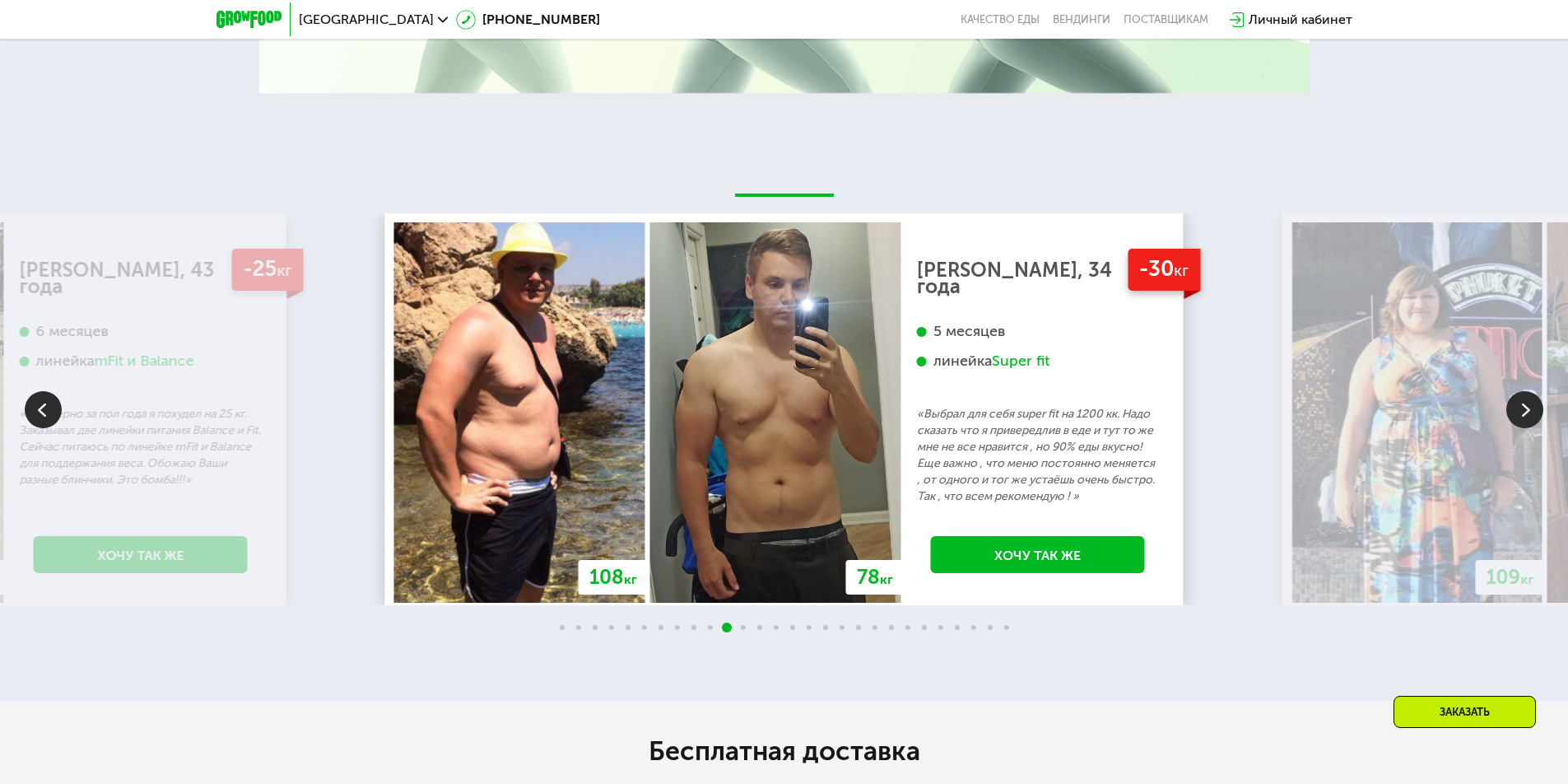
click at [1527, 411] on img at bounding box center [1525, 410] width 37 height 37
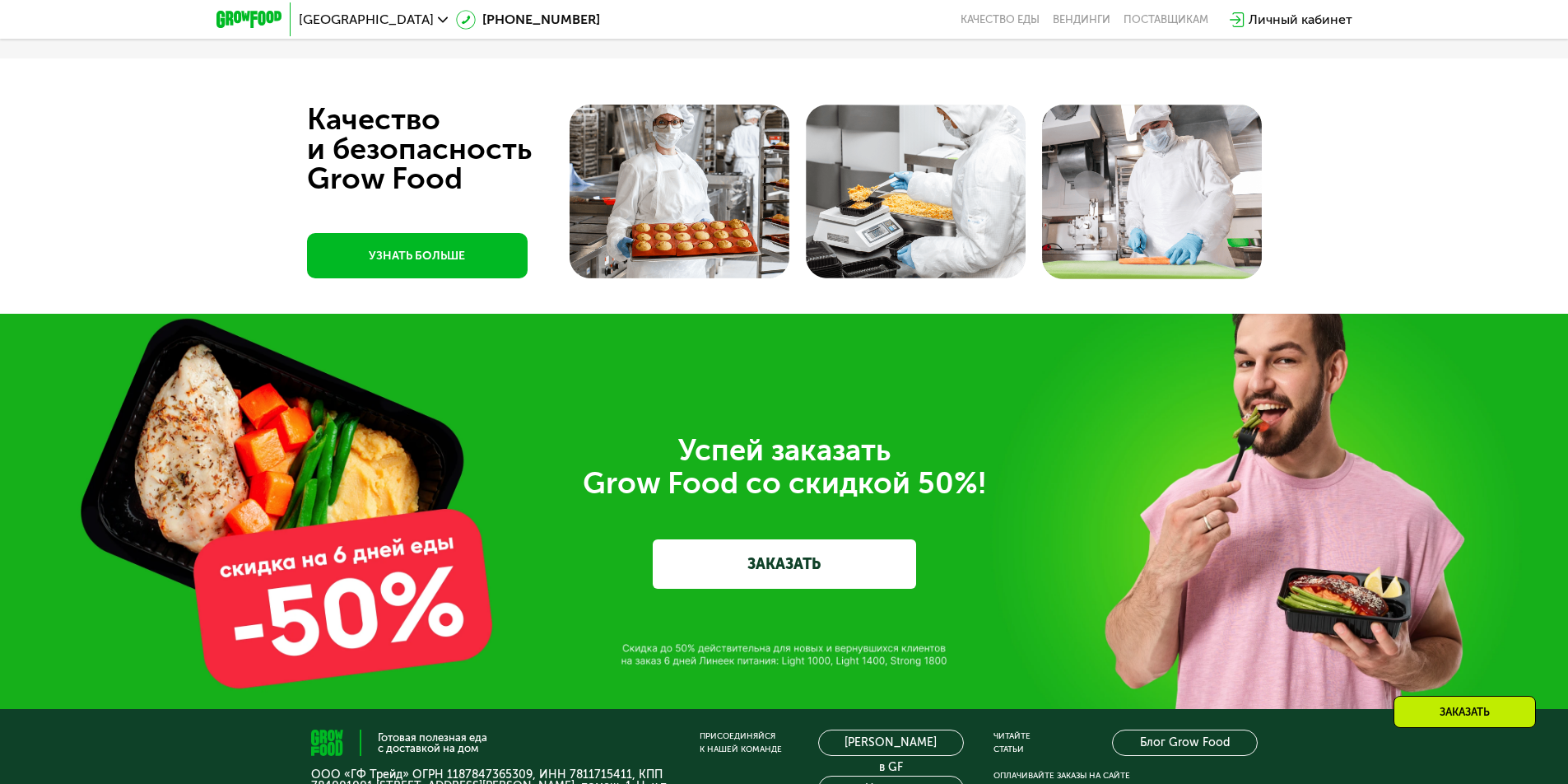
scroll to position [5296, 0]
